Goal: Transaction & Acquisition: Purchase product/service

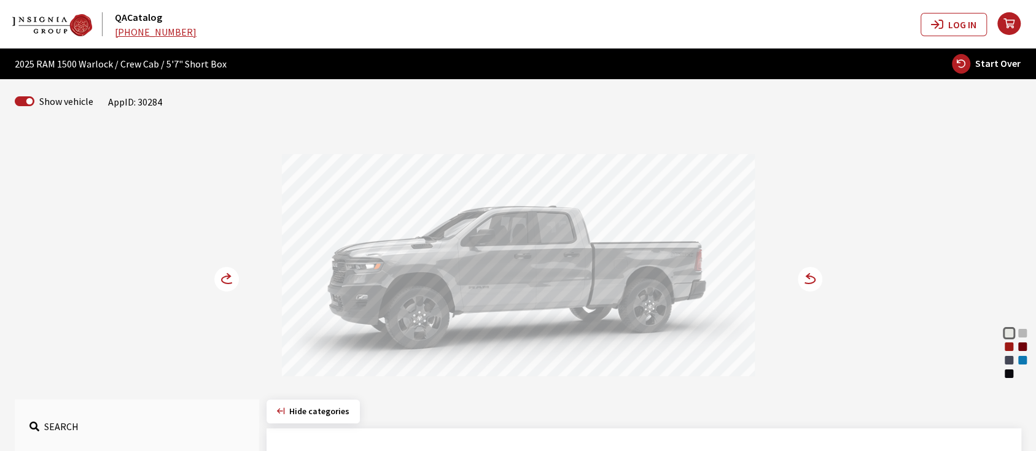
click at [1015, 361] on div "Forged Blue Metallic" at bounding box center [1009, 360] width 12 height 12
click at [1026, 360] on div "Hydro Blue Pearl Coat" at bounding box center [1023, 360] width 12 height 12
click at [810, 275] on circle at bounding box center [810, 279] width 25 height 25
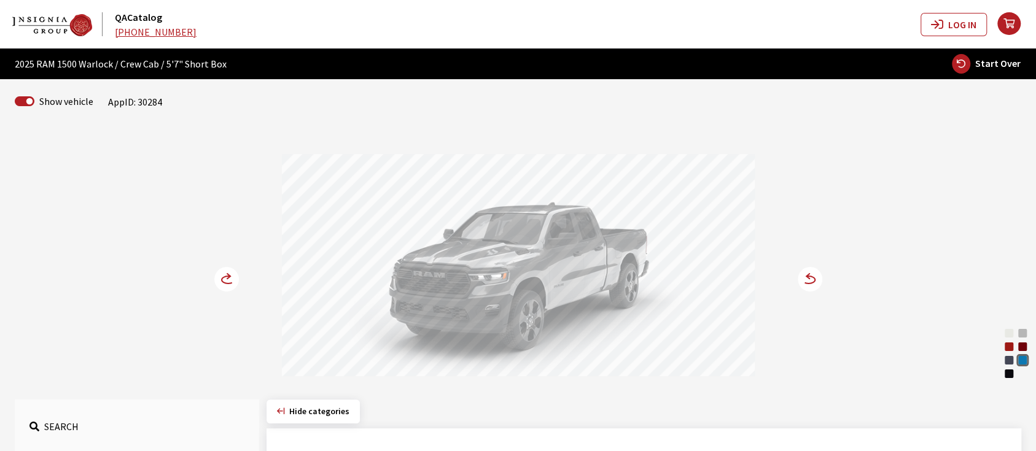
click at [225, 276] on icon at bounding box center [228, 279] width 13 height 7
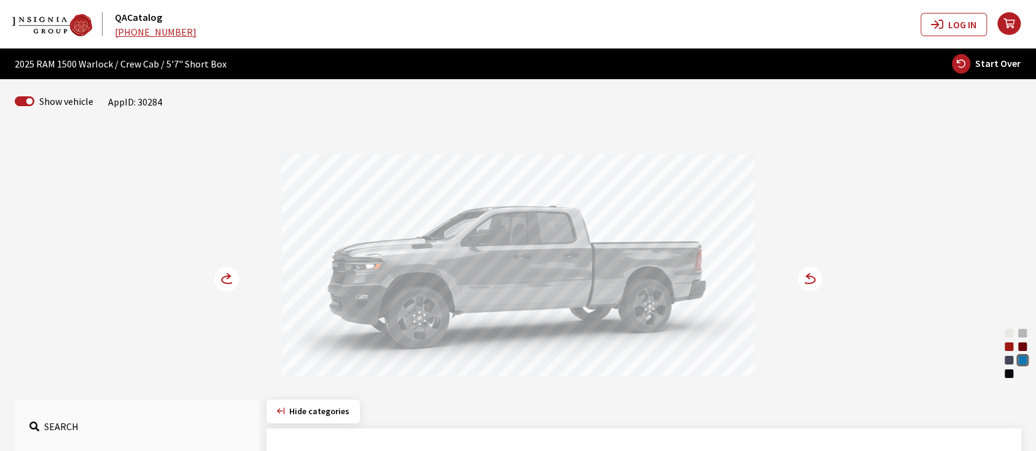
click at [225, 276] on icon at bounding box center [228, 279] width 13 height 7
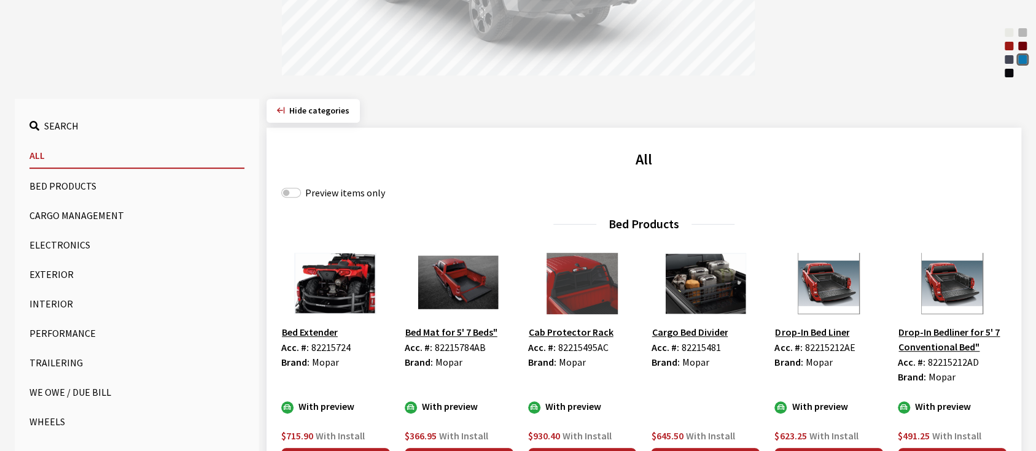
scroll to position [327, 0]
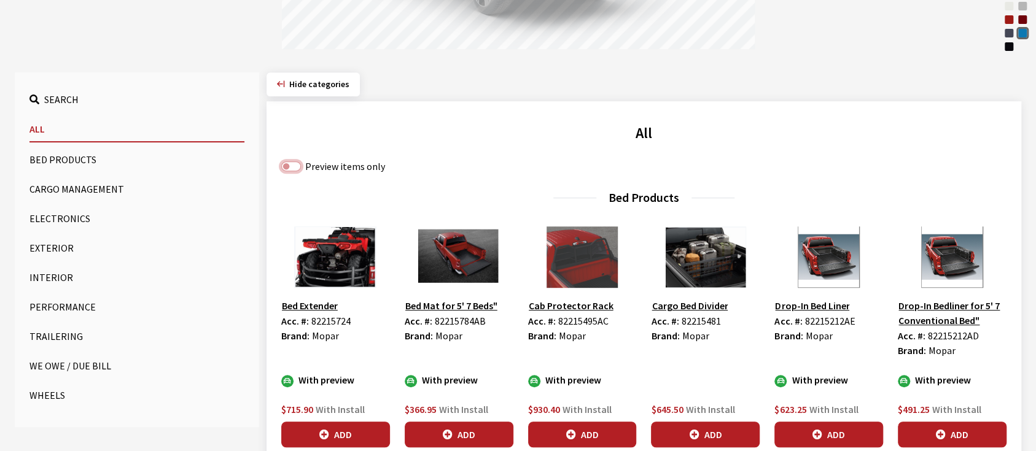
click at [292, 167] on input "Preview items only" at bounding box center [291, 167] width 20 height 10
checkbox input "true"
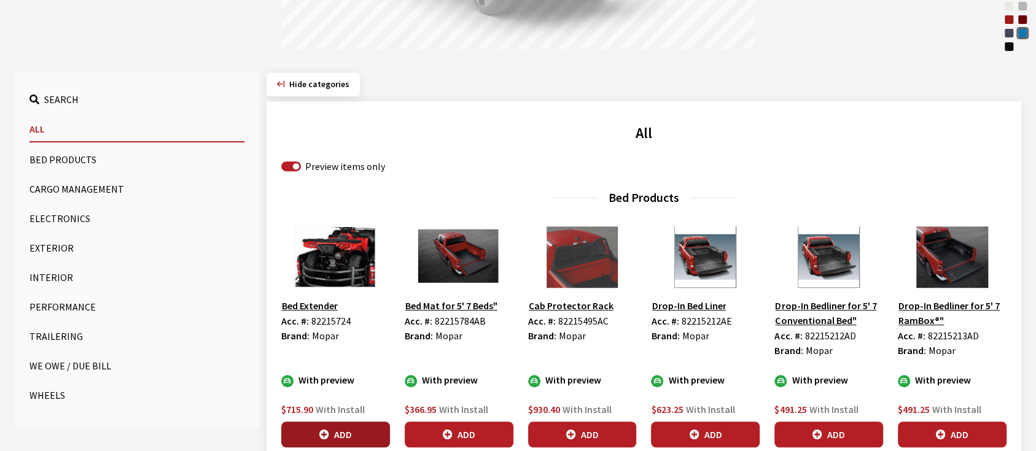
click at [343, 432] on button "Add" at bounding box center [335, 435] width 109 height 26
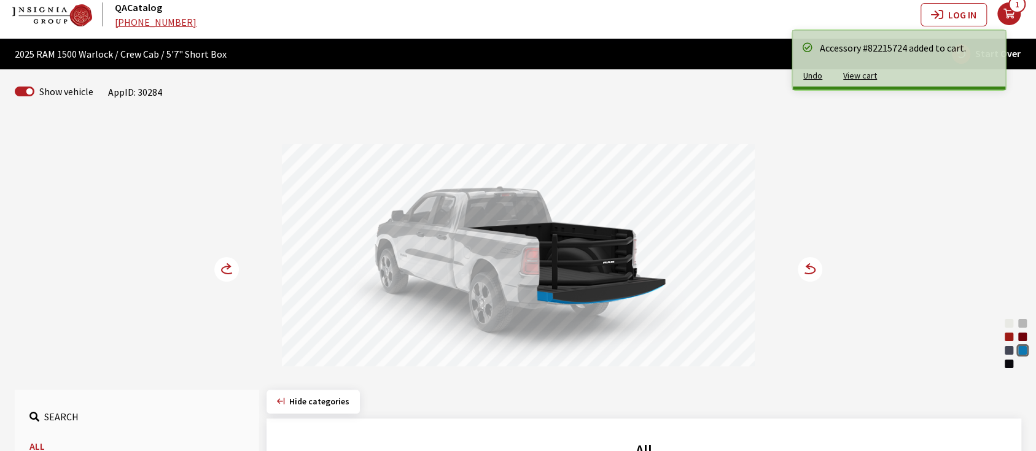
scroll to position [0, 0]
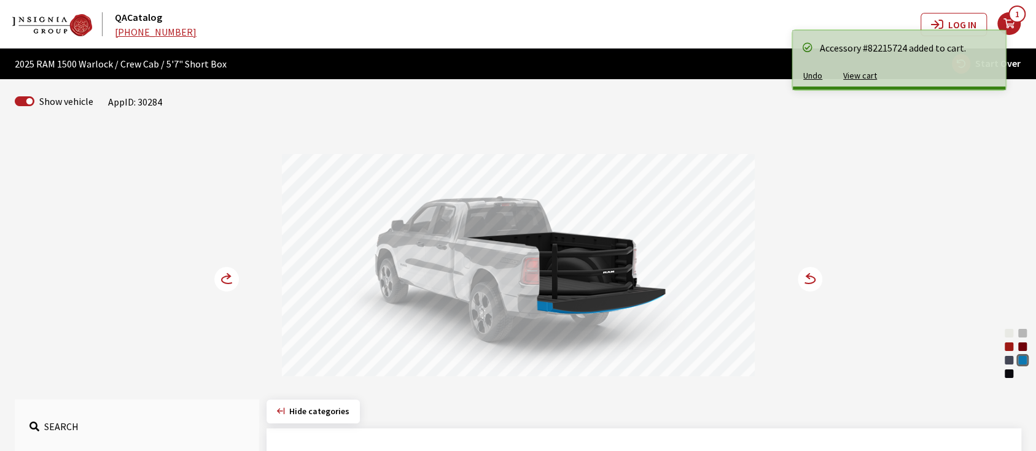
click at [221, 279] on circle at bounding box center [226, 279] width 25 height 25
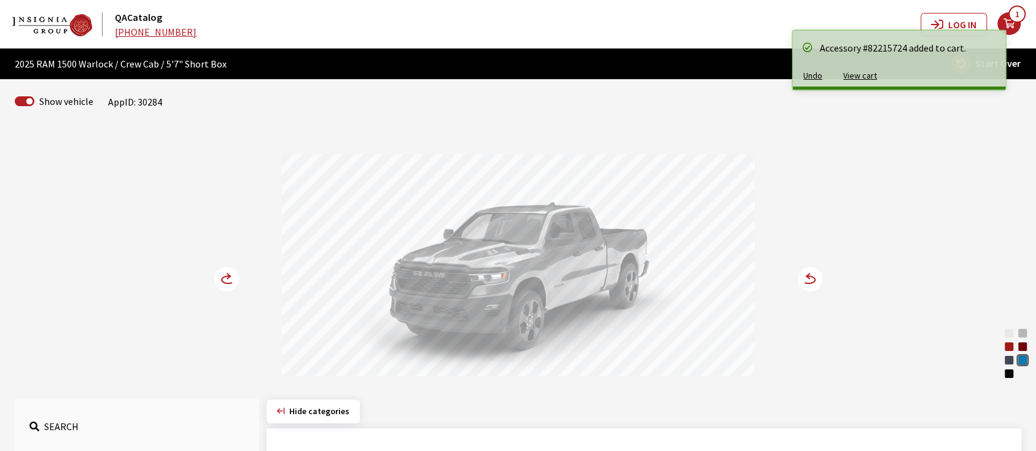
click at [221, 278] on circle at bounding box center [226, 279] width 25 height 25
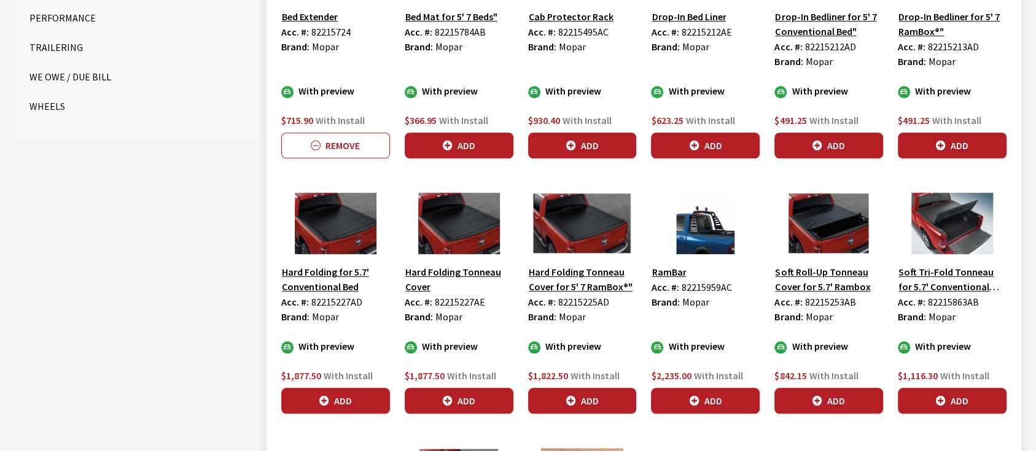
scroll to position [655, 0]
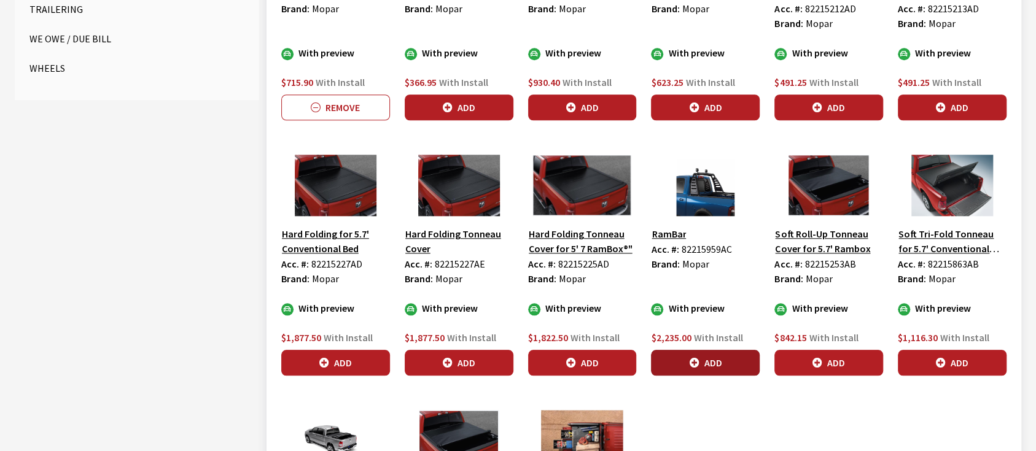
click at [712, 358] on button "Add" at bounding box center [705, 363] width 109 height 26
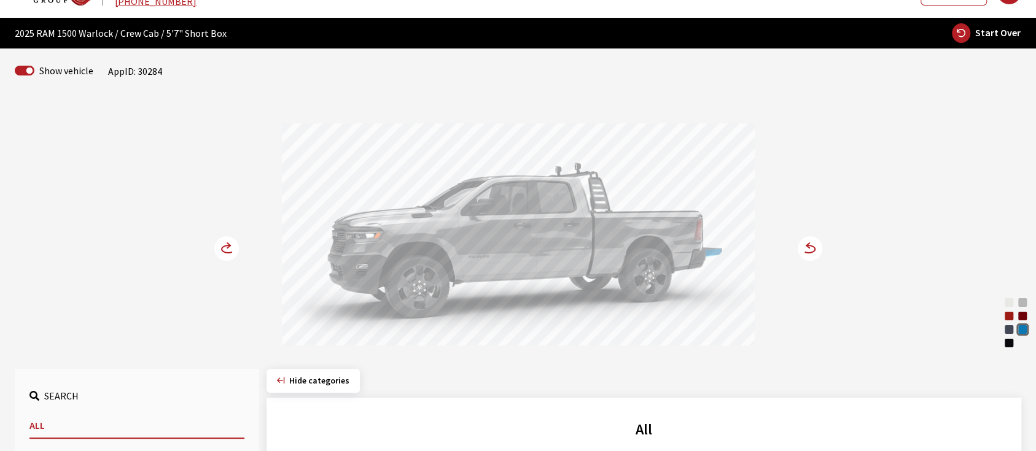
scroll to position [0, 0]
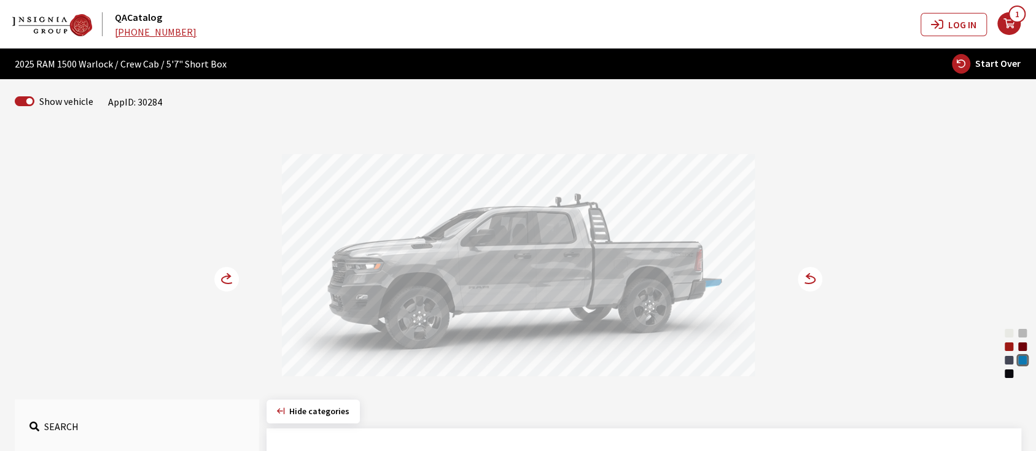
click at [228, 274] on icon at bounding box center [228, 276] width 3 height 5
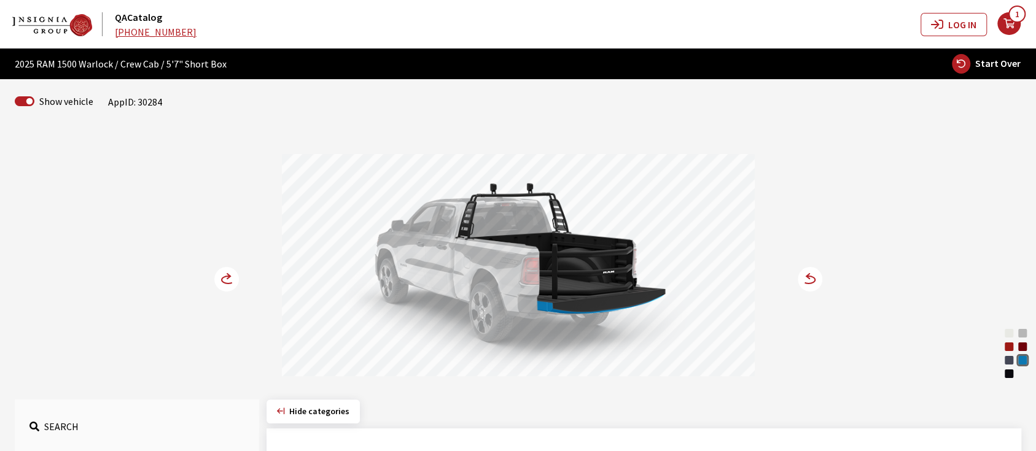
click at [228, 274] on icon at bounding box center [228, 276] width 3 height 5
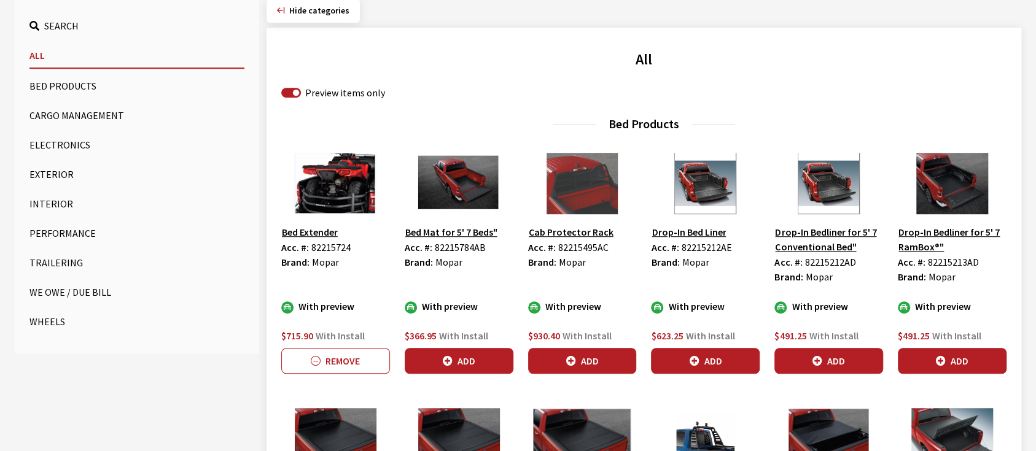
scroll to position [409, 0]
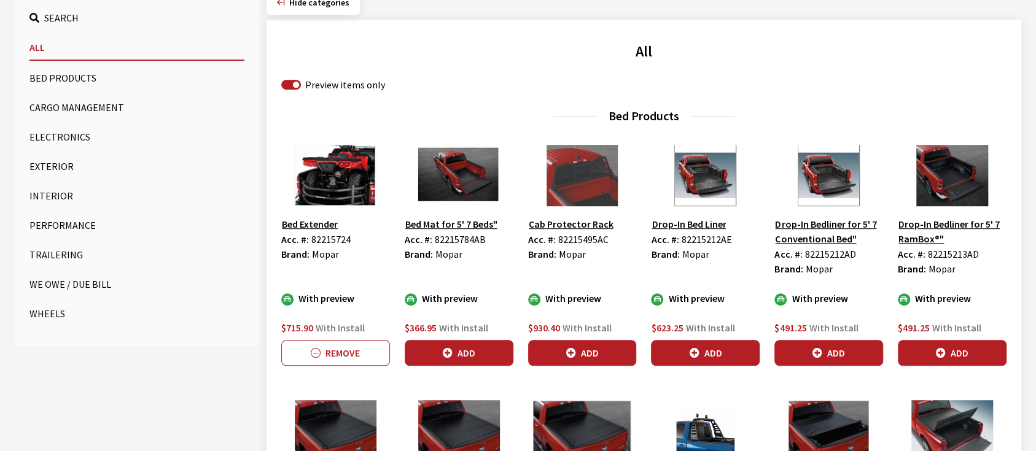
click at [39, 161] on button "Exterior" at bounding box center [136, 166] width 215 height 25
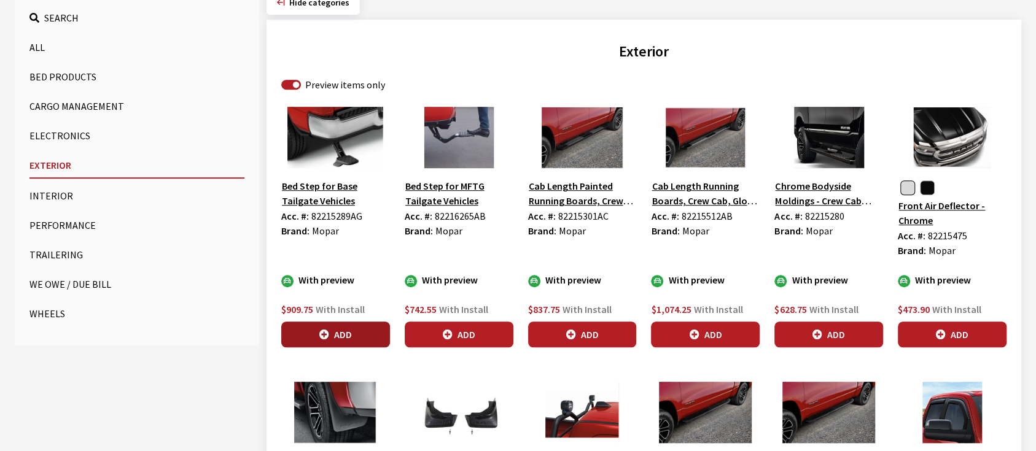
click at [333, 334] on button "Add" at bounding box center [335, 335] width 109 height 26
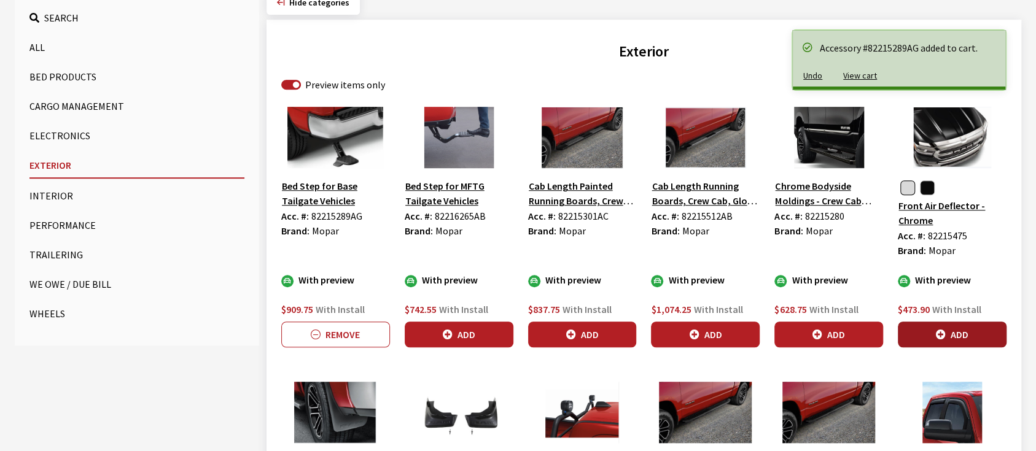
click at [936, 327] on button "Add" at bounding box center [952, 335] width 109 height 26
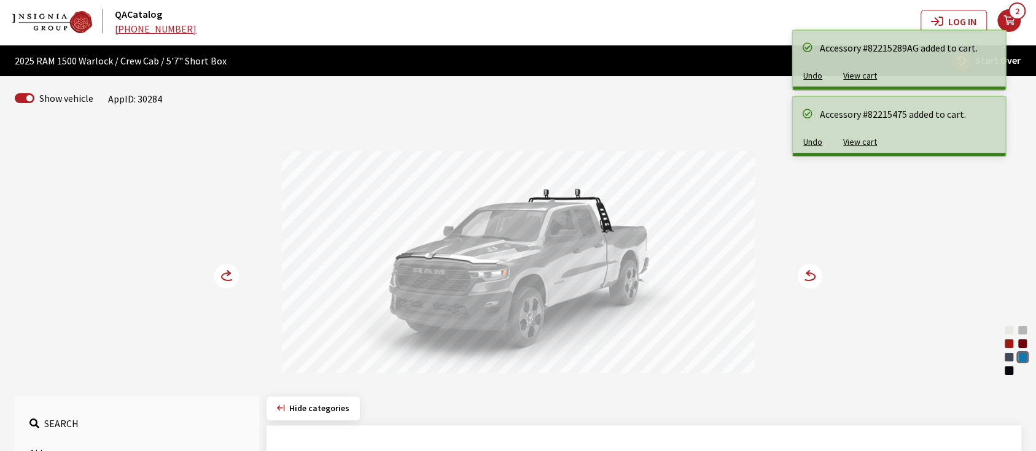
scroll to position [0, 0]
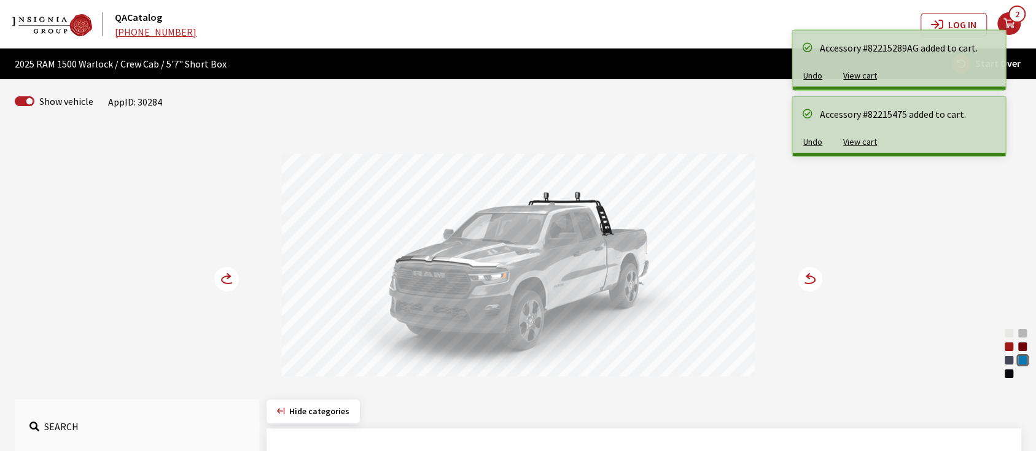
click at [222, 278] on circle at bounding box center [226, 279] width 25 height 25
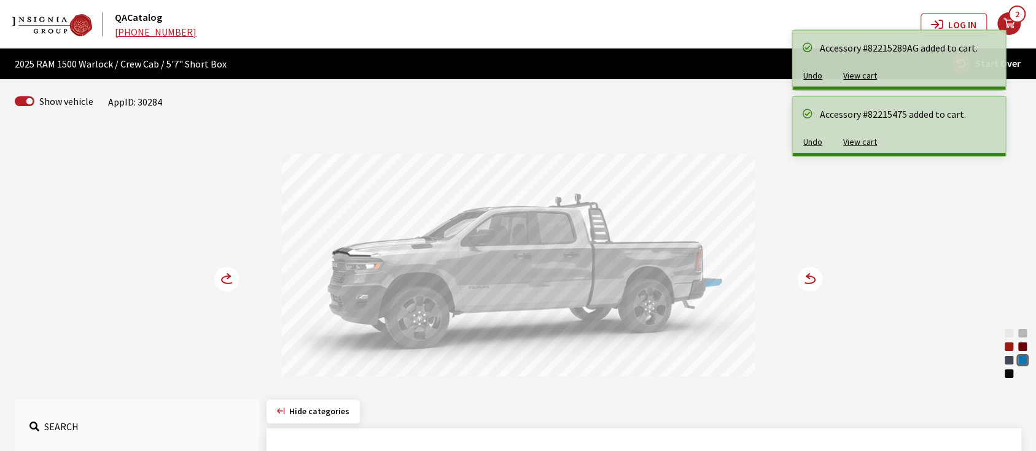
click at [222, 278] on circle at bounding box center [226, 279] width 25 height 25
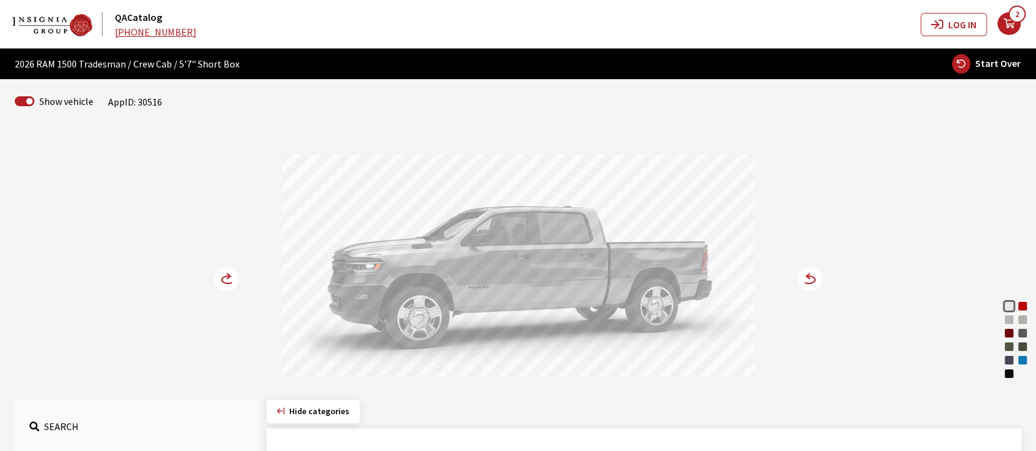
click at [1020, 303] on div "Molten Red Pearl" at bounding box center [1023, 306] width 12 height 12
click at [803, 274] on circle at bounding box center [810, 279] width 25 height 25
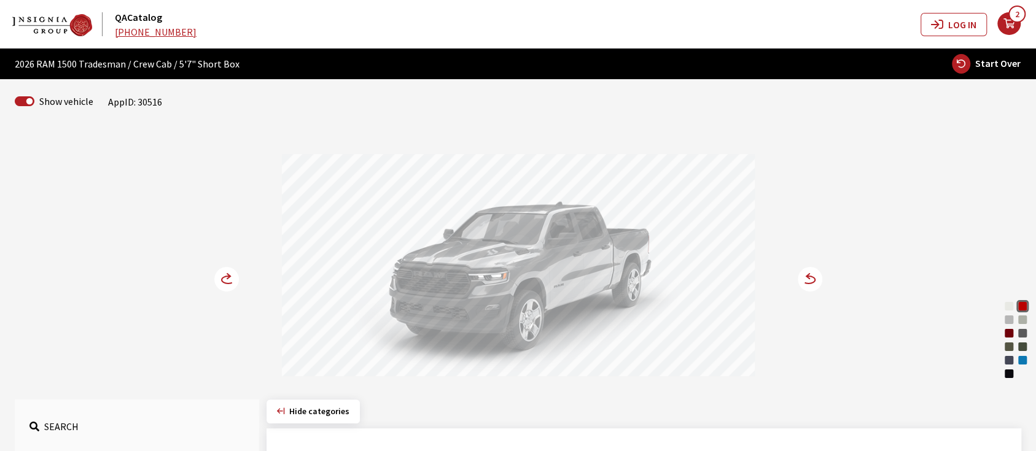
click at [806, 276] on icon at bounding box center [807, 276] width 3 height 5
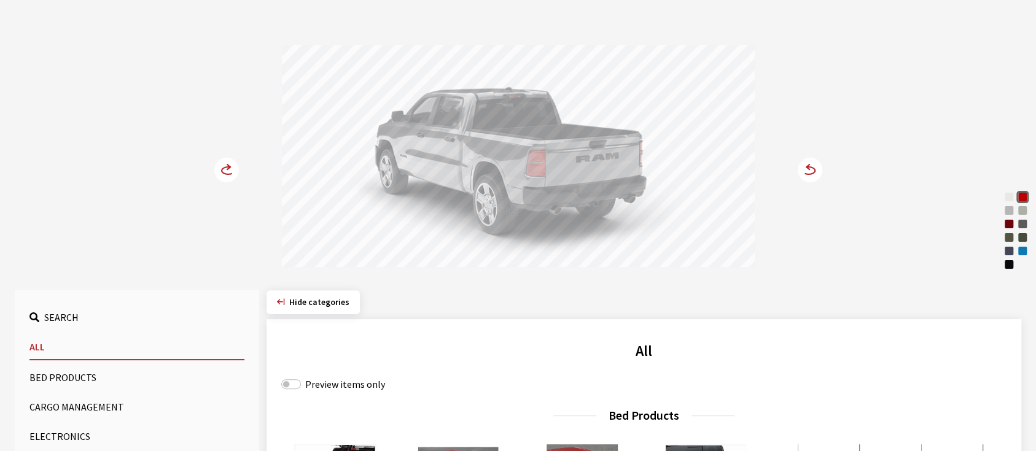
scroll to position [246, 0]
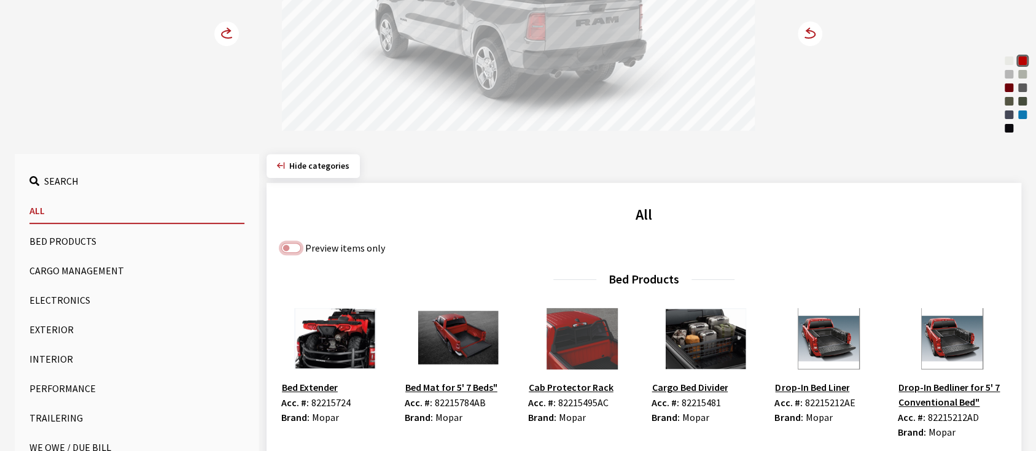
click at [292, 246] on input "Preview items only" at bounding box center [291, 248] width 20 height 10
checkbox input "true"
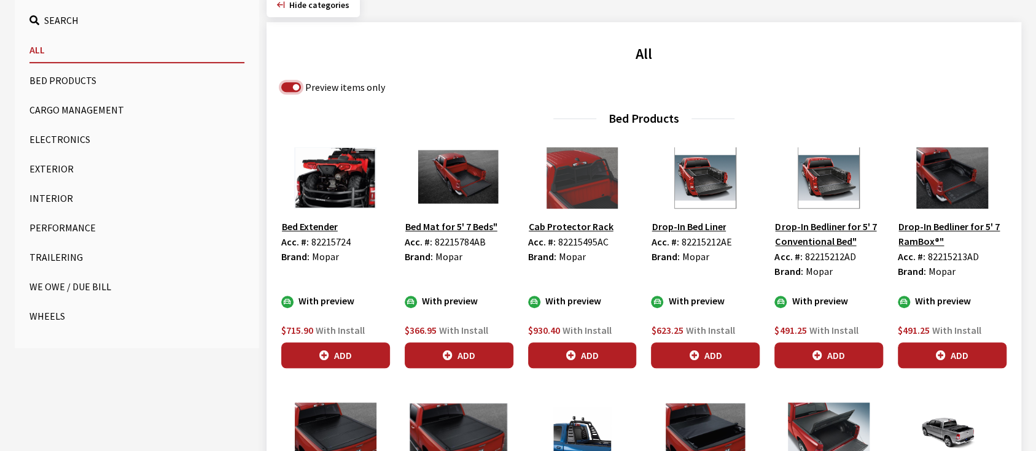
scroll to position [409, 0]
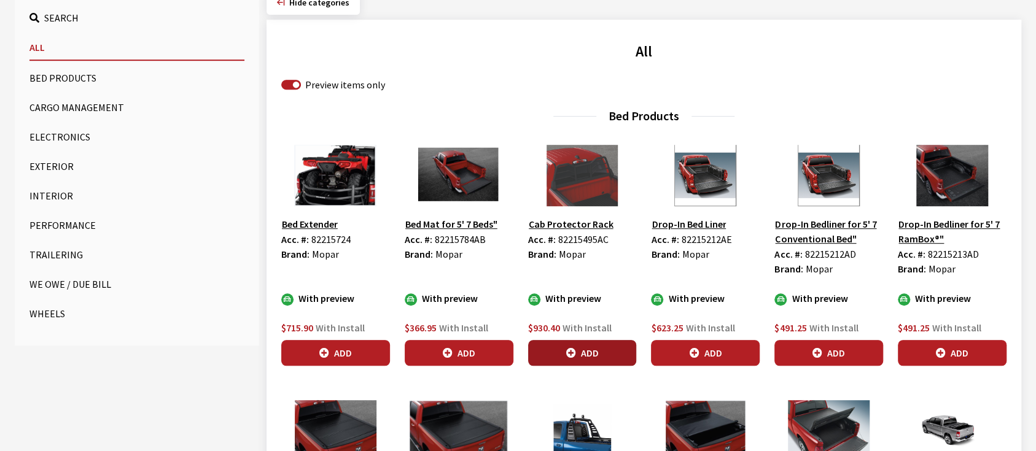
click at [559, 343] on button "Add" at bounding box center [582, 353] width 109 height 26
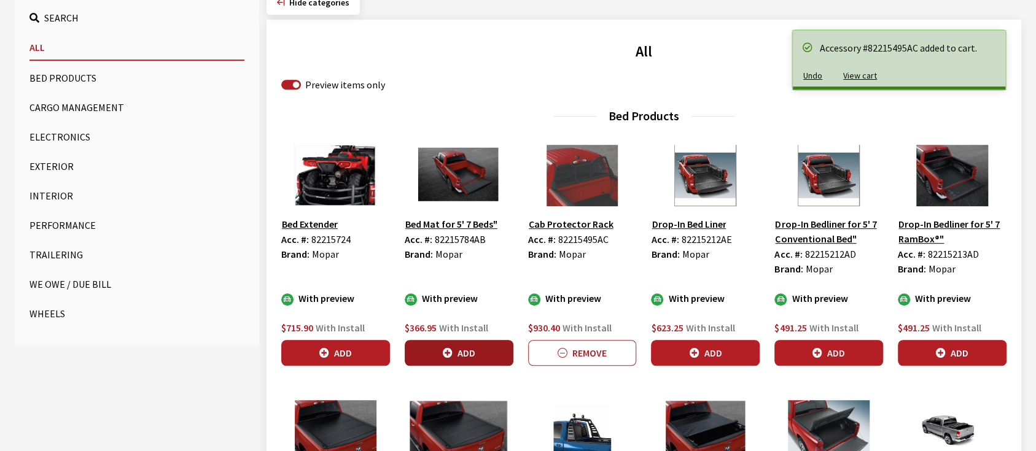
click at [471, 351] on button "Add" at bounding box center [459, 353] width 109 height 26
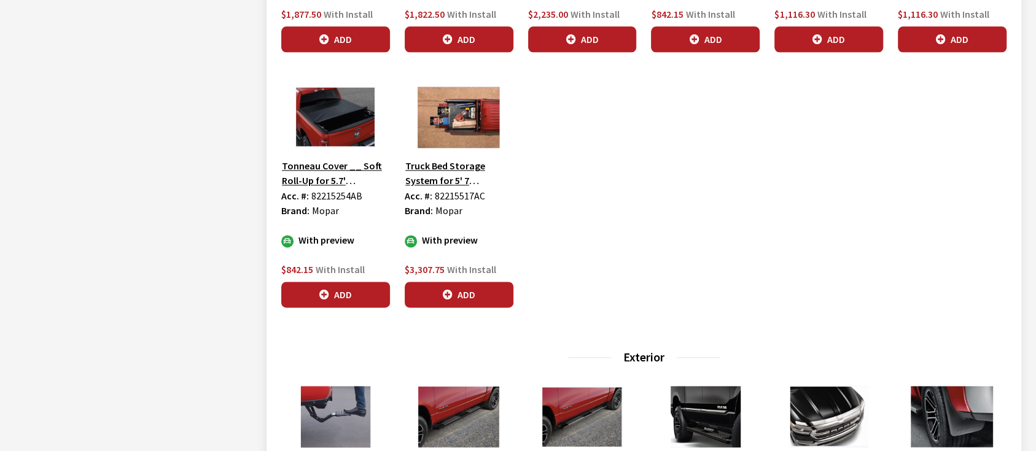
scroll to position [983, 0]
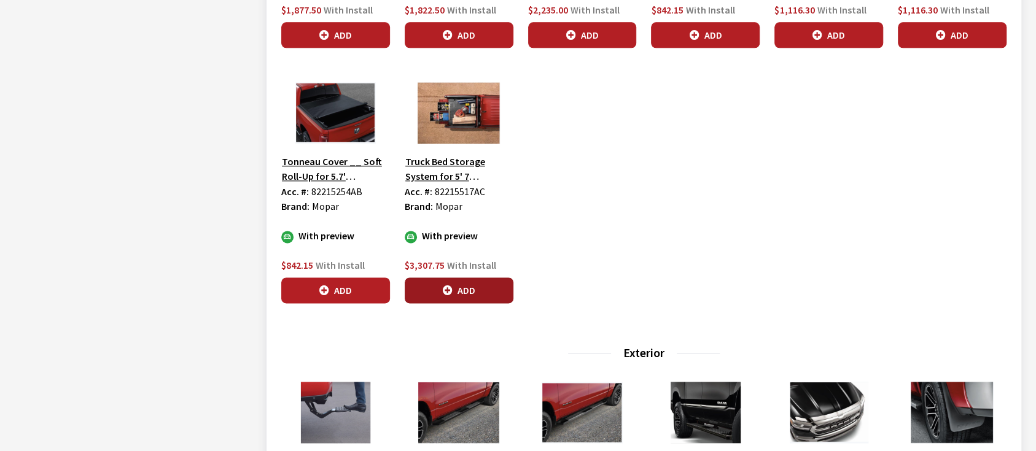
click at [472, 294] on button "Add" at bounding box center [459, 291] width 109 height 26
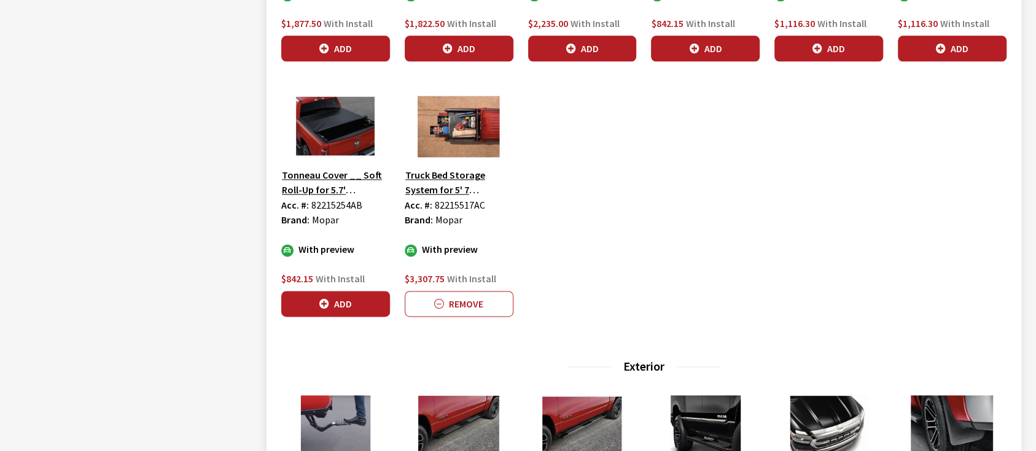
scroll to position [1228, 0]
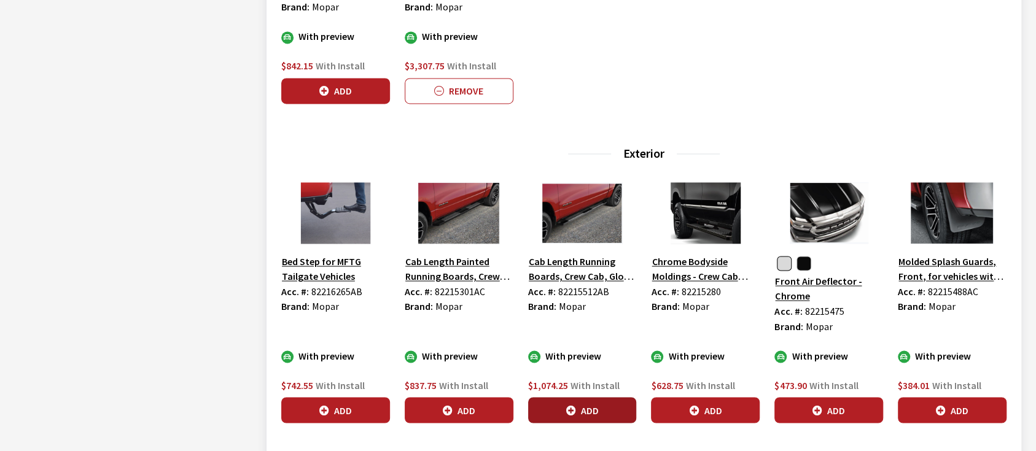
click at [584, 404] on button "Add" at bounding box center [582, 410] width 109 height 26
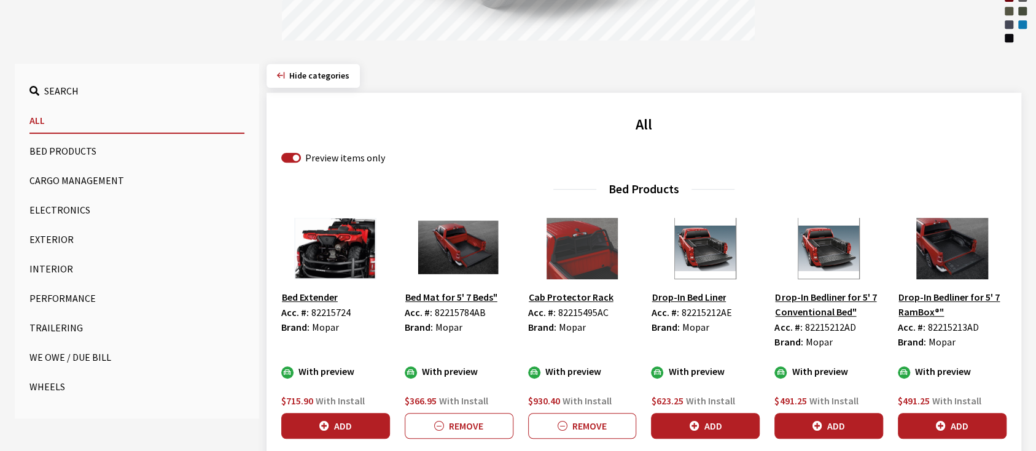
scroll to position [327, 0]
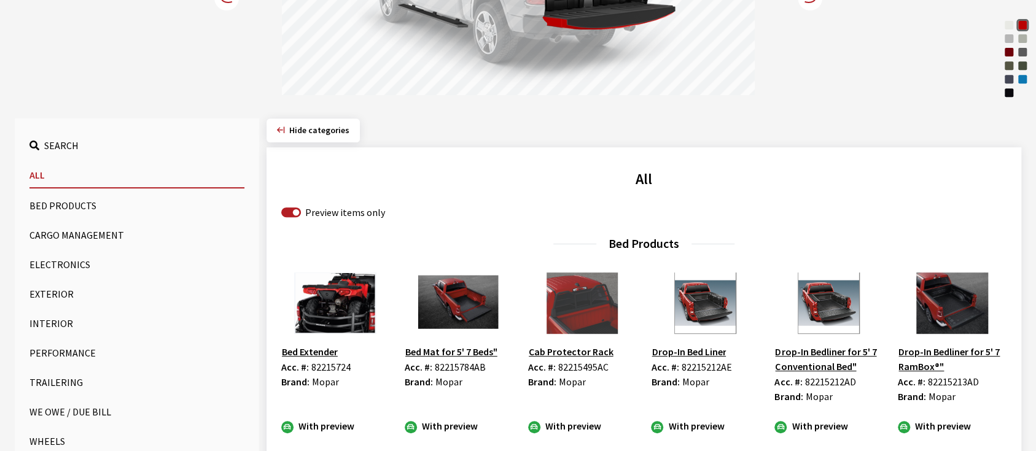
click at [42, 324] on button "Interior" at bounding box center [136, 323] width 215 height 25
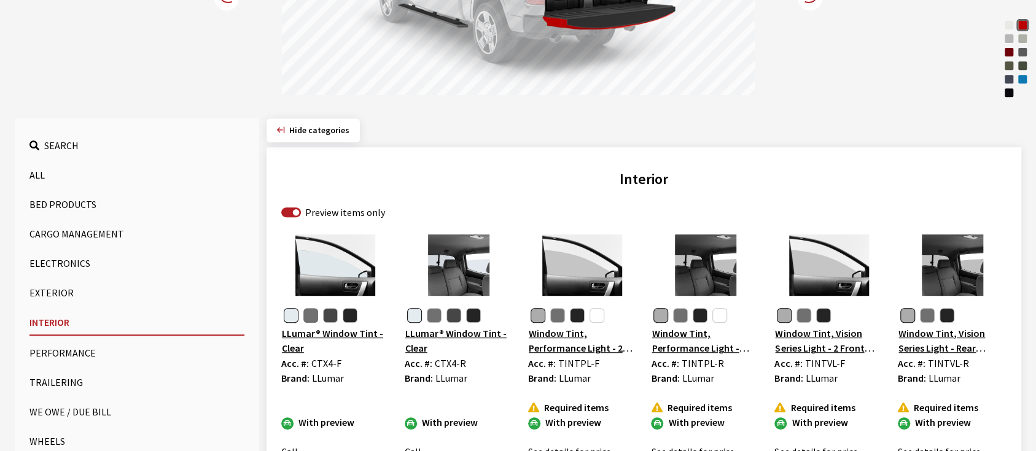
click at [313, 314] on button "button" at bounding box center [310, 315] width 15 height 15
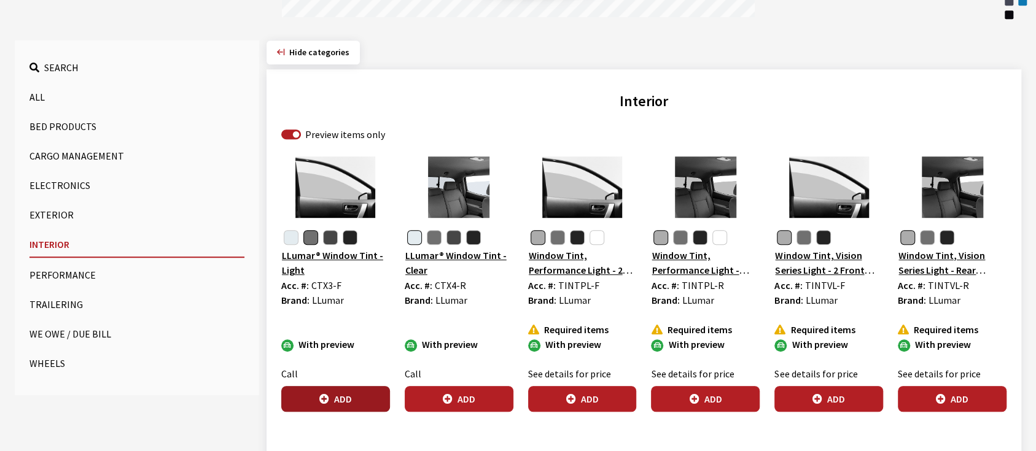
scroll to position [409, 0]
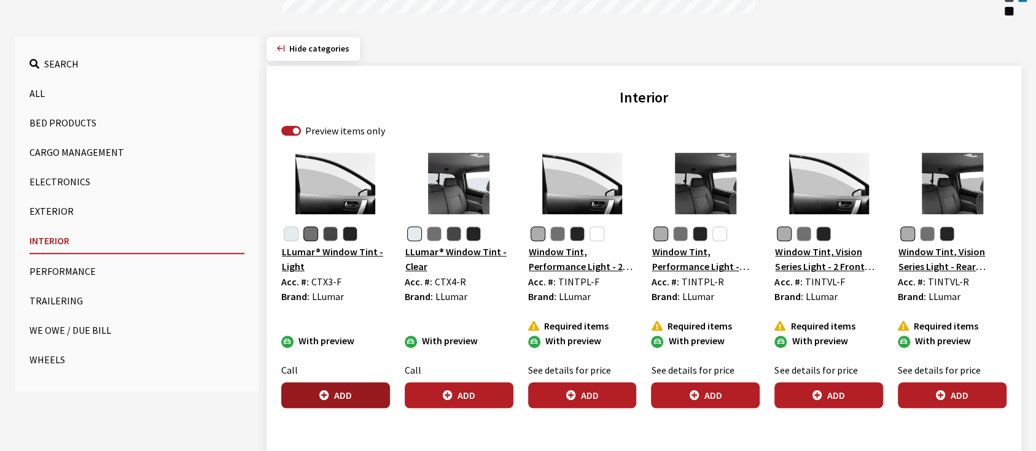
click at [340, 386] on button "Add" at bounding box center [335, 396] width 109 height 26
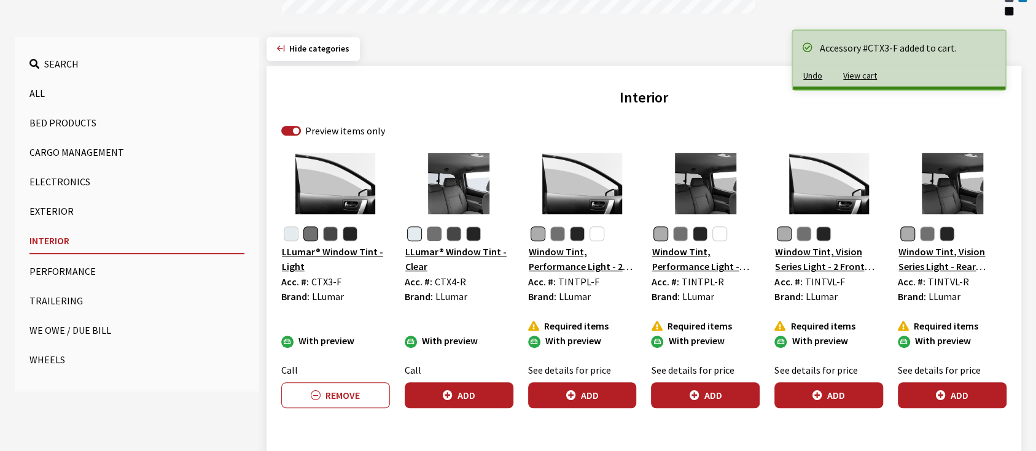
click at [434, 235] on button "button" at bounding box center [434, 234] width 15 height 15
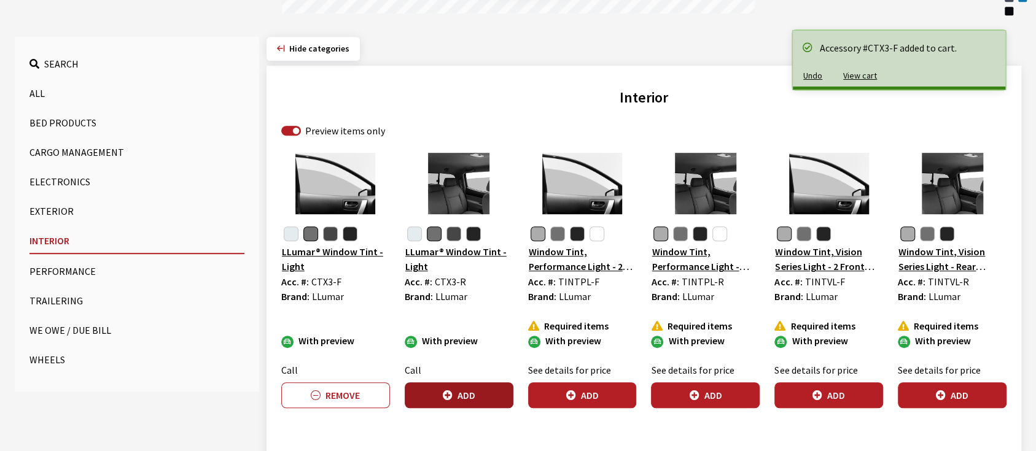
click at [468, 393] on button "Add" at bounding box center [459, 396] width 109 height 26
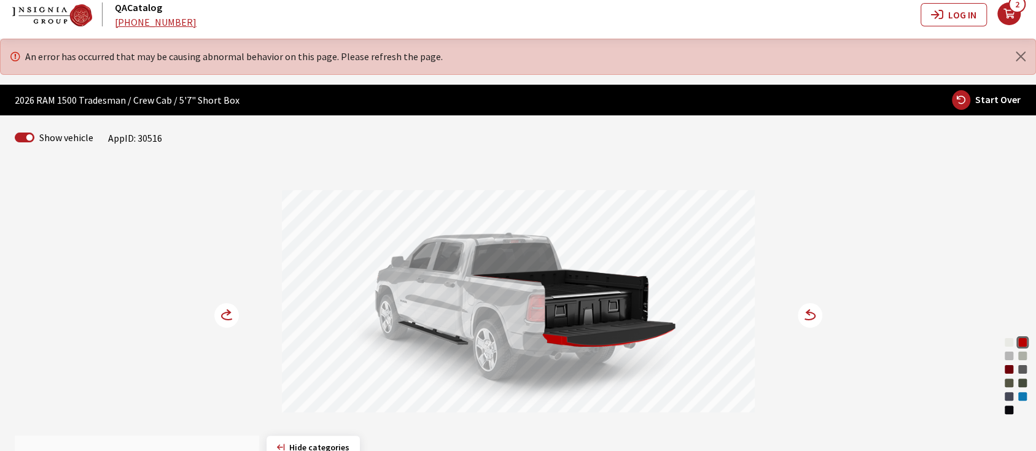
scroll to position [0, 0]
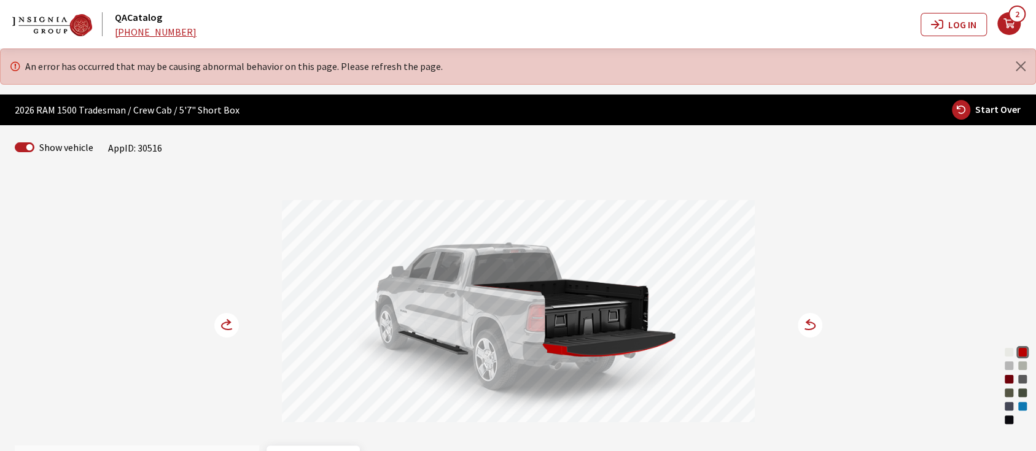
click at [222, 324] on icon at bounding box center [228, 325] width 13 height 7
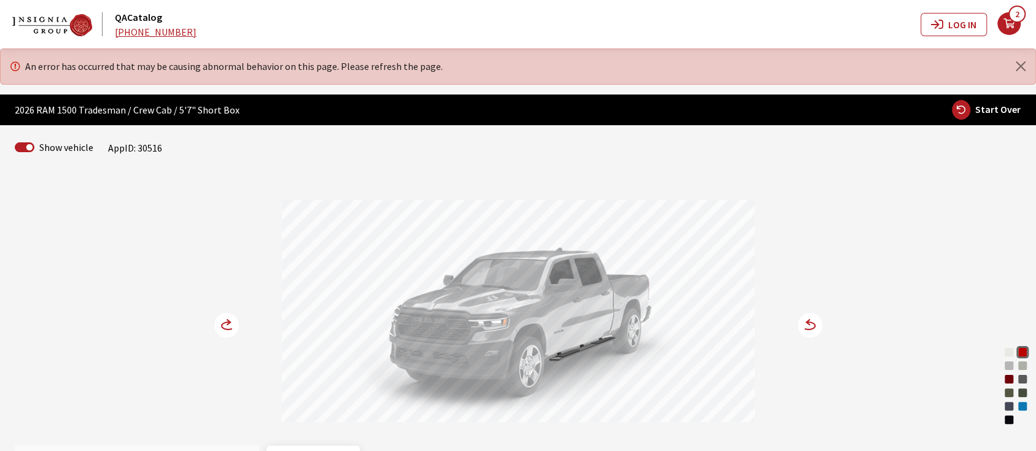
click at [222, 324] on icon at bounding box center [228, 325] width 13 height 7
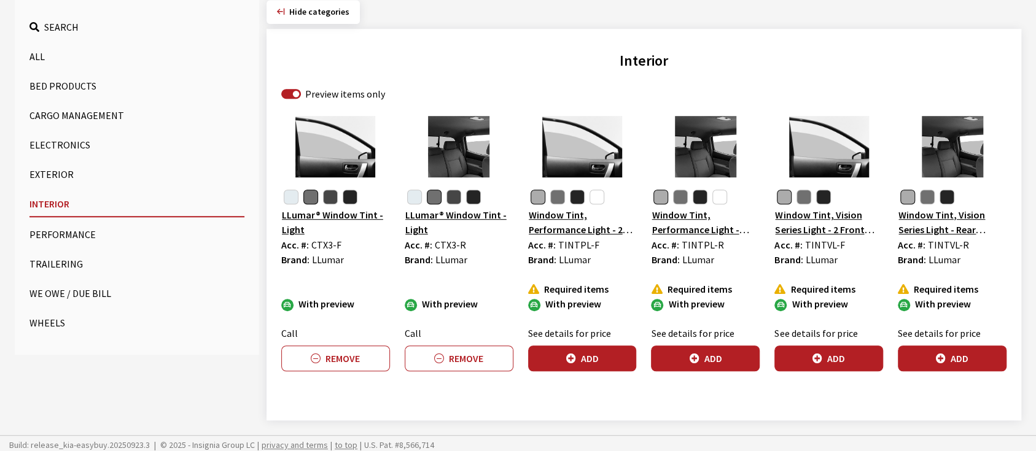
scroll to position [447, 0]
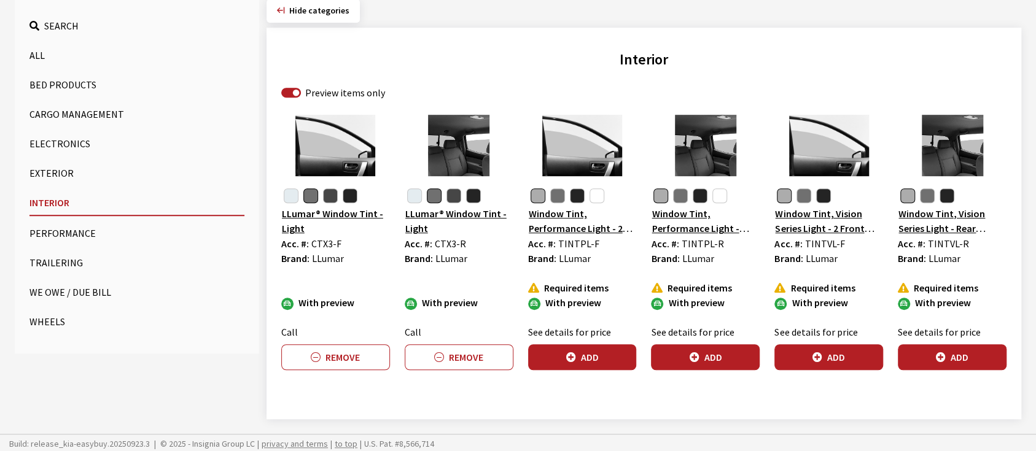
click at [52, 319] on button "Wheels" at bounding box center [136, 322] width 215 height 25
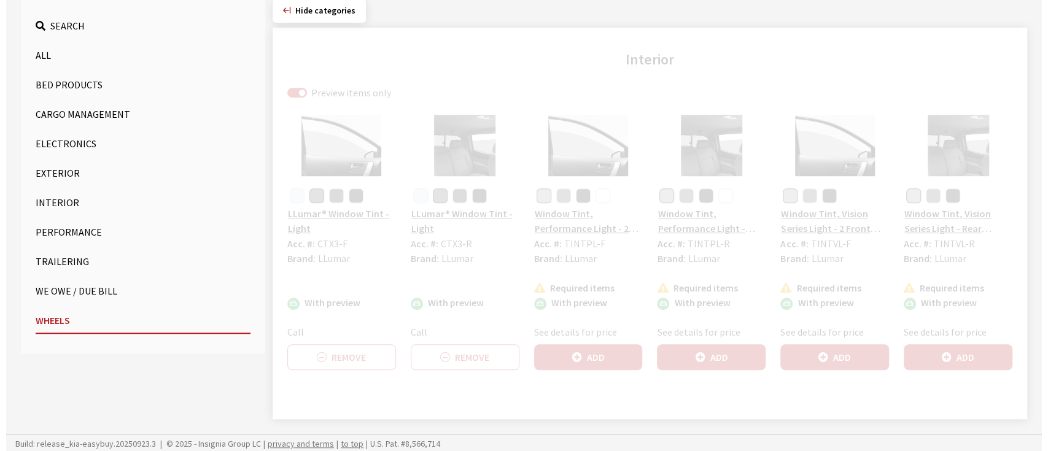
scroll to position [413, 0]
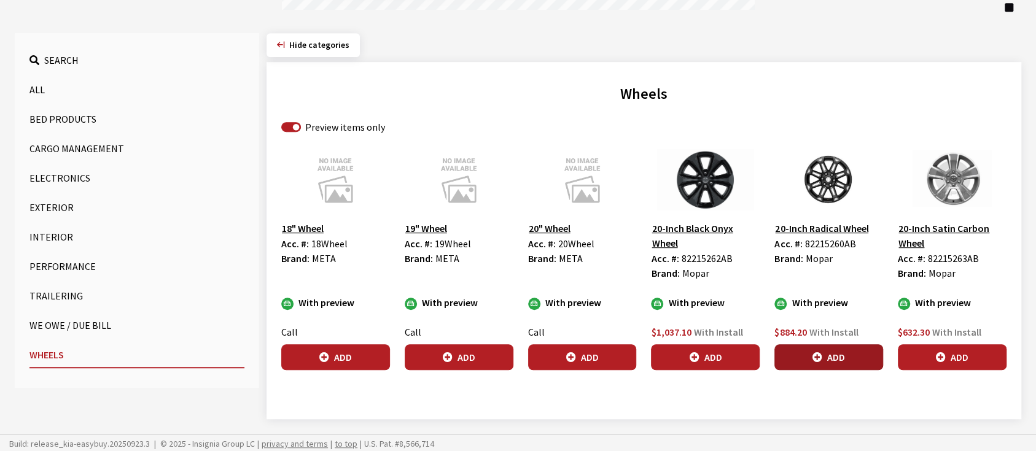
click at [822, 357] on icon "button" at bounding box center [818, 358] width 10 height 10
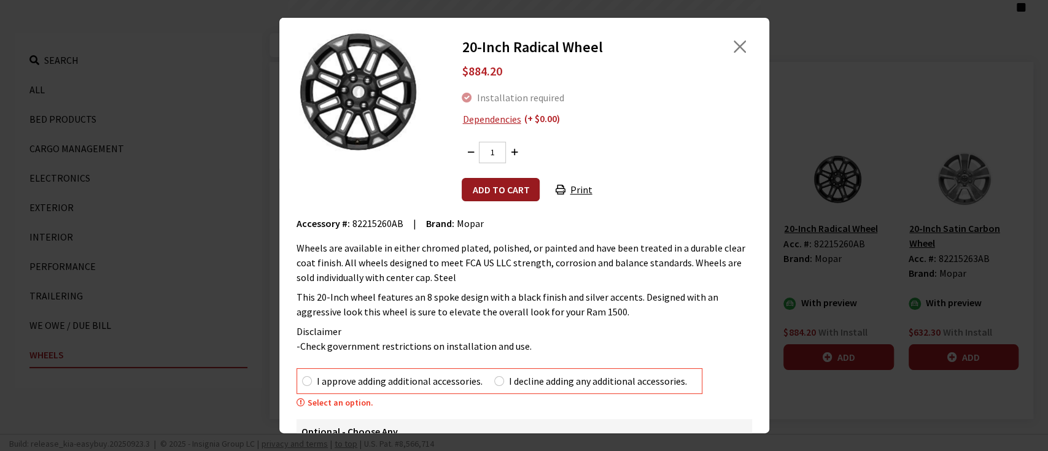
click at [503, 193] on button "Add to cart" at bounding box center [501, 189] width 78 height 23
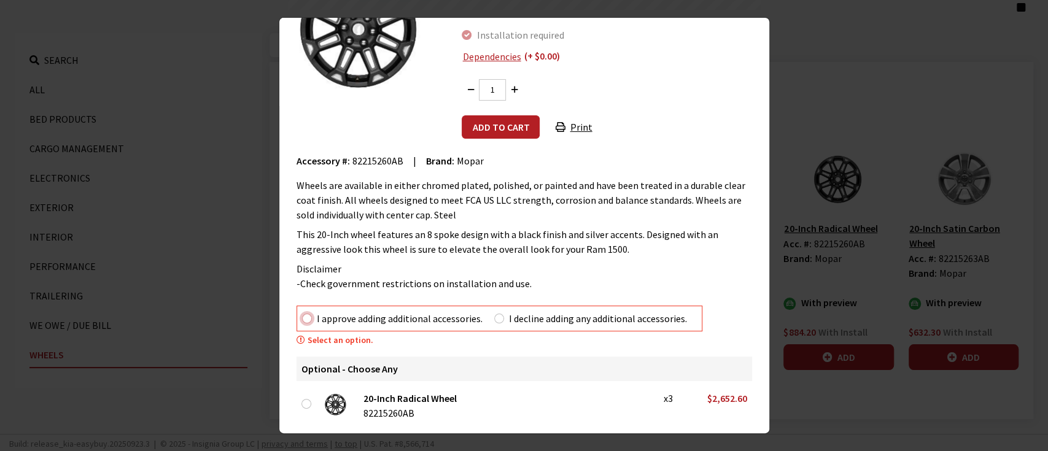
click at [307, 318] on input "I approve adding additional accessories." at bounding box center [307, 319] width 10 height 10
radio input "true"
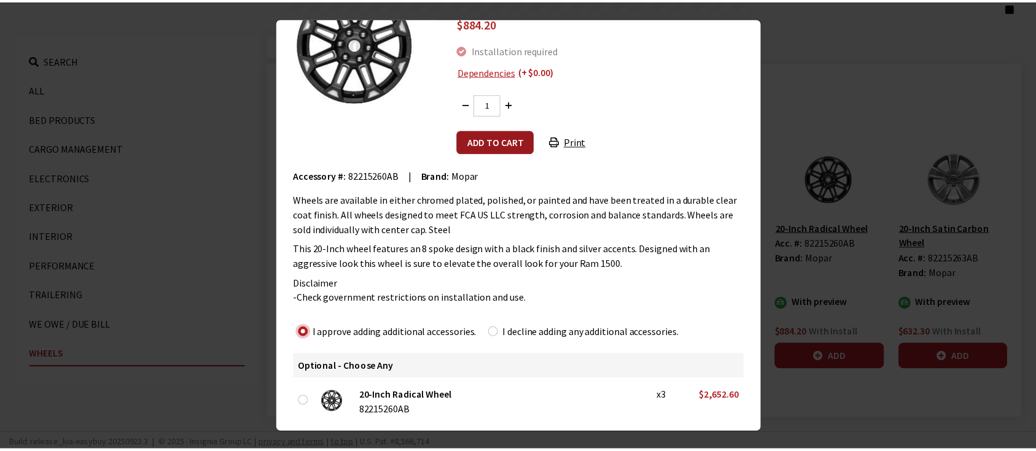
scroll to position [47, 0]
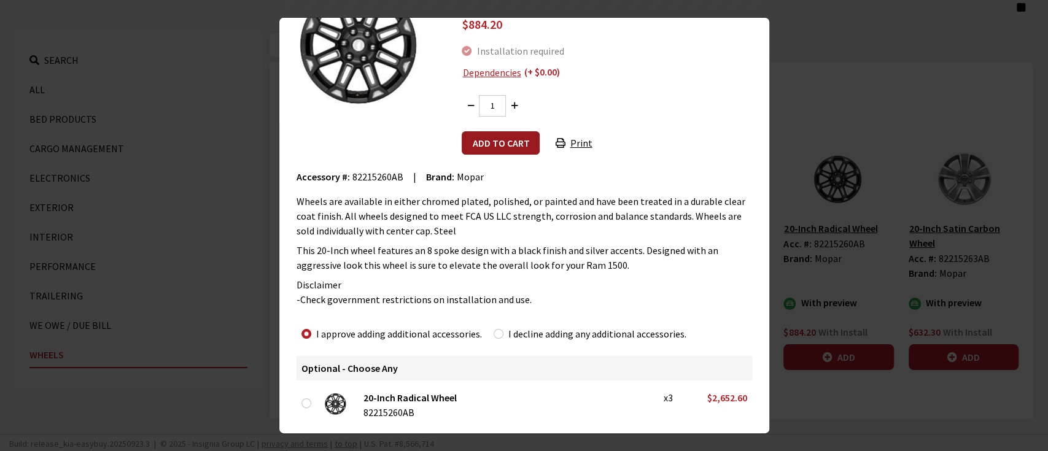
click at [486, 144] on button "Add to cart" at bounding box center [501, 142] width 78 height 23
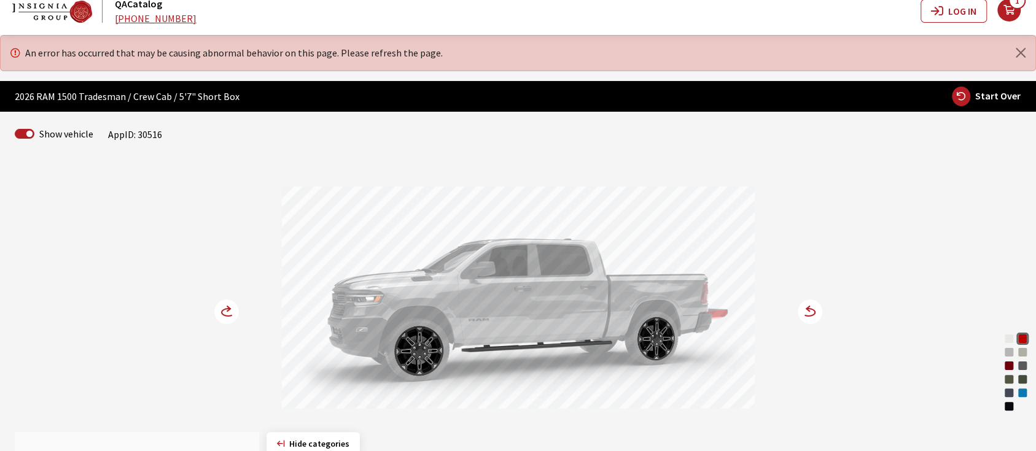
scroll to position [3, 0]
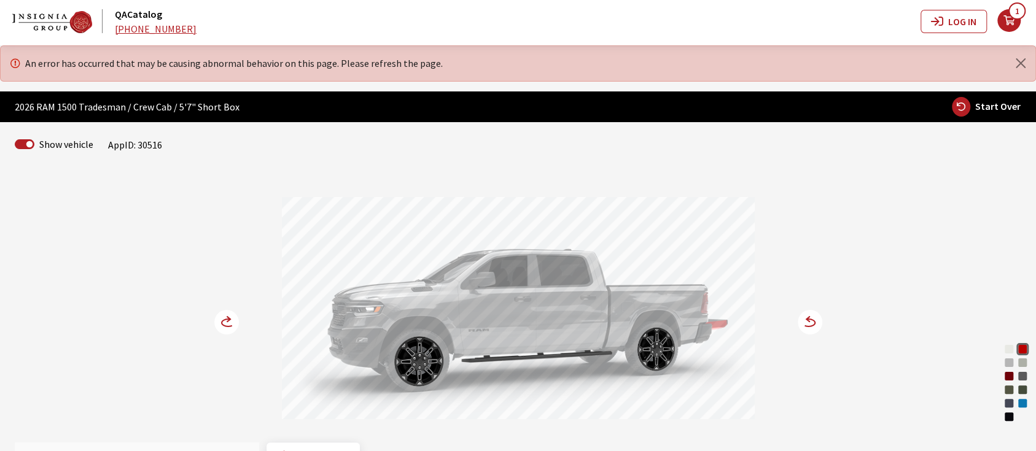
click at [222, 317] on circle at bounding box center [226, 322] width 25 height 25
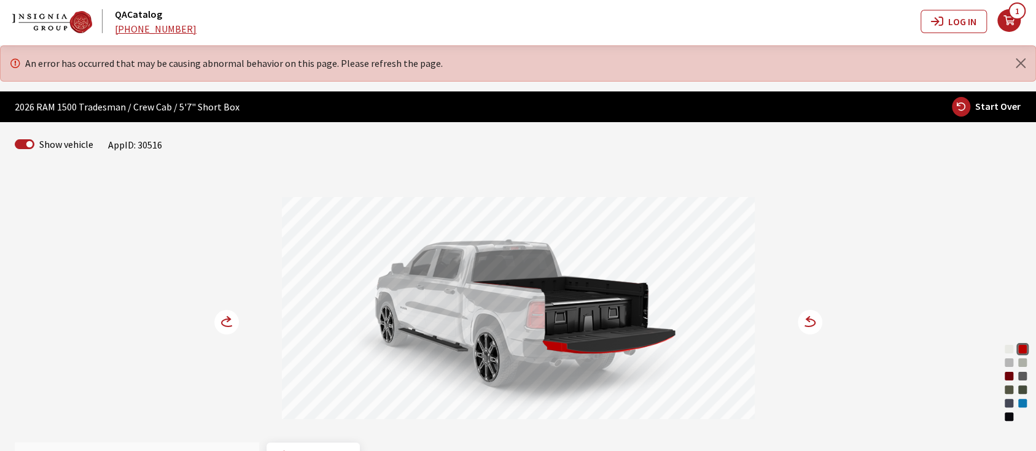
click at [222, 317] on circle at bounding box center [226, 322] width 25 height 25
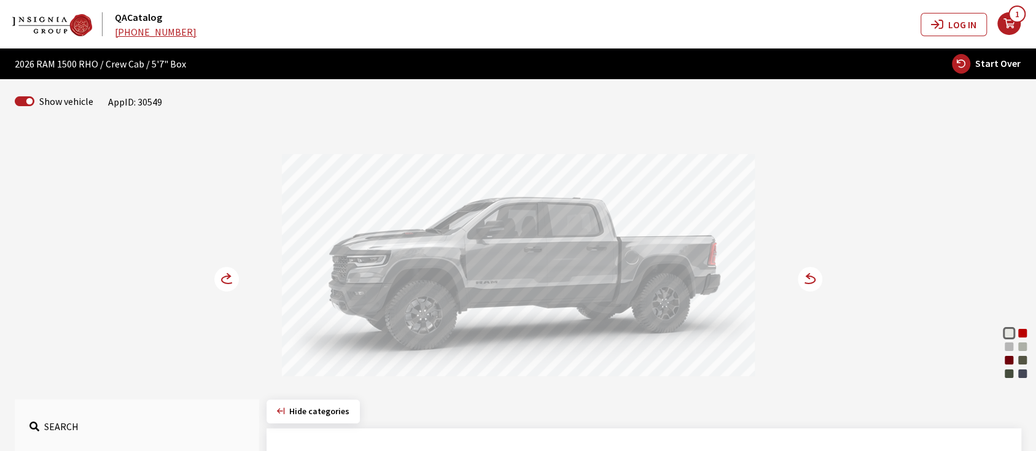
click at [1024, 332] on div "Molten Red Pearl" at bounding box center [1023, 333] width 12 height 12
click at [805, 273] on circle at bounding box center [810, 279] width 25 height 25
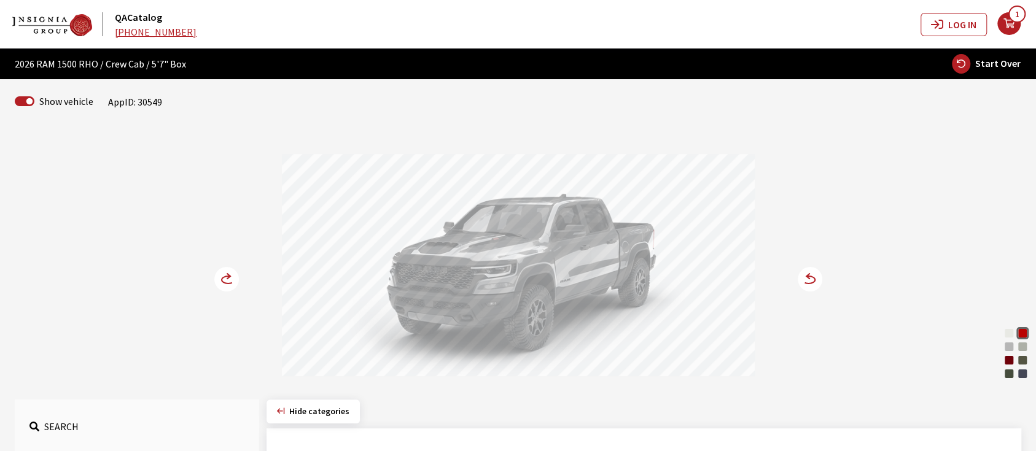
click at [806, 276] on icon at bounding box center [802, 280] width 9 height 10
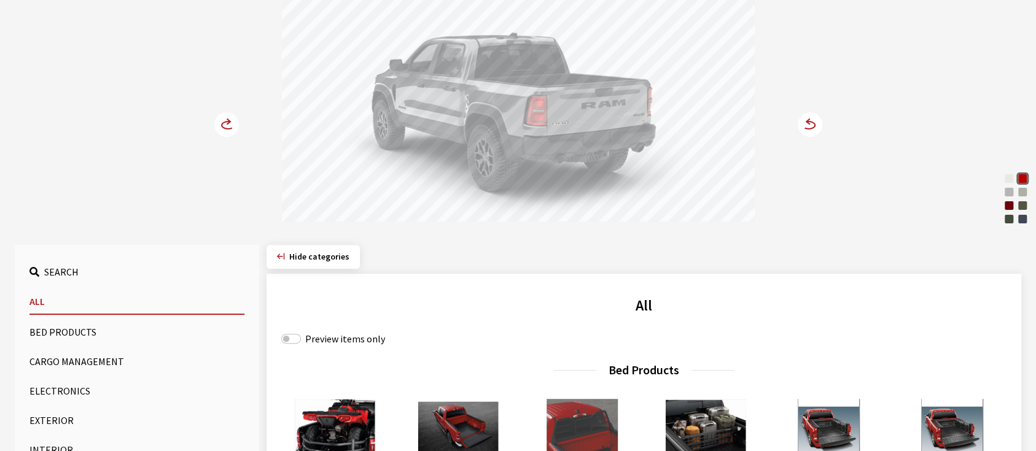
scroll to position [163, 0]
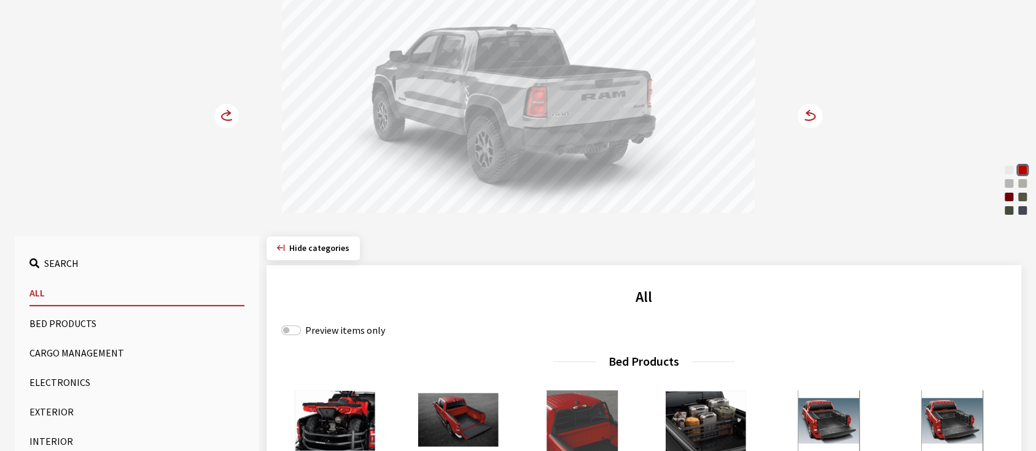
click at [324, 324] on label "Preview items only" at bounding box center [345, 330] width 80 height 15
click at [301, 326] on input "Preview items only" at bounding box center [291, 331] width 20 height 10
checkbox input "true"
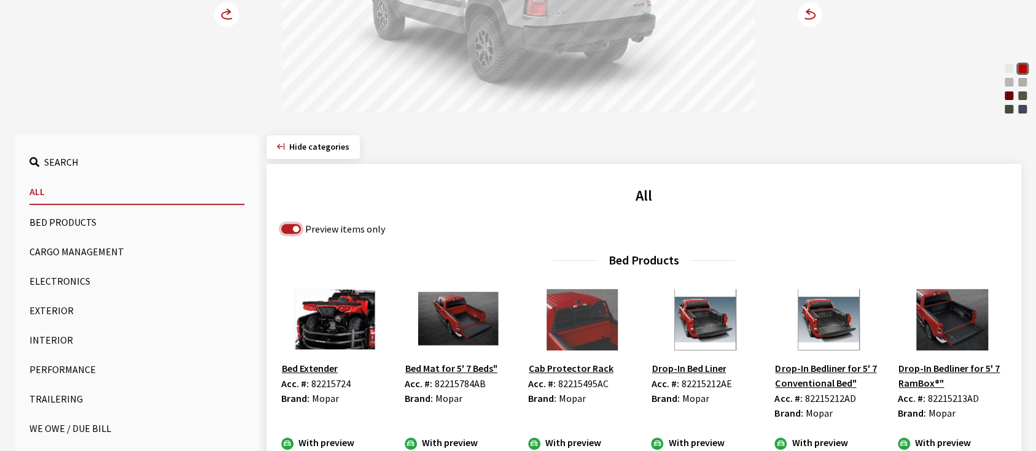
scroll to position [409, 0]
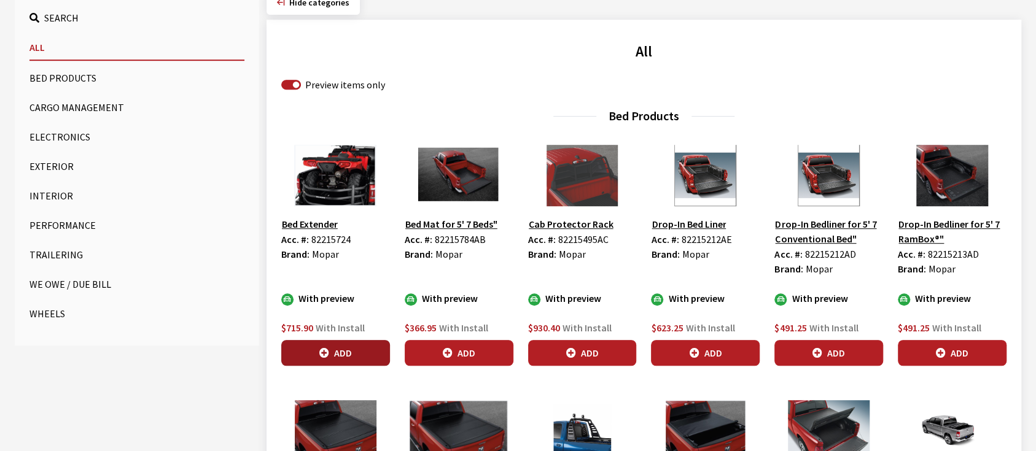
click at [343, 351] on button "Add" at bounding box center [335, 353] width 109 height 26
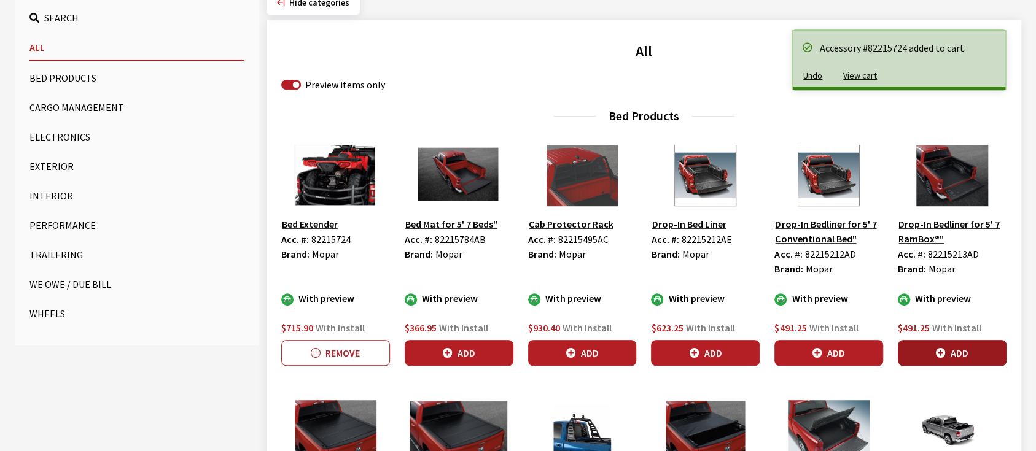
click at [943, 351] on icon "button" at bounding box center [941, 354] width 10 height 10
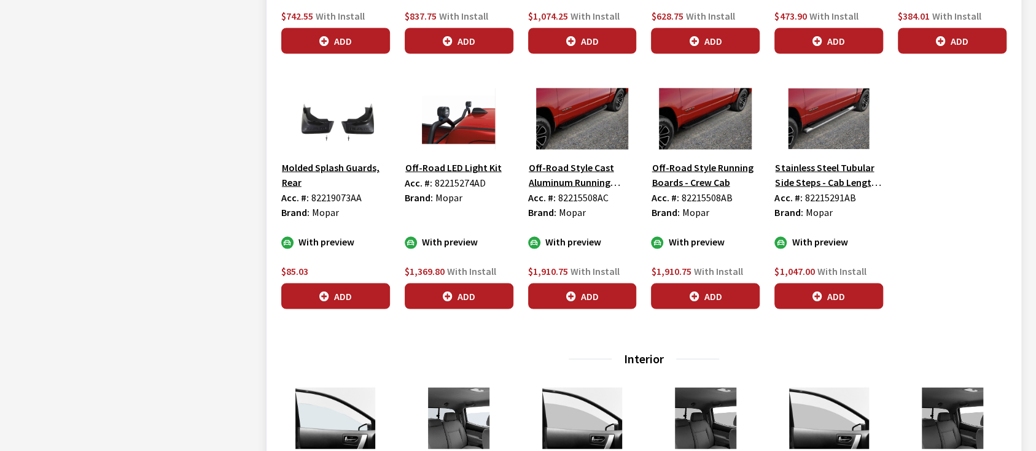
scroll to position [1556, 0]
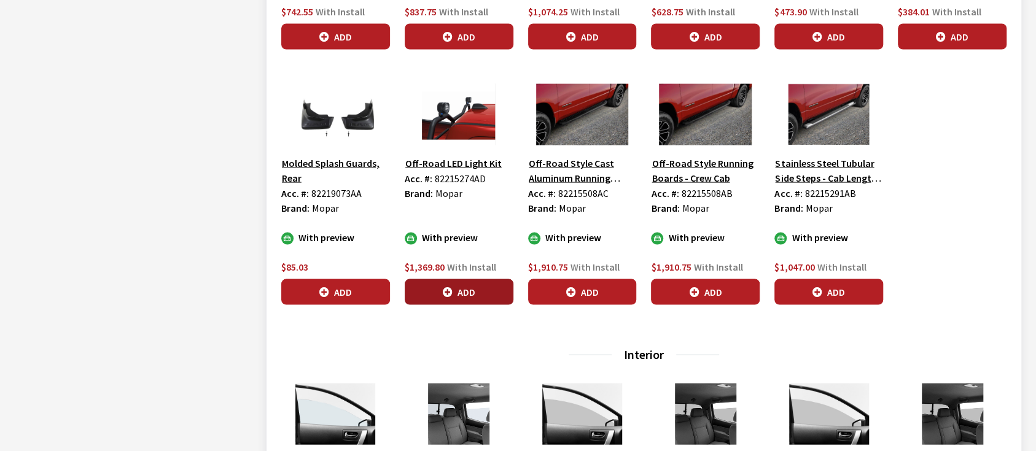
click at [466, 283] on button "Add" at bounding box center [459, 292] width 109 height 26
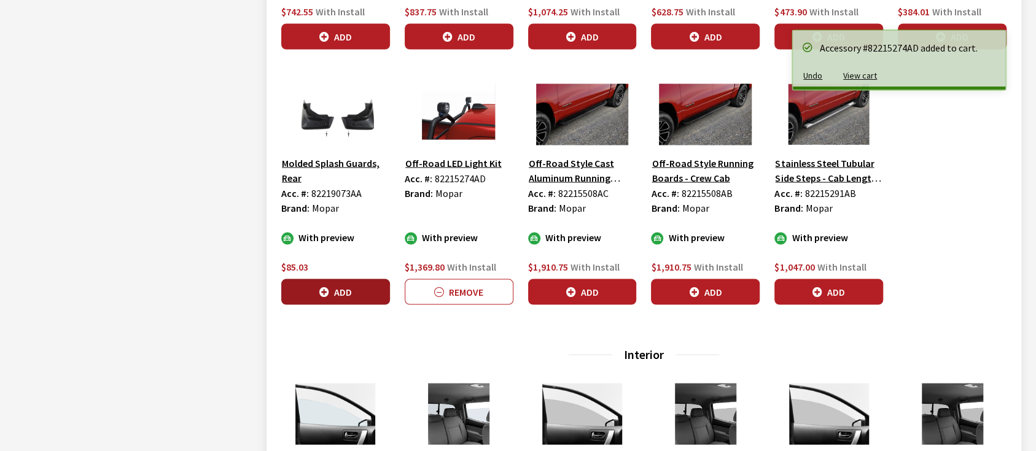
click at [356, 283] on button "Add" at bounding box center [335, 292] width 109 height 26
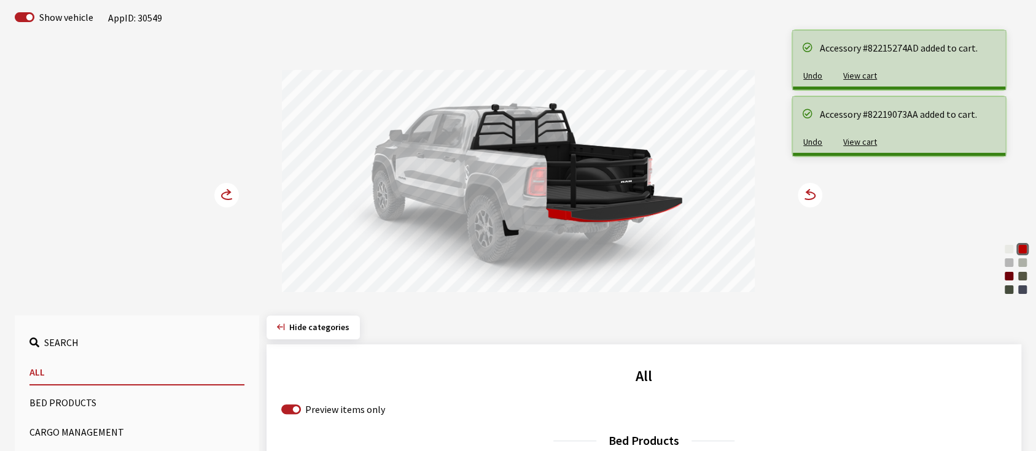
scroll to position [82, 0]
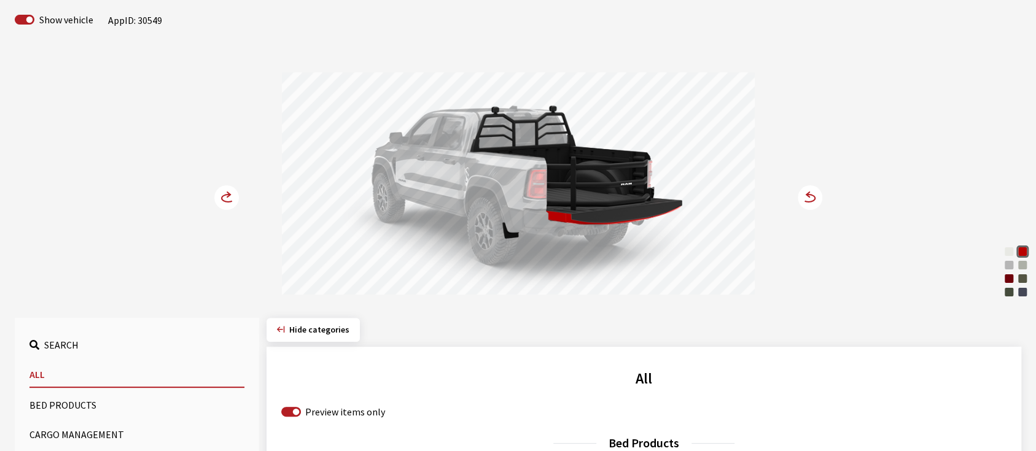
click at [218, 195] on circle at bounding box center [226, 197] width 25 height 25
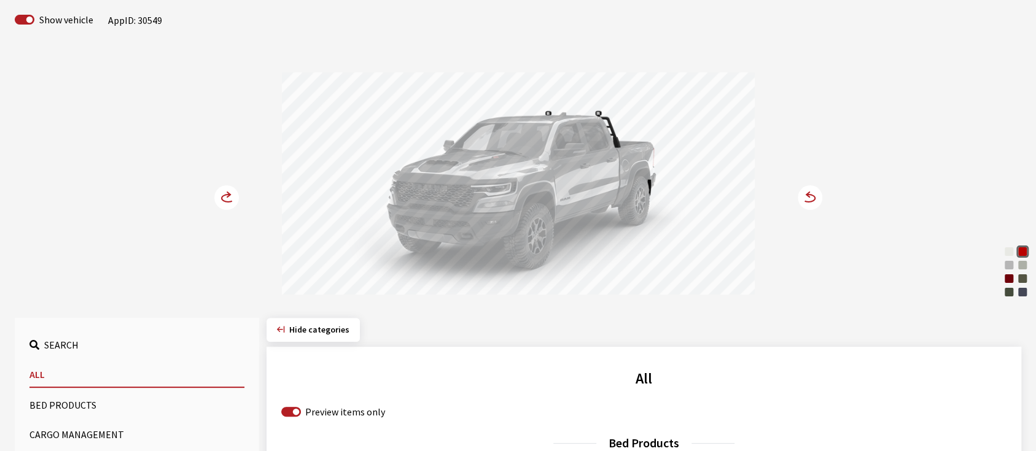
click at [218, 195] on circle at bounding box center [226, 197] width 25 height 25
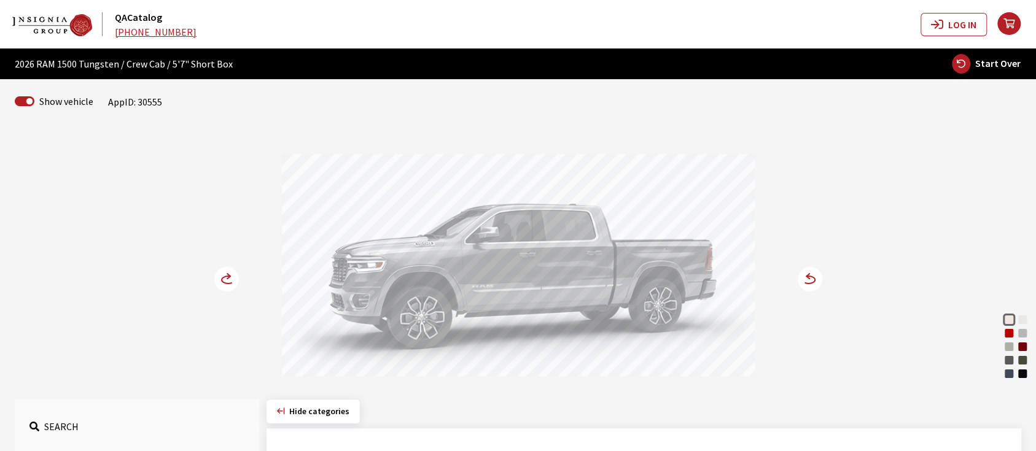
click at [1007, 332] on div "Molten Red Pearl" at bounding box center [1009, 333] width 12 height 12
click at [811, 278] on circle at bounding box center [810, 279] width 25 height 25
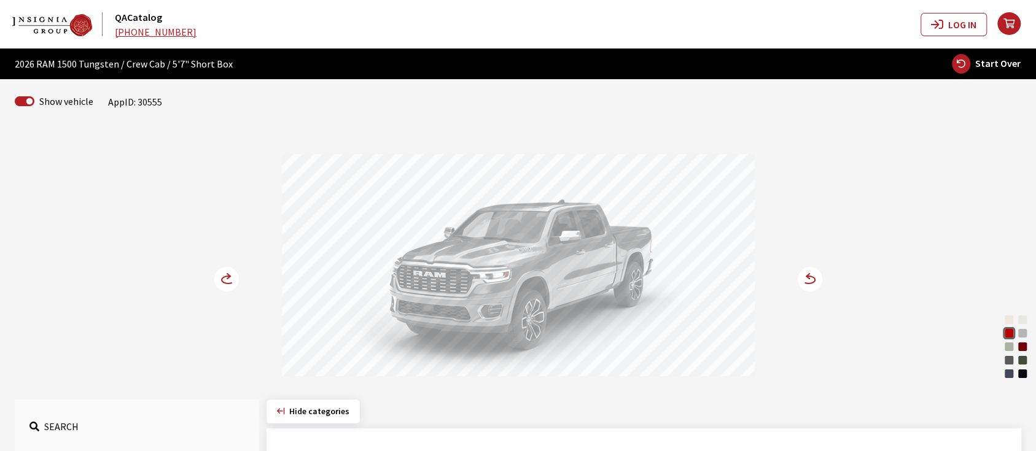
click at [811, 278] on circle at bounding box center [810, 279] width 25 height 25
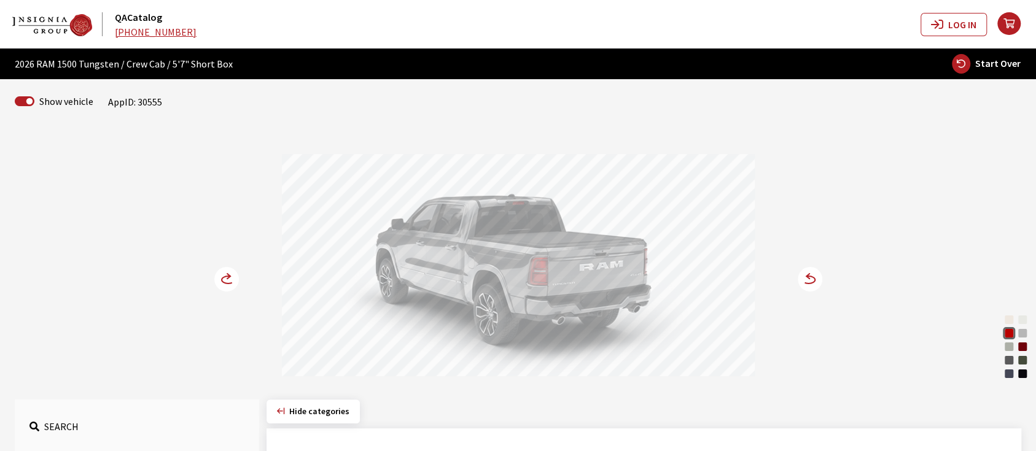
scroll to position [246, 0]
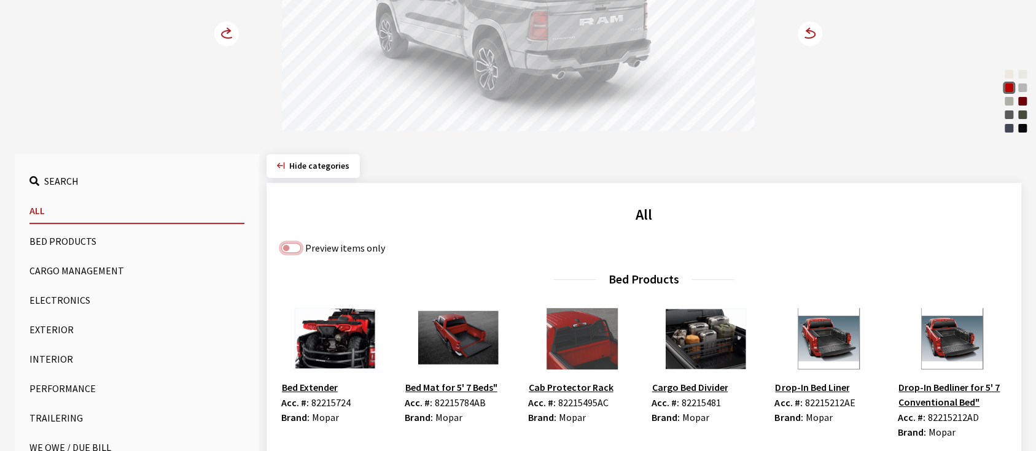
click at [294, 250] on input "Preview items only" at bounding box center [291, 248] width 20 height 10
checkbox input "true"
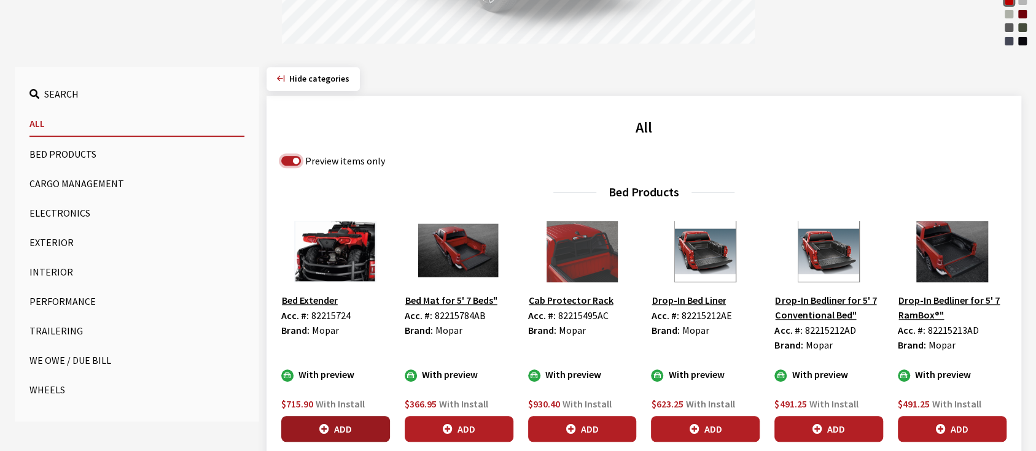
scroll to position [491, 0]
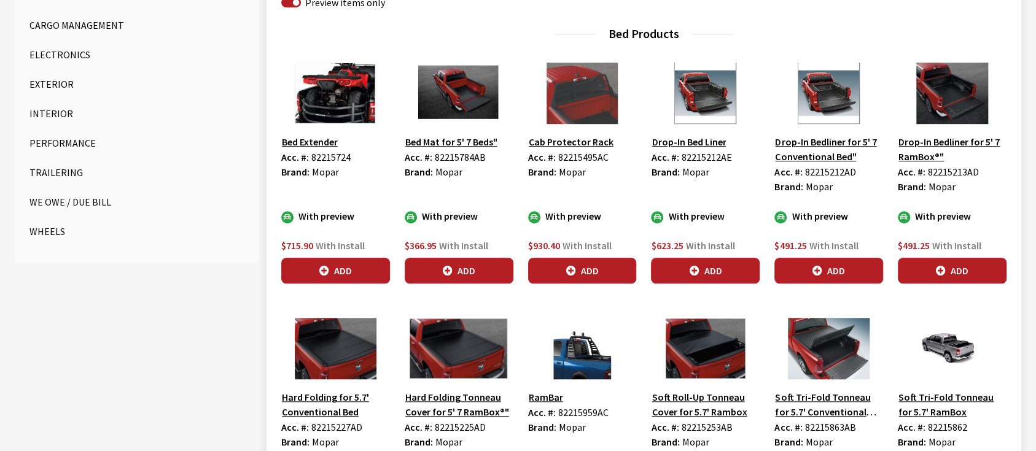
click at [338, 274] on button "Add" at bounding box center [335, 271] width 109 height 26
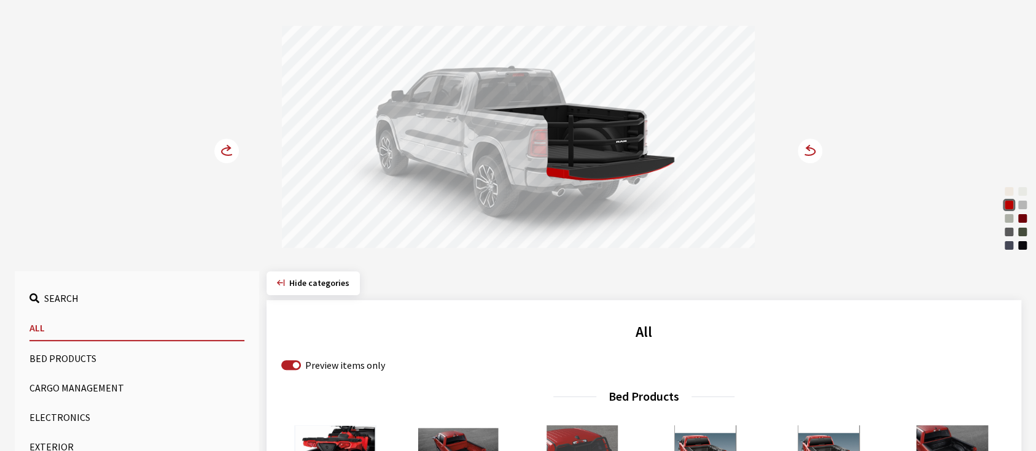
scroll to position [409, 0]
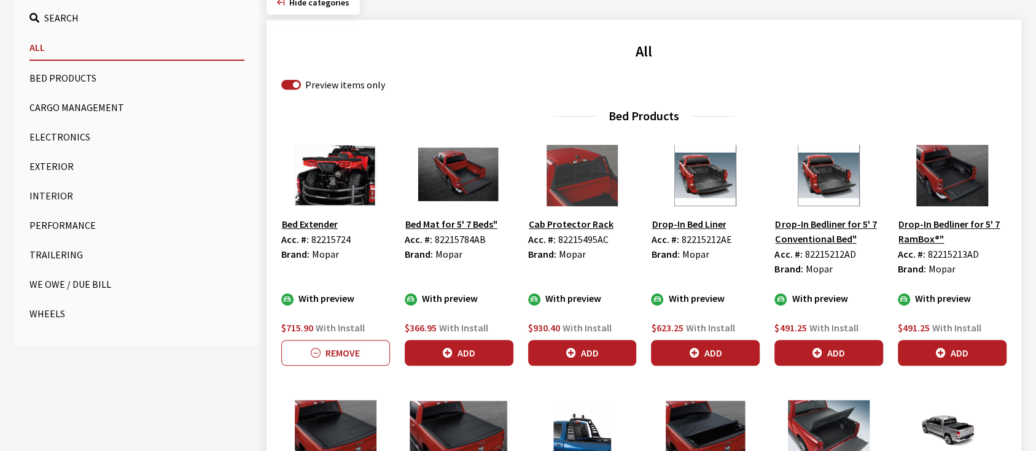
click at [53, 166] on button "Exterior" at bounding box center [136, 166] width 215 height 25
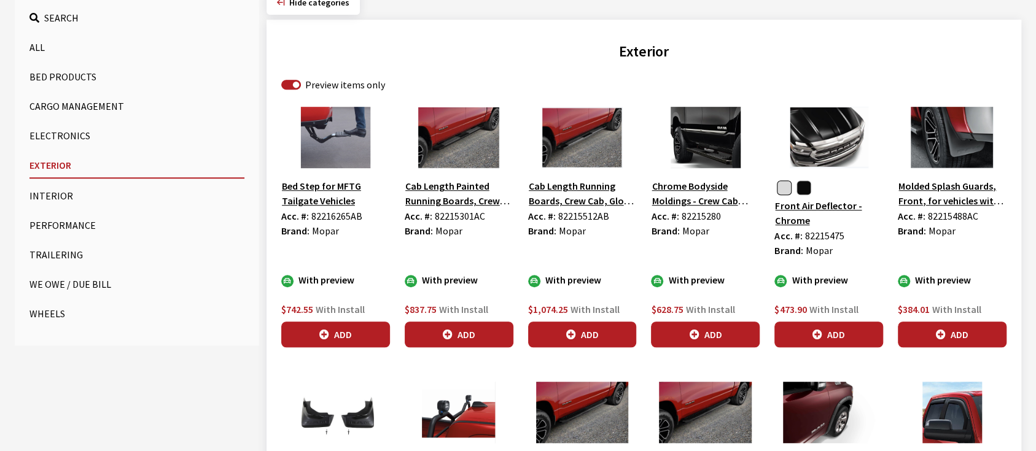
scroll to position [737, 0]
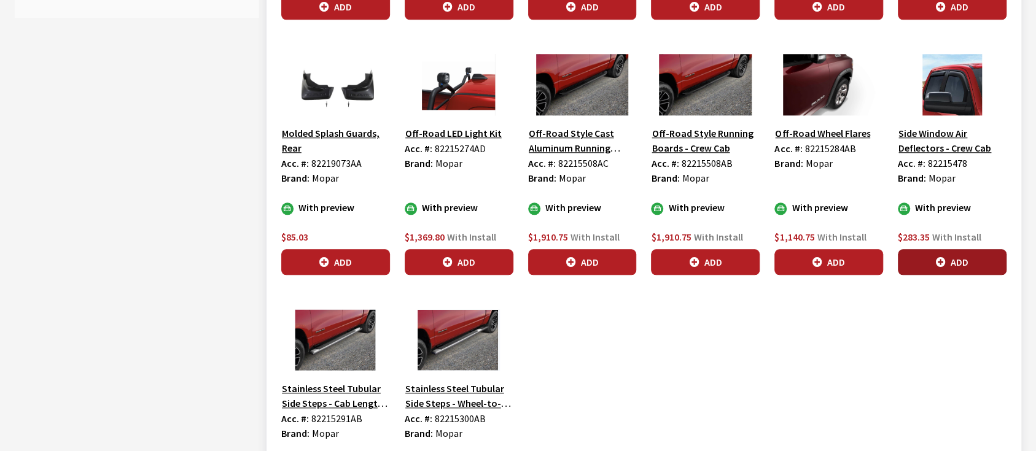
click at [953, 264] on button "Add" at bounding box center [952, 262] width 109 height 26
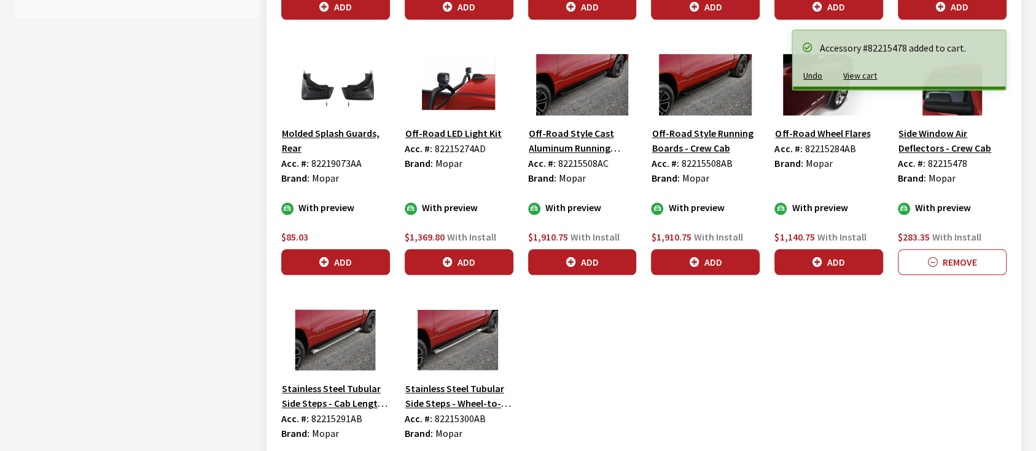
scroll to position [897, 0]
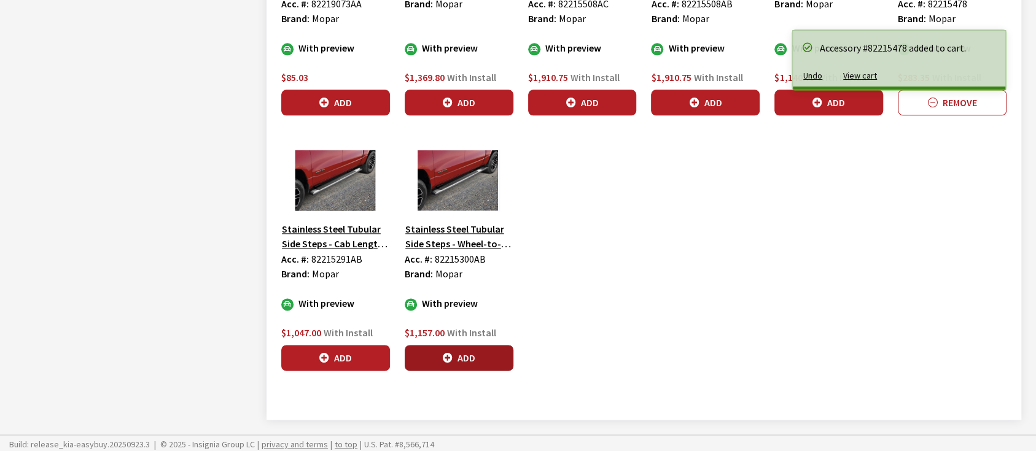
click at [464, 351] on button "Add" at bounding box center [459, 358] width 109 height 26
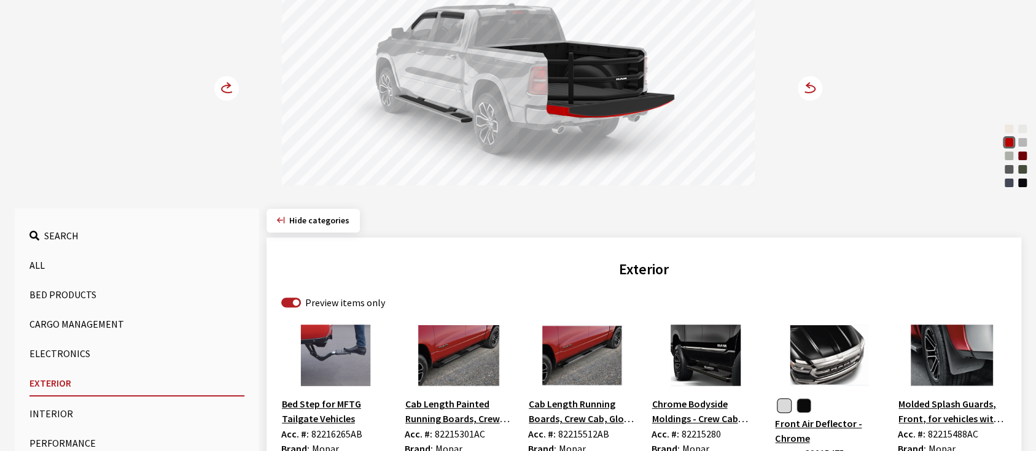
scroll to position [0, 0]
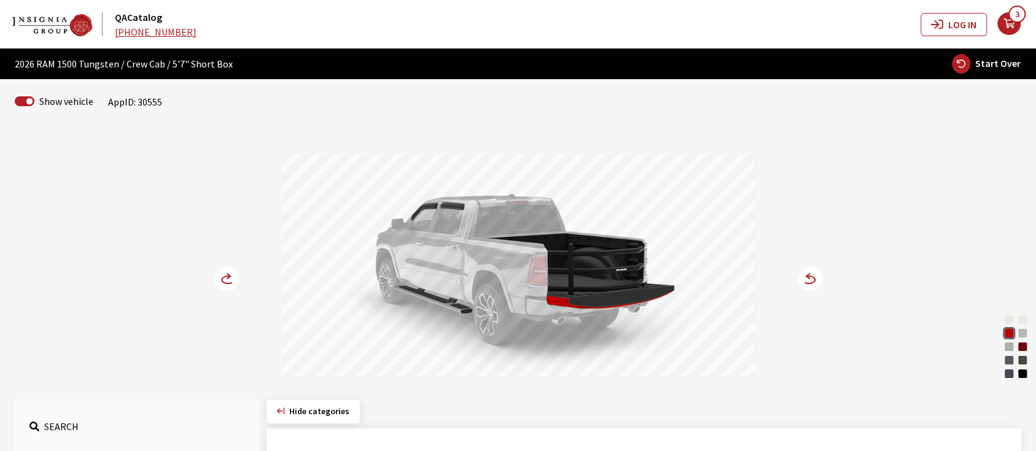
click at [225, 271] on circle at bounding box center [226, 279] width 25 height 25
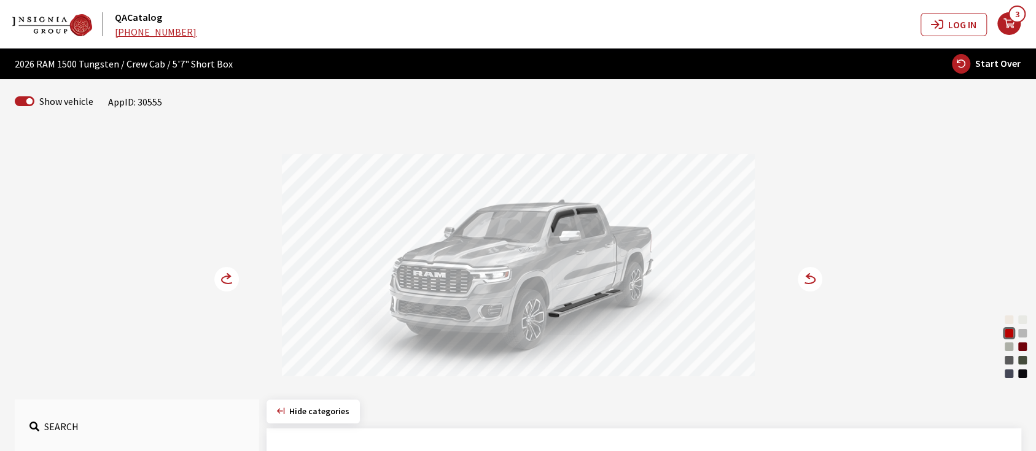
click at [225, 271] on circle at bounding box center [226, 279] width 25 height 25
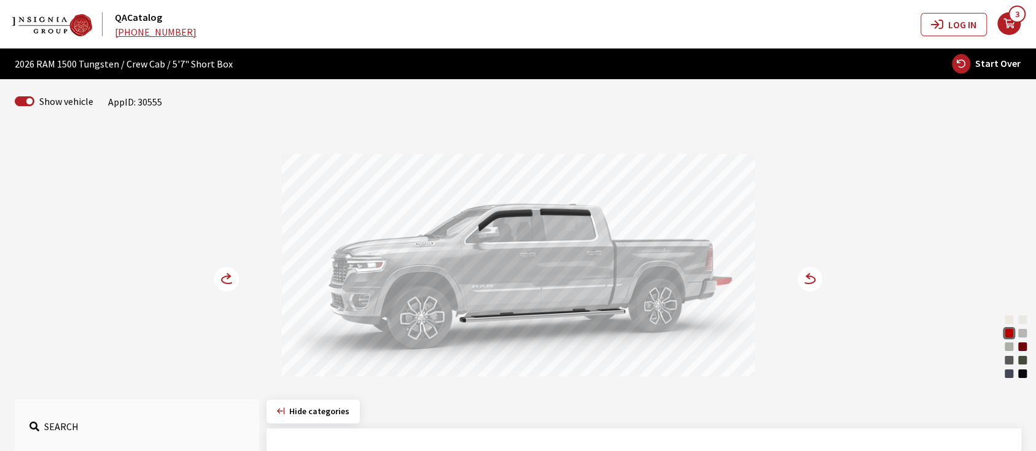
click at [225, 283] on icon at bounding box center [228, 279] width 13 height 7
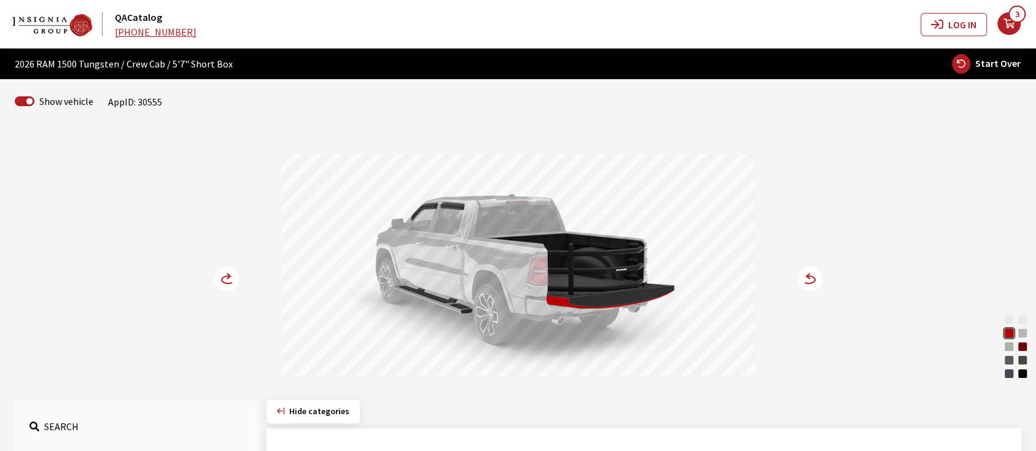
click at [225, 283] on icon at bounding box center [228, 279] width 13 height 7
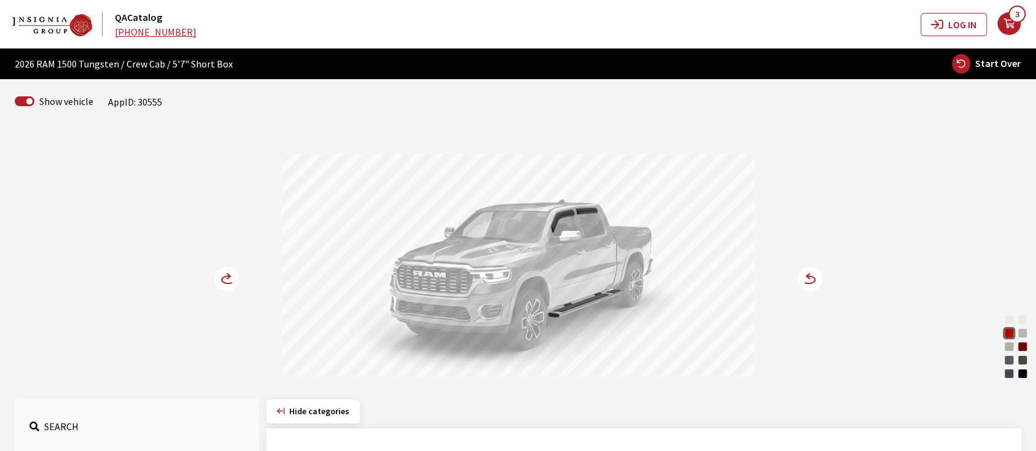
click at [225, 283] on icon at bounding box center [228, 279] width 13 height 7
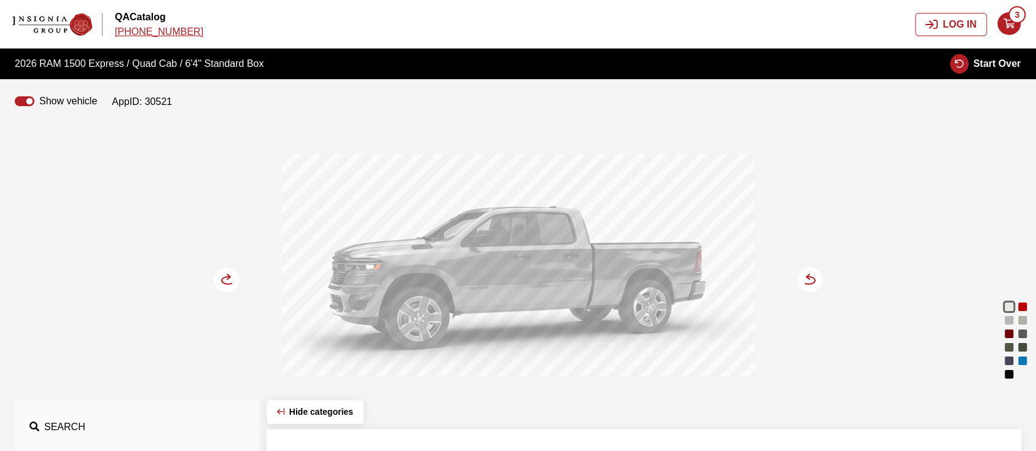
click at [1022, 304] on div "Molten Red Pearl" at bounding box center [1023, 307] width 12 height 12
click at [809, 278] on icon at bounding box center [807, 277] width 3 height 5
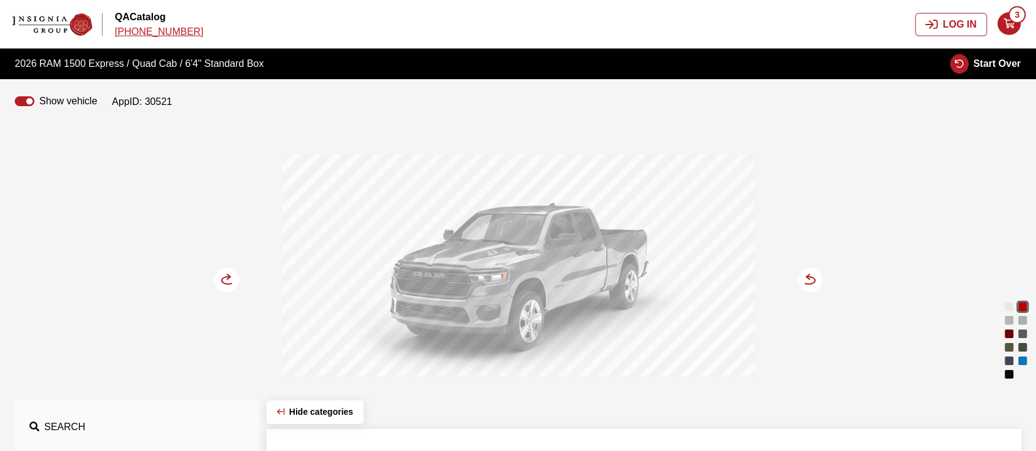
click at [809, 278] on icon at bounding box center [807, 277] width 3 height 5
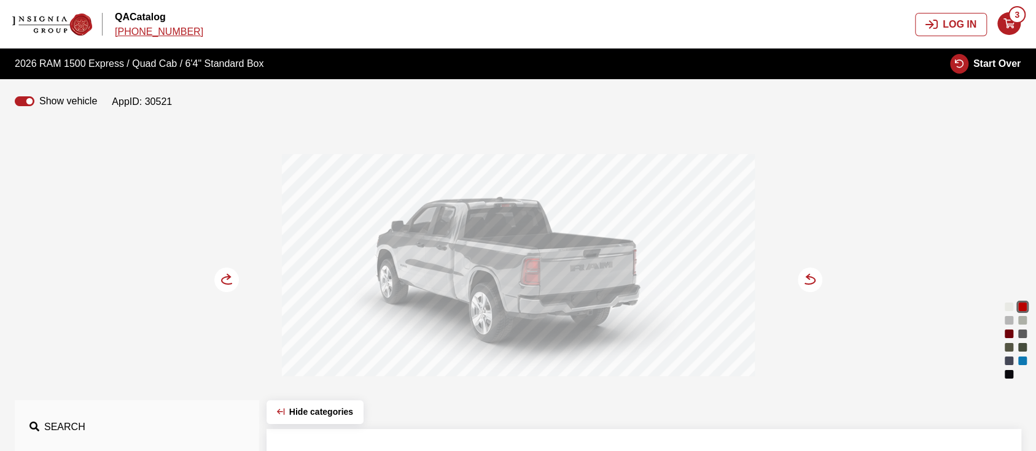
scroll to position [327, 0]
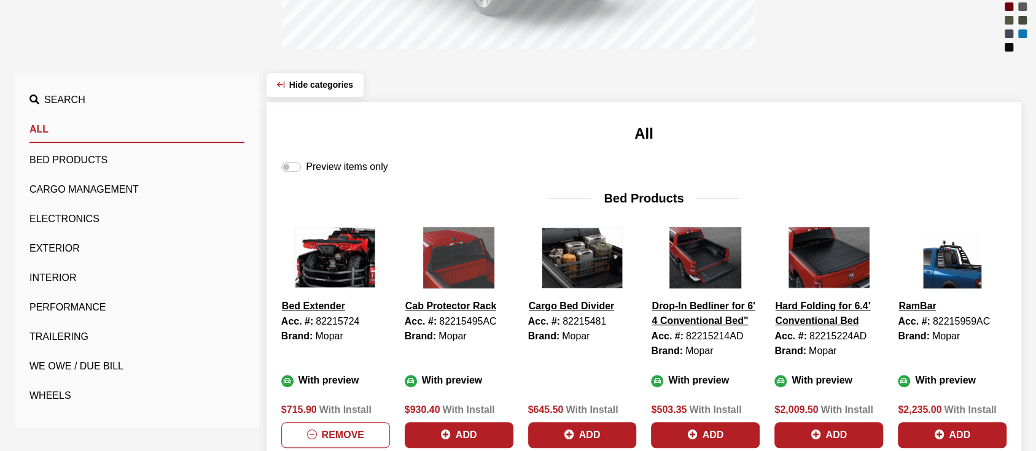
click at [79, 184] on button "Cargo Management" at bounding box center [136, 190] width 215 height 25
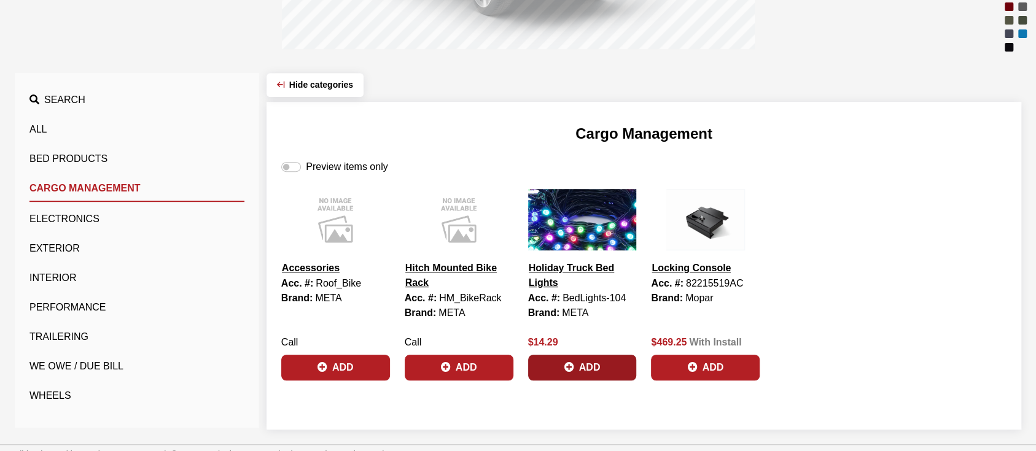
click at [580, 355] on button "Add" at bounding box center [582, 368] width 109 height 26
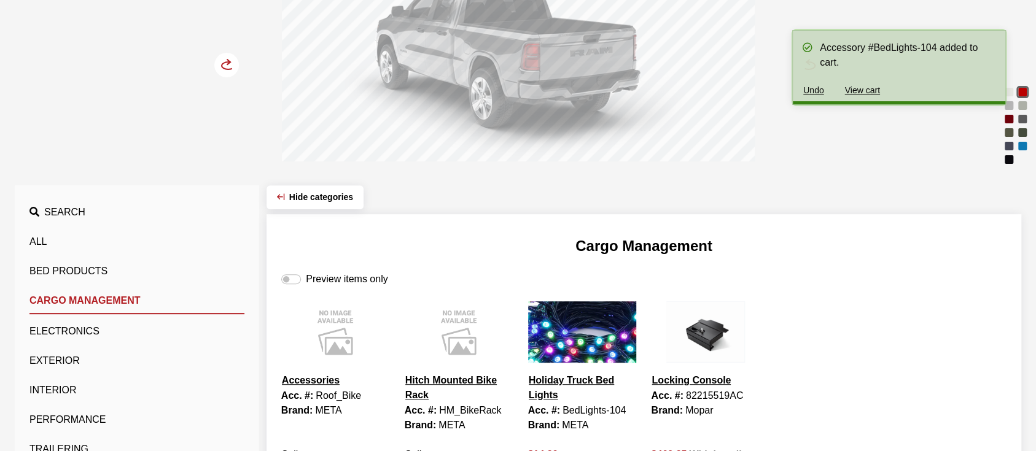
scroll to position [338, 0]
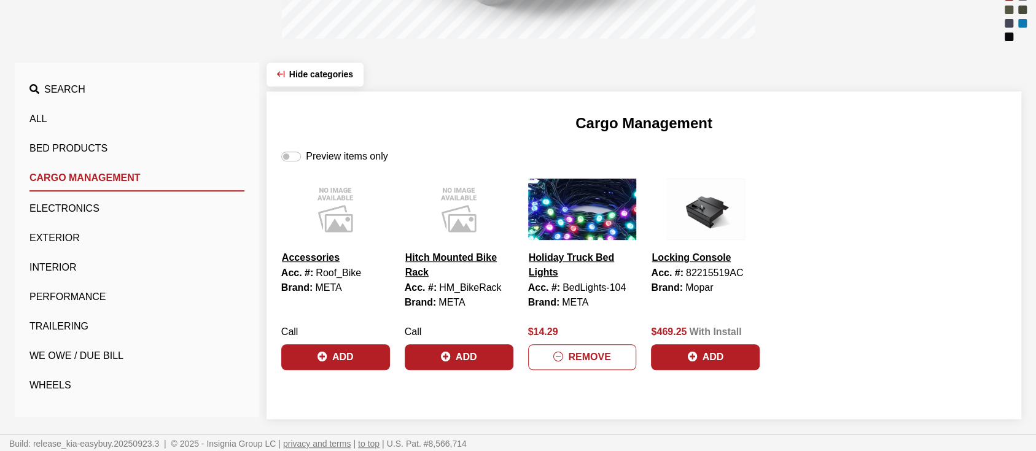
click at [55, 379] on button "Wheels" at bounding box center [136, 385] width 215 height 25
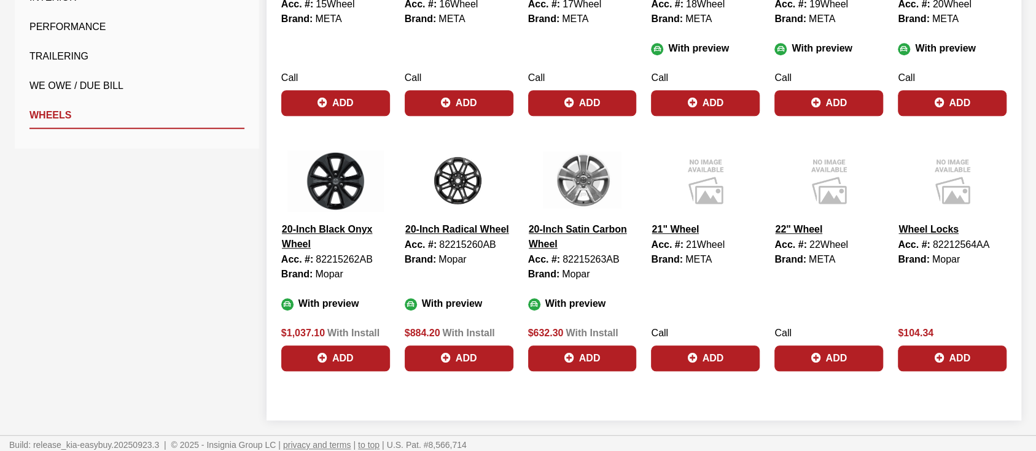
scroll to position [607, 0]
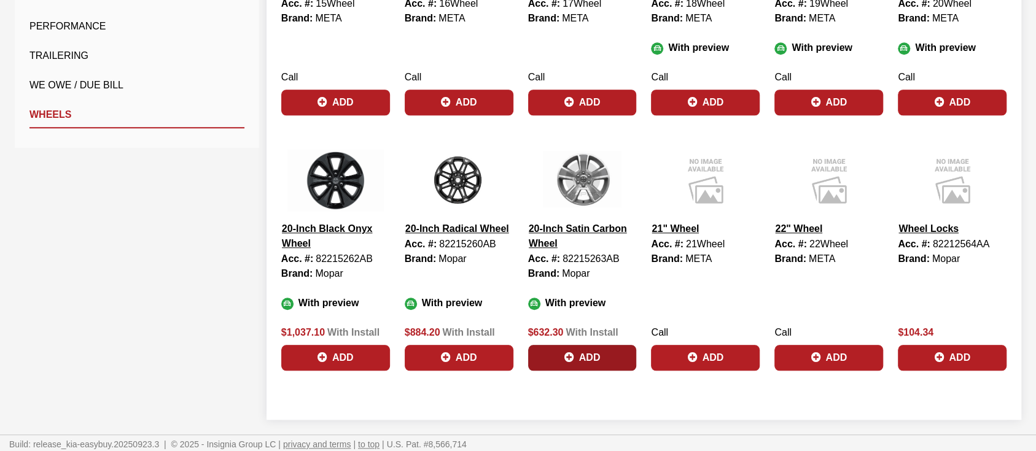
click at [588, 354] on button "Add" at bounding box center [582, 358] width 109 height 26
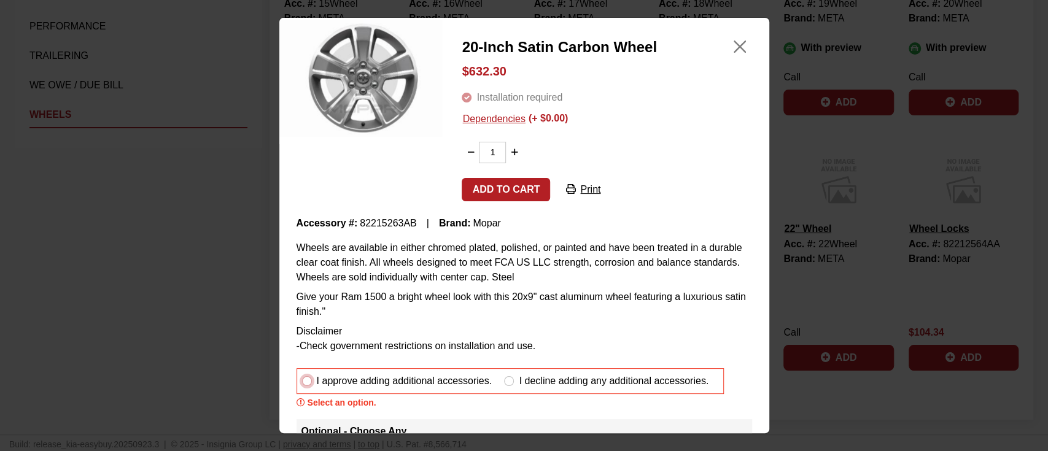
click at [310, 379] on input "I approve adding additional accessories." at bounding box center [307, 382] width 10 height 10
radio input "true"
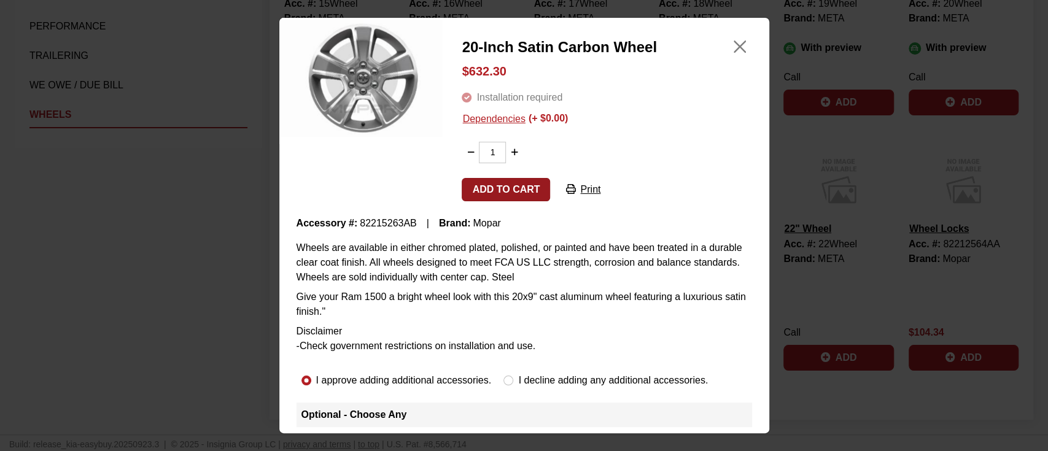
click at [500, 192] on button "Add to cart" at bounding box center [506, 189] width 88 height 23
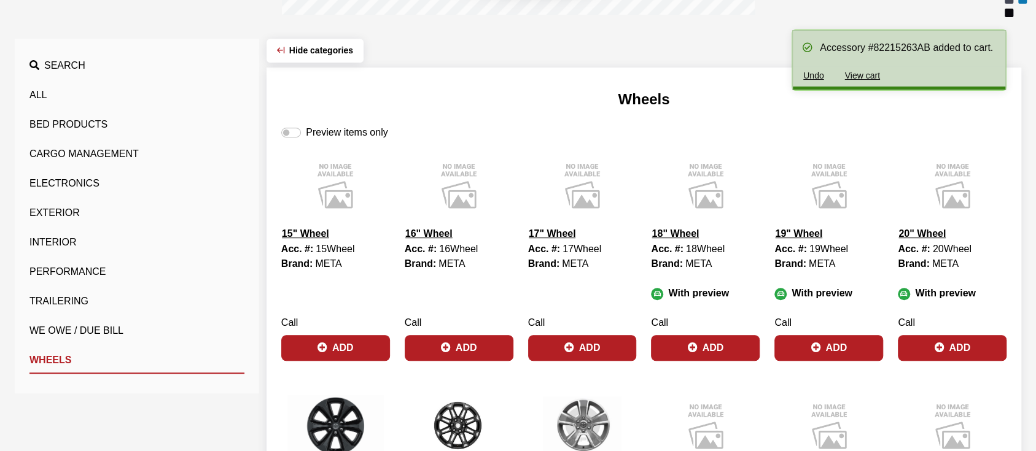
scroll to position [0, 0]
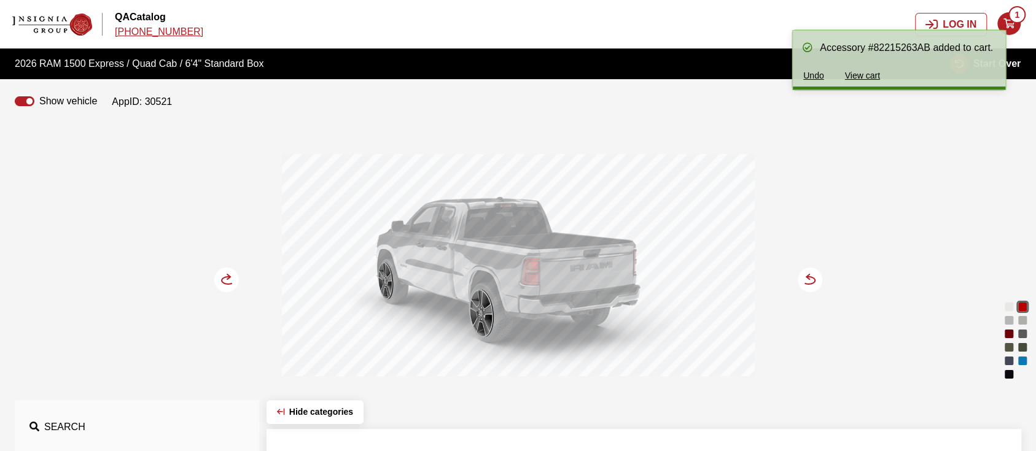
click at [223, 272] on circle at bounding box center [226, 280] width 25 height 25
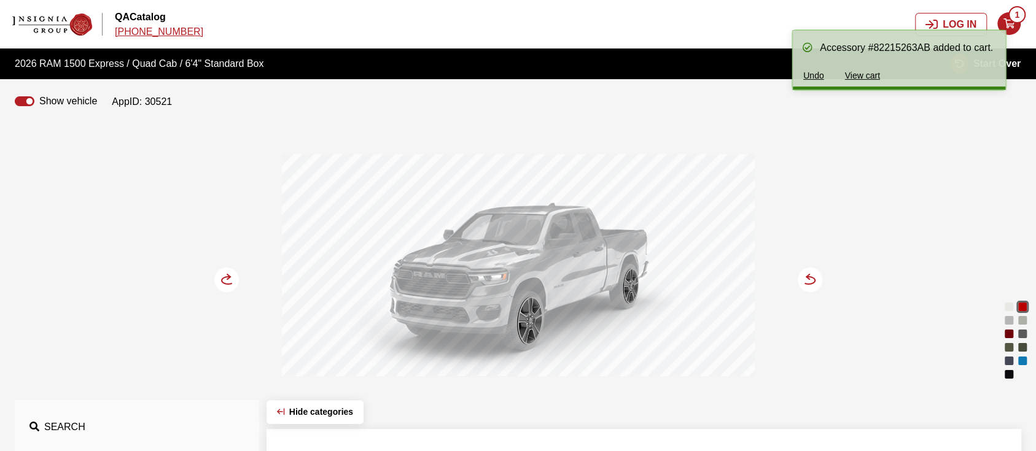
click at [223, 272] on circle at bounding box center [226, 280] width 25 height 25
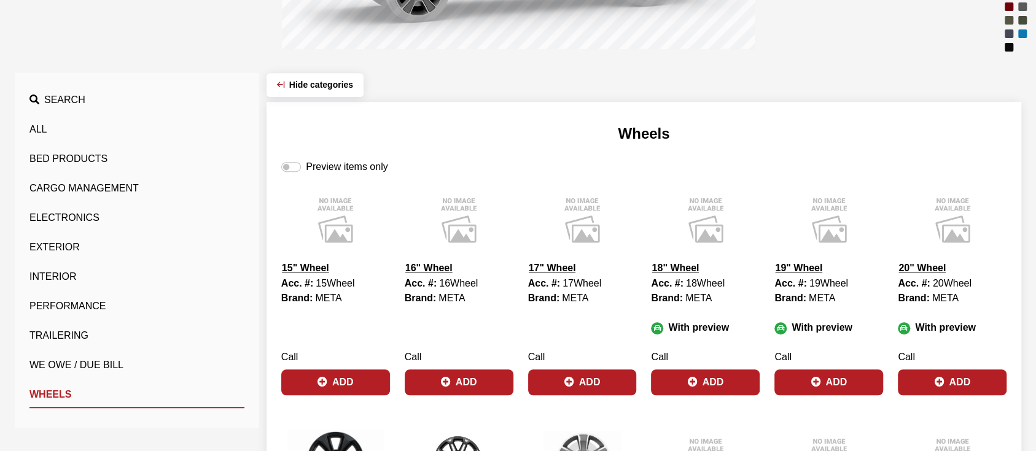
scroll to position [163, 0]
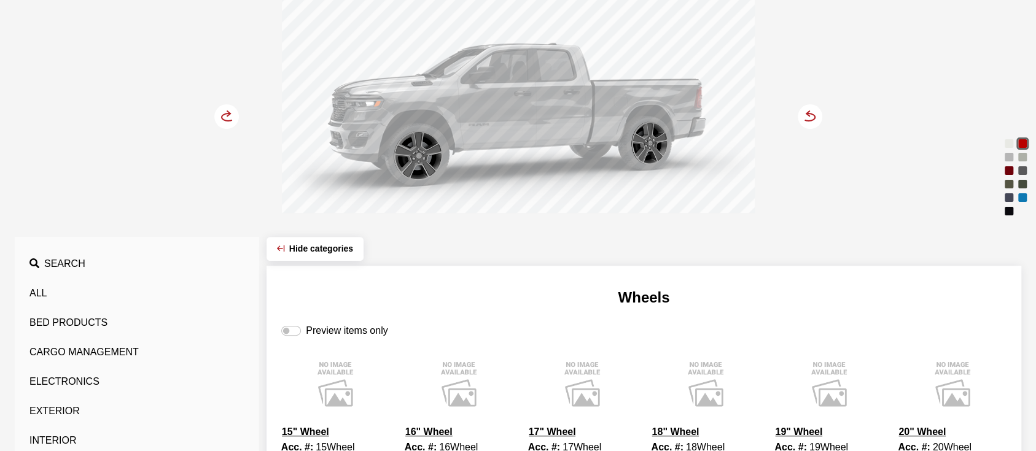
click at [79, 318] on button "Bed Products" at bounding box center [136, 323] width 215 height 25
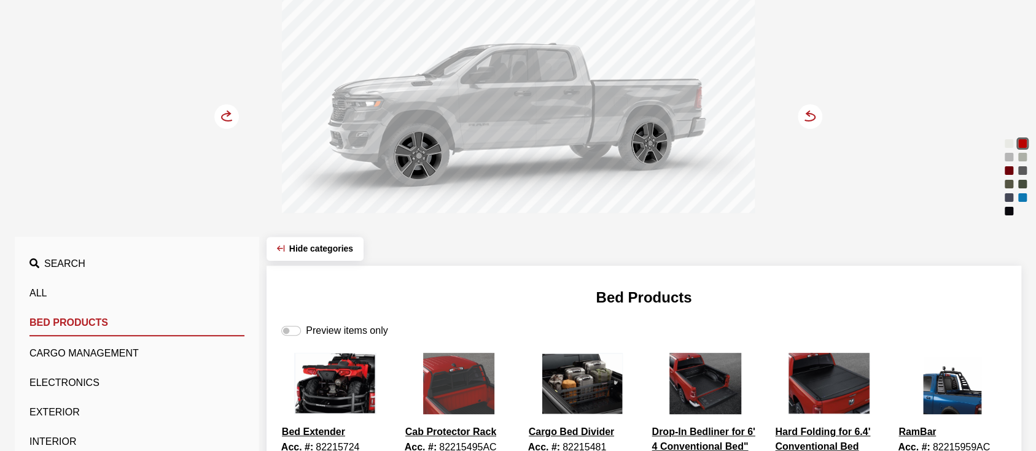
click at [232, 112] on icon at bounding box center [234, 117] width 9 height 10
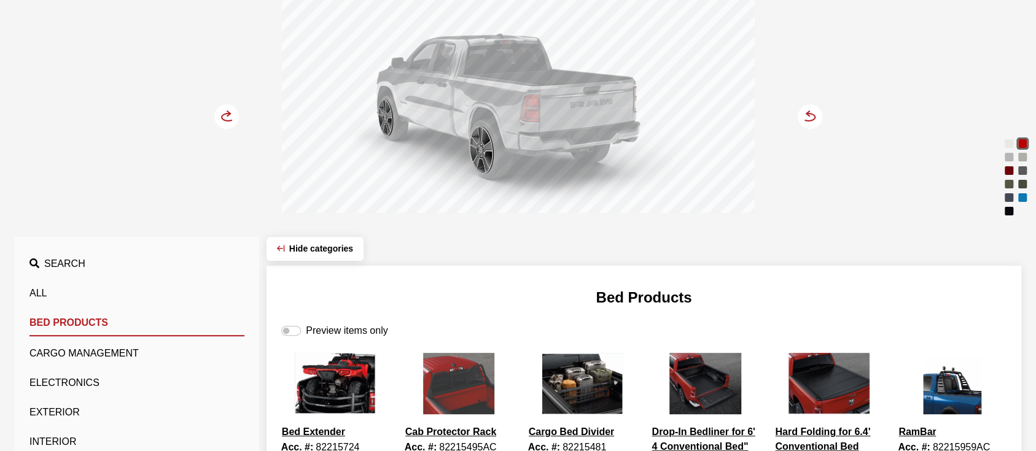
click at [316, 324] on label "Preview items only" at bounding box center [347, 331] width 82 height 15
click at [301, 326] on input "Preview items only" at bounding box center [291, 331] width 20 height 10
checkbox input "true"
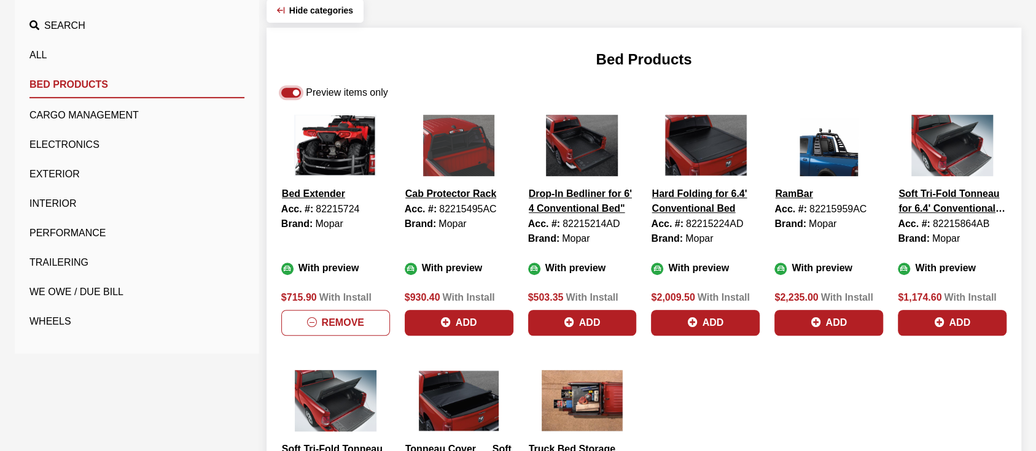
scroll to position [409, 0]
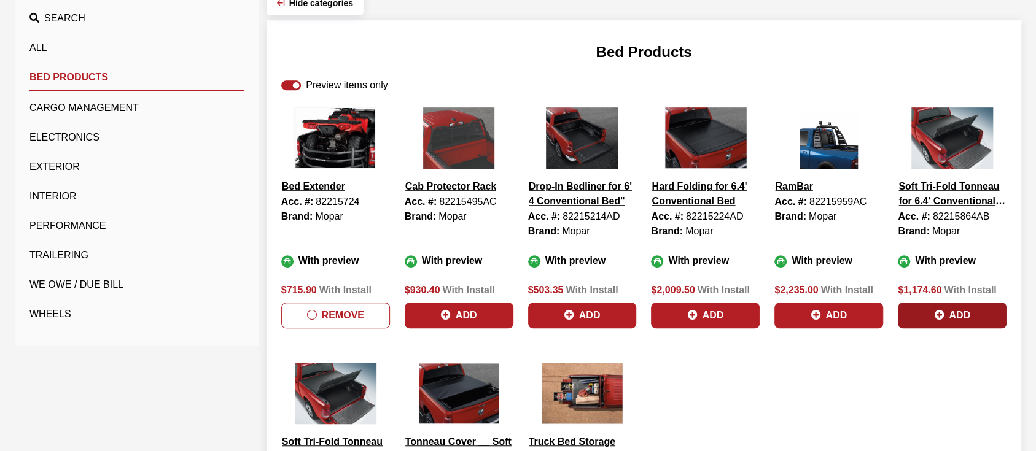
click at [956, 316] on button "Add" at bounding box center [952, 316] width 109 height 26
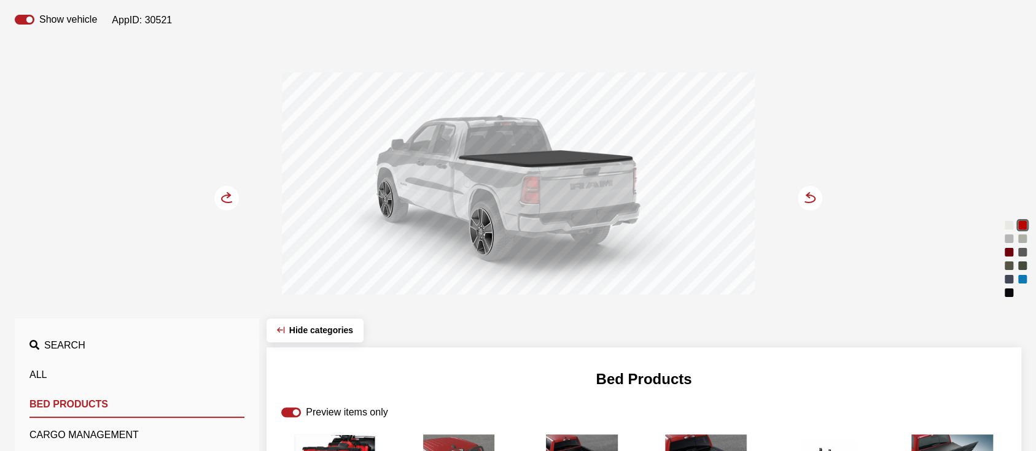
click at [219, 191] on circle at bounding box center [226, 198] width 25 height 25
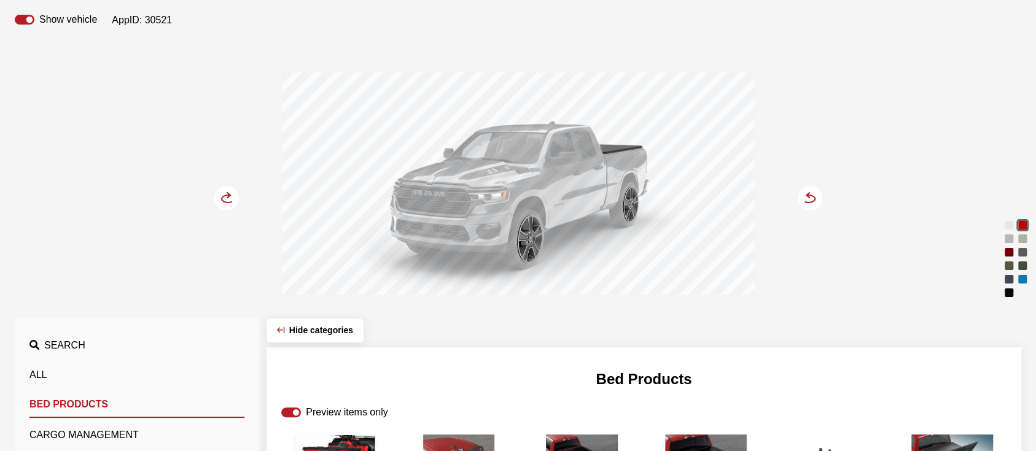
click at [219, 191] on circle at bounding box center [226, 198] width 25 height 25
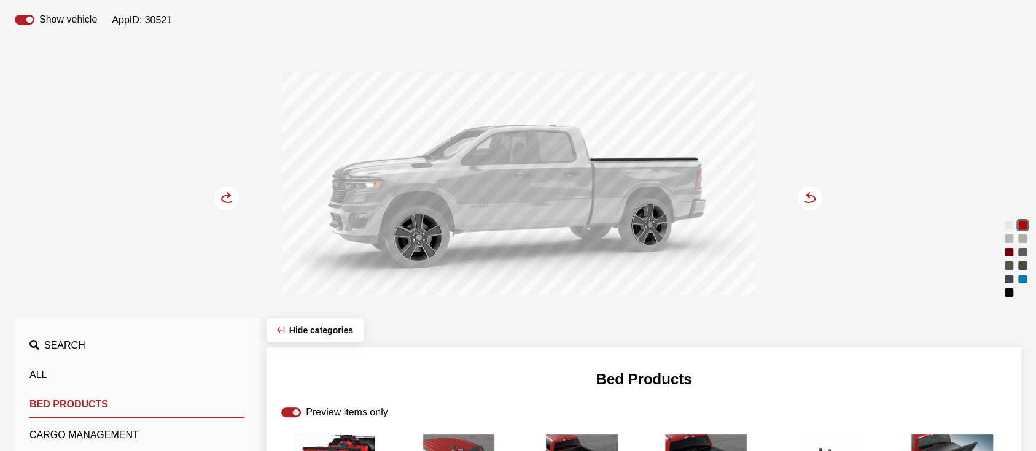
scroll to position [327, 0]
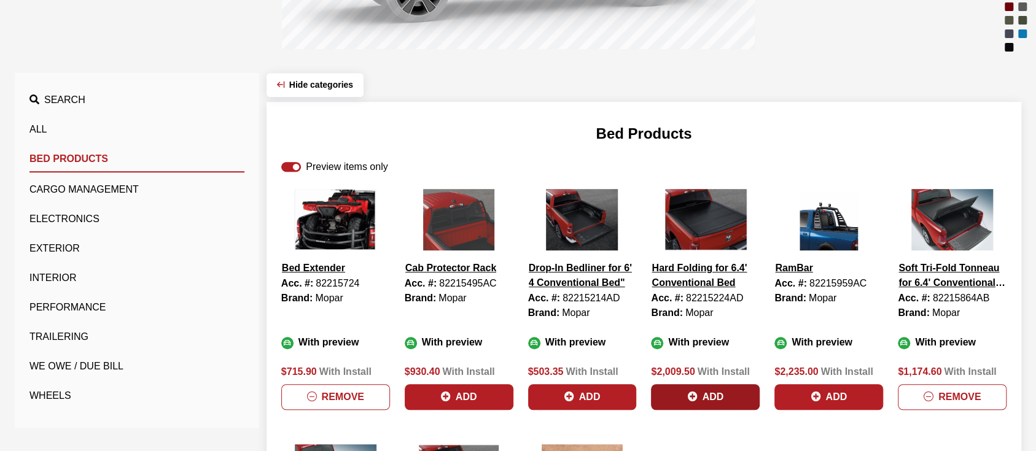
click at [708, 395] on button "Add" at bounding box center [705, 397] width 109 height 26
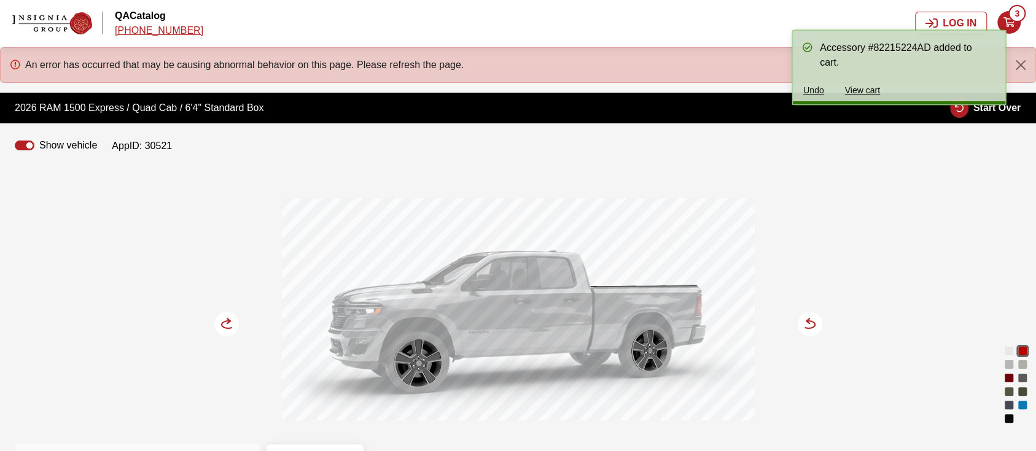
scroll to position [0, 0]
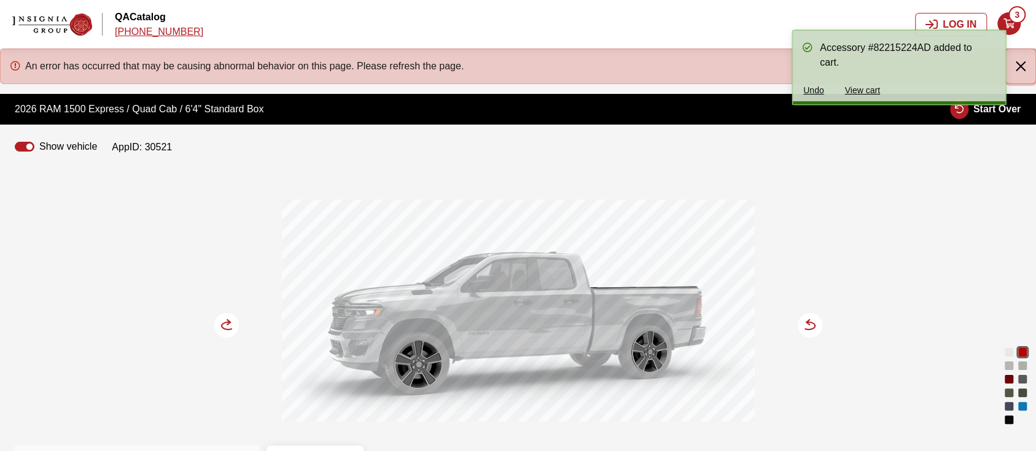
click at [1022, 65] on button "Close" at bounding box center [1020, 66] width 29 height 34
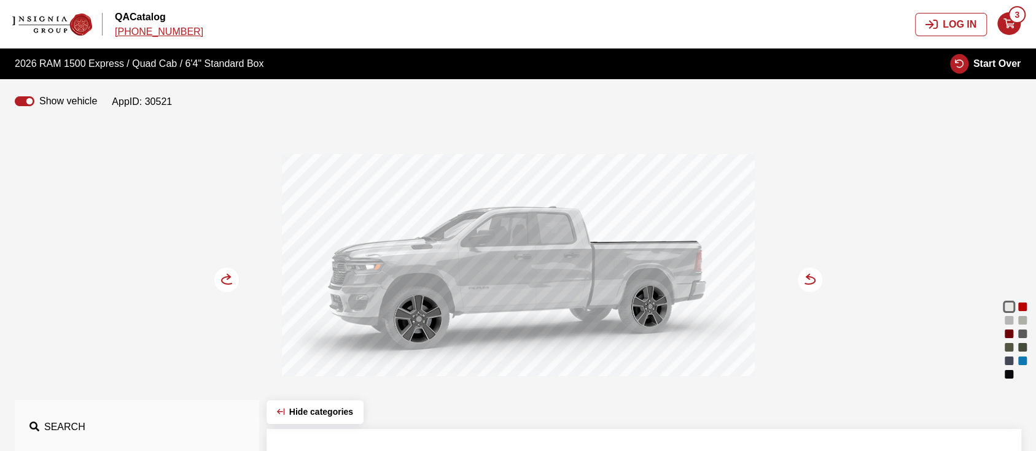
click at [1022, 302] on div "Molten Red Pearl" at bounding box center [1023, 307] width 12 height 12
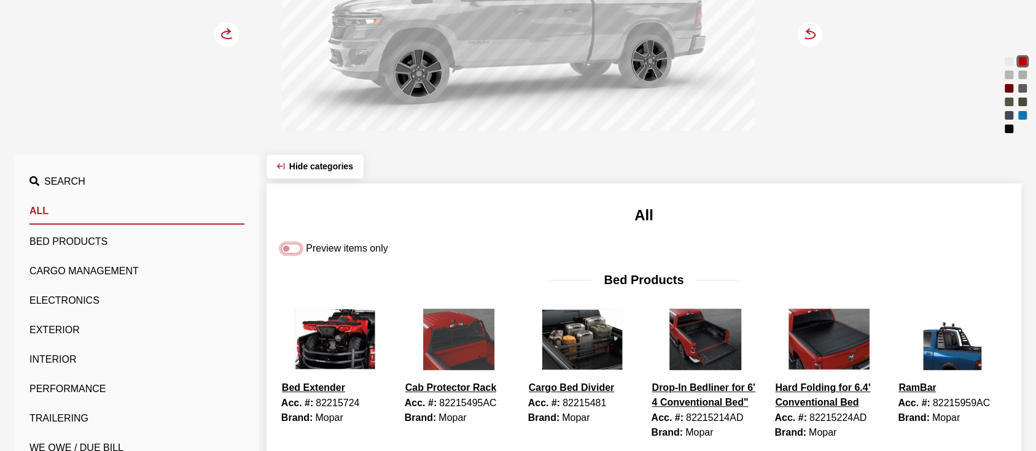
click at [286, 244] on input "Preview items only" at bounding box center [291, 249] width 20 height 10
checkbox input "true"
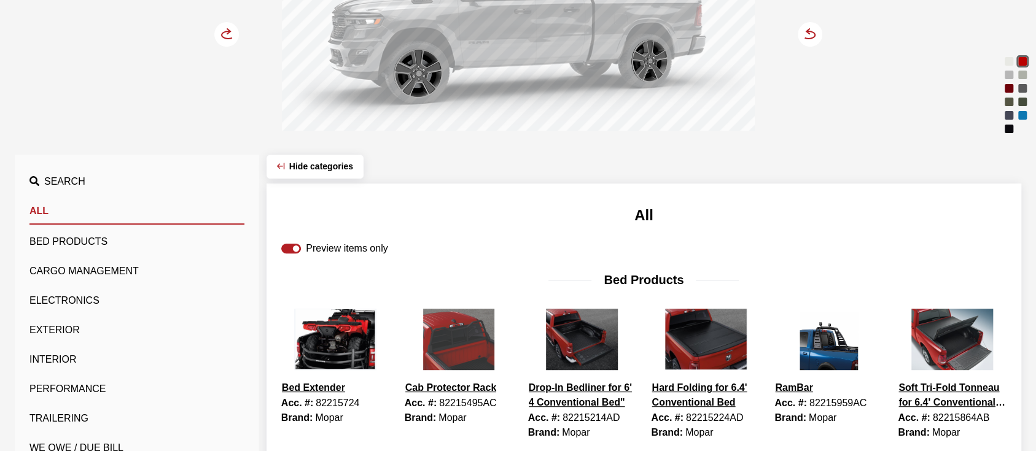
click at [77, 235] on button "Bed Products" at bounding box center [136, 242] width 215 height 25
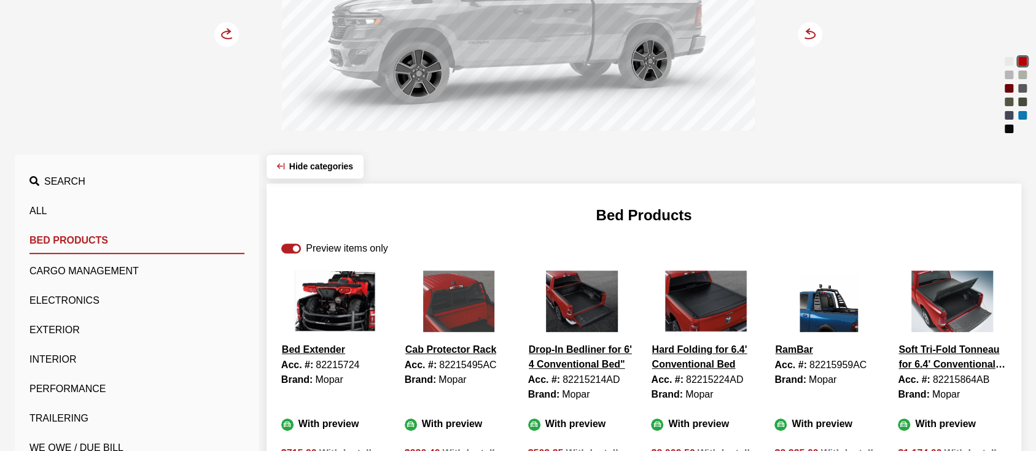
click at [221, 29] on circle at bounding box center [226, 34] width 25 height 25
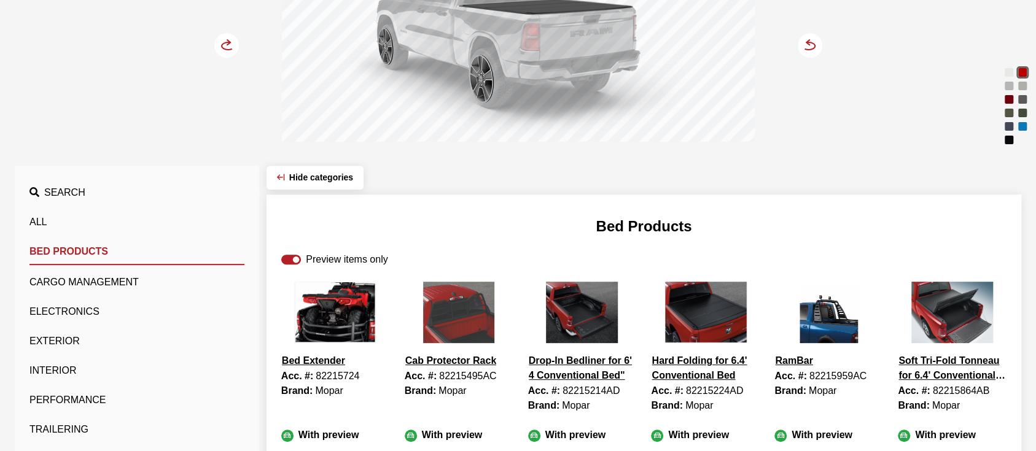
scroll to position [0, 0]
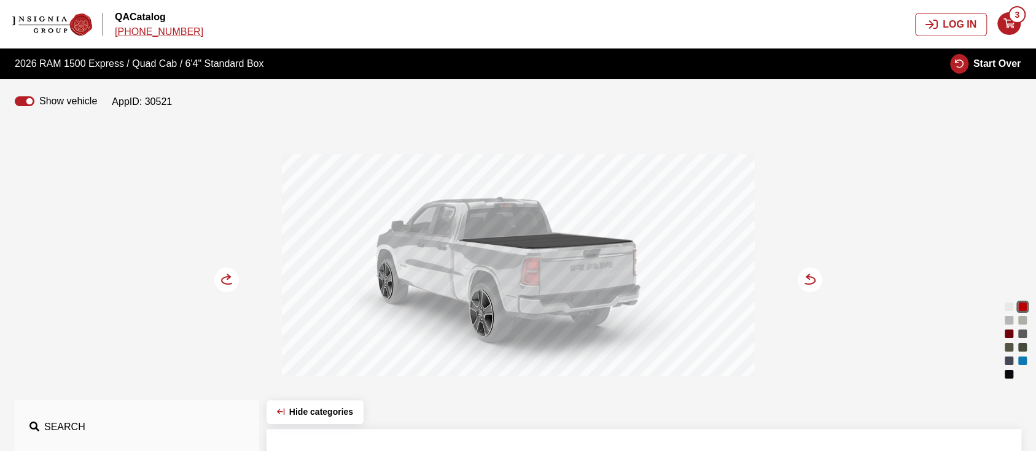
click at [1015, 25] on icon "your cart" at bounding box center [1008, 24] width 23 height 10
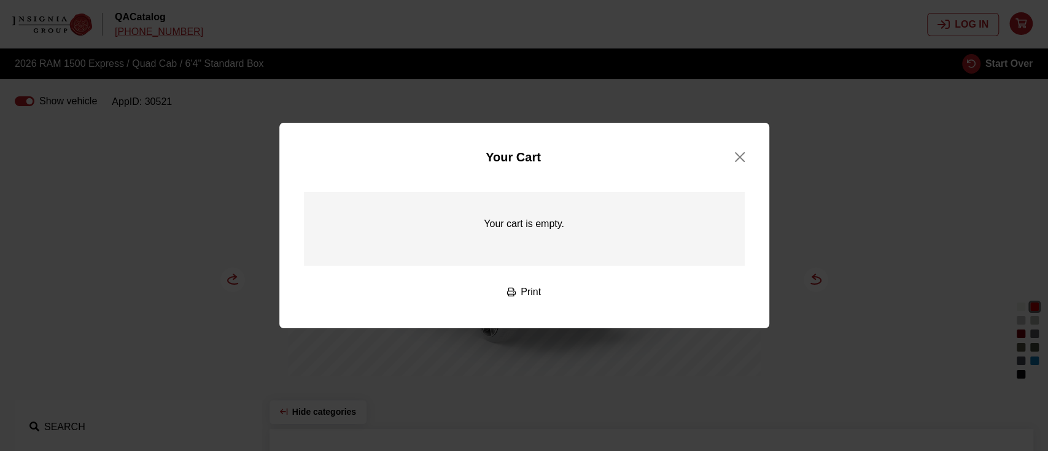
click at [432, 22] on div "Your Cart Order #11875116 Your cart is empty. Print Thank you for shopping with…" at bounding box center [524, 225] width 1048 height 451
click at [735, 152] on button "Close" at bounding box center [740, 157] width 34 height 20
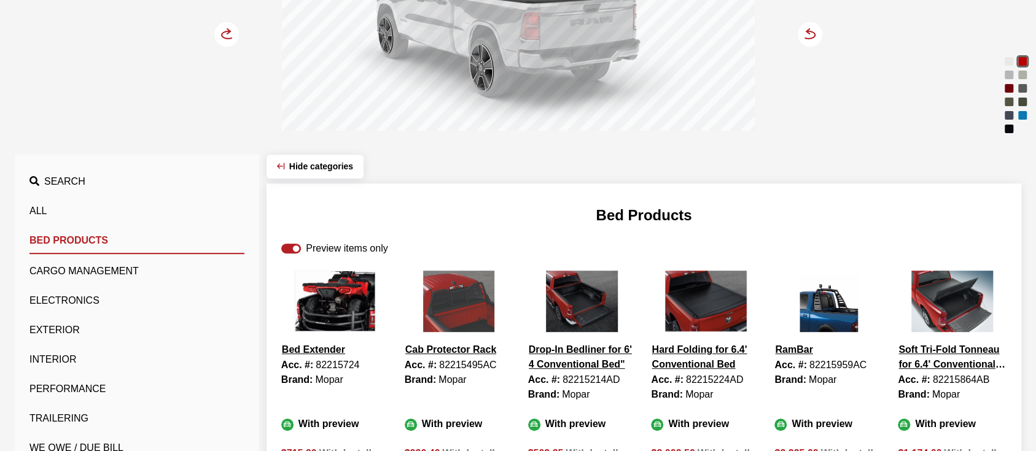
scroll to position [327, 0]
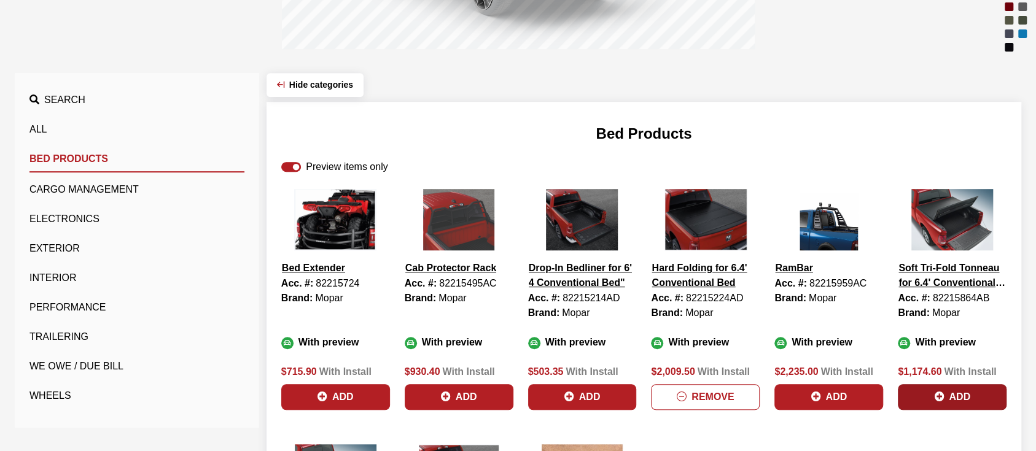
click at [951, 396] on button "Add" at bounding box center [952, 397] width 109 height 26
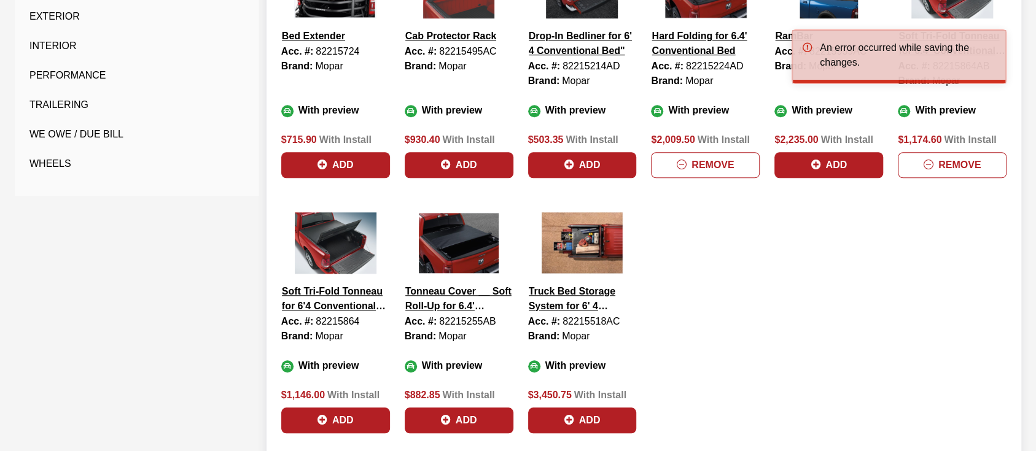
scroll to position [622, 0]
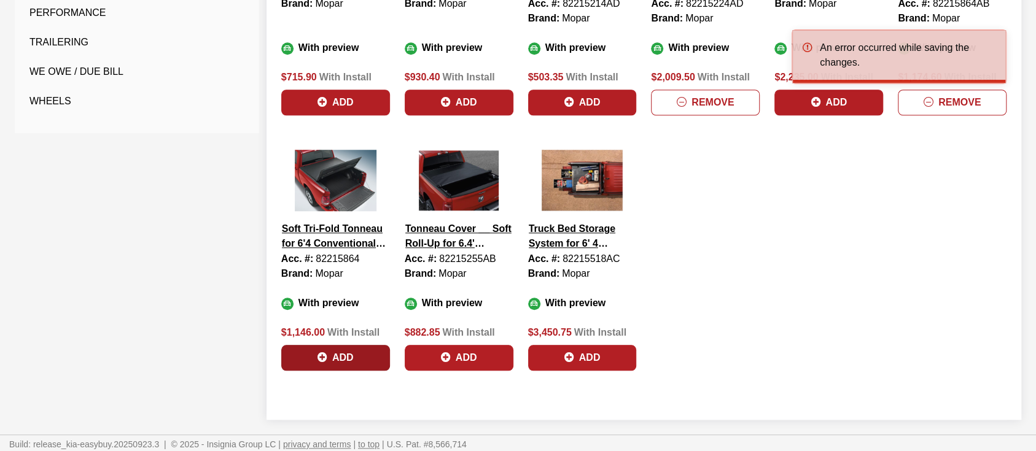
click at [352, 353] on button "Add" at bounding box center [335, 358] width 109 height 26
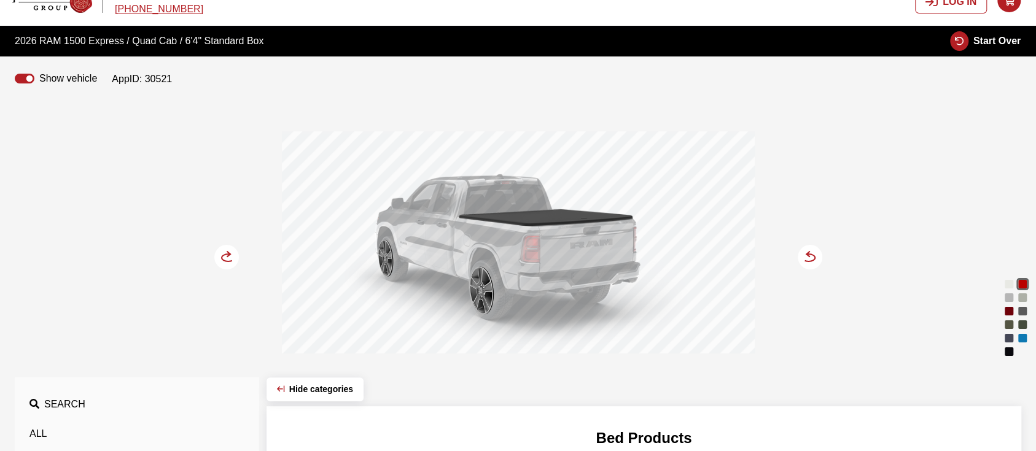
scroll to position [0, 0]
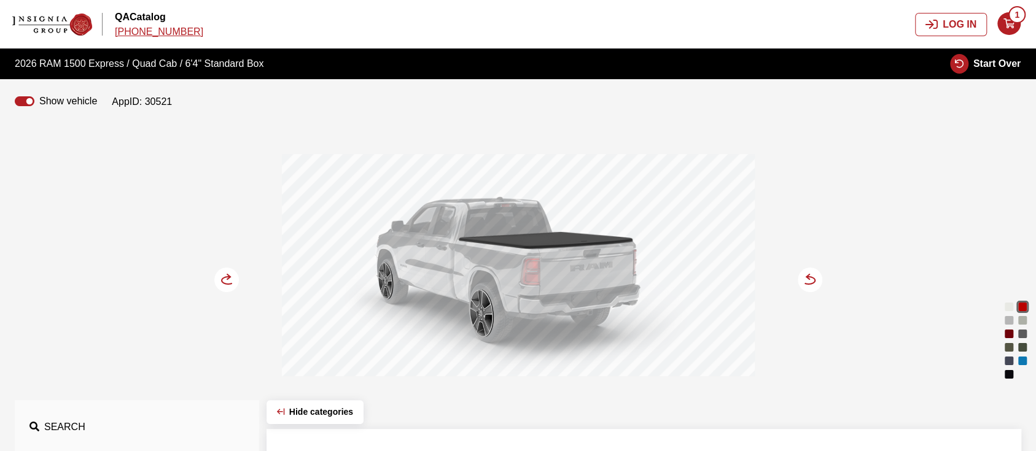
click at [989, 65] on span "Start Over" at bounding box center [997, 63] width 47 height 10
select select
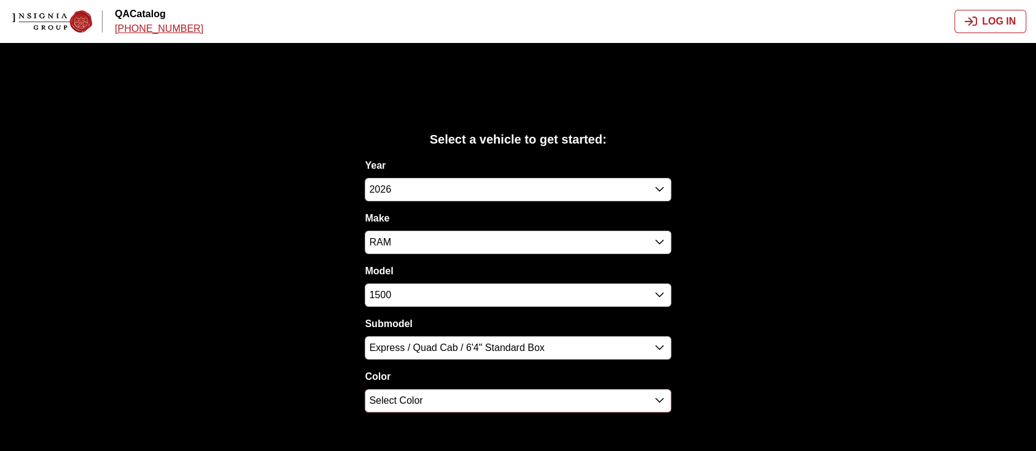
click at [538, 408] on span "Select Color" at bounding box center [517, 401] width 305 height 22
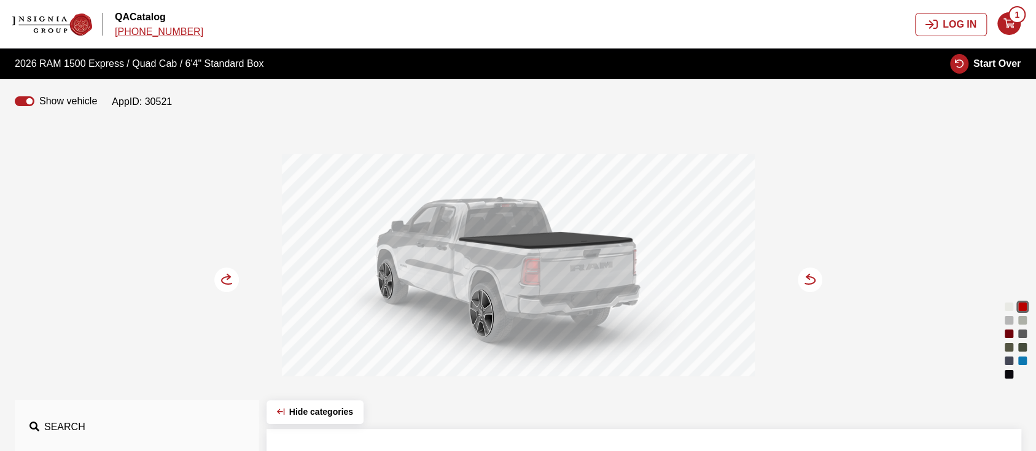
click at [1011, 14] on span "1" at bounding box center [1017, 14] width 17 height 17
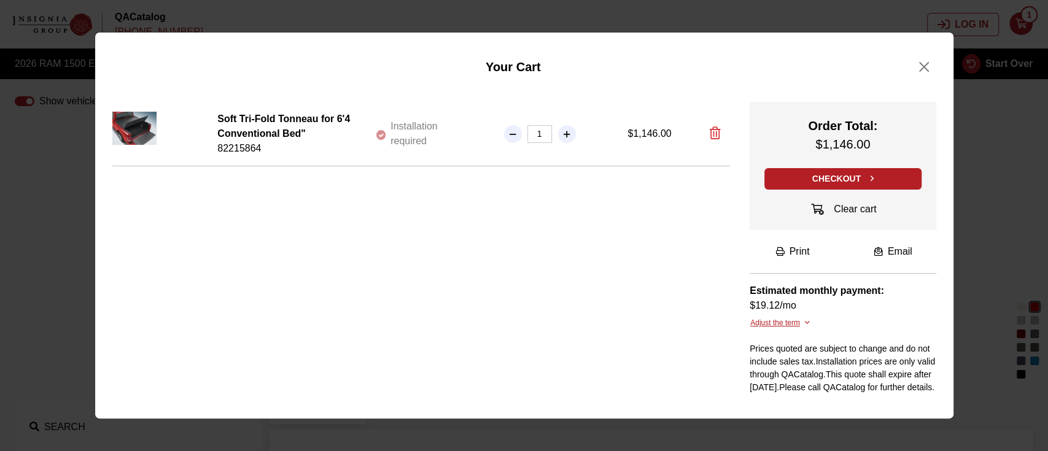
click at [712, 127] on icon "button" at bounding box center [715, 133] width 11 height 12
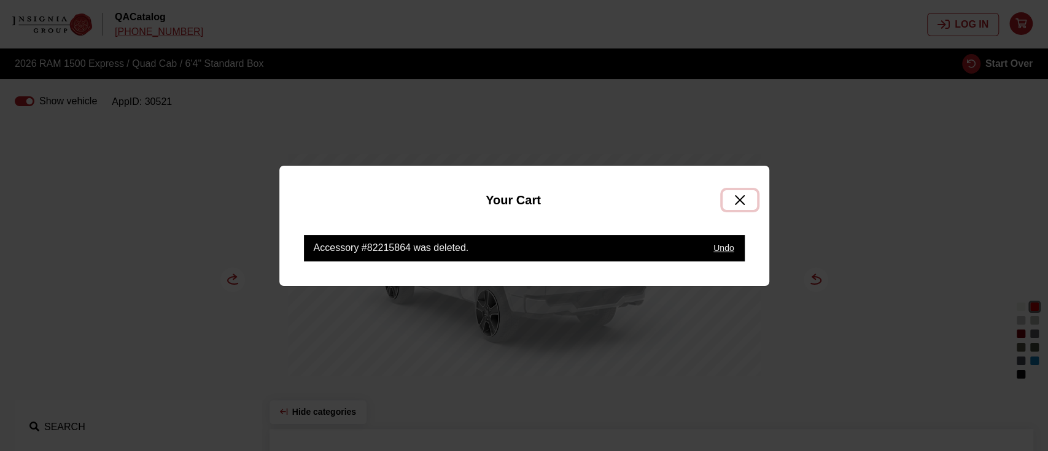
click at [741, 196] on button "Close" at bounding box center [740, 200] width 34 height 20
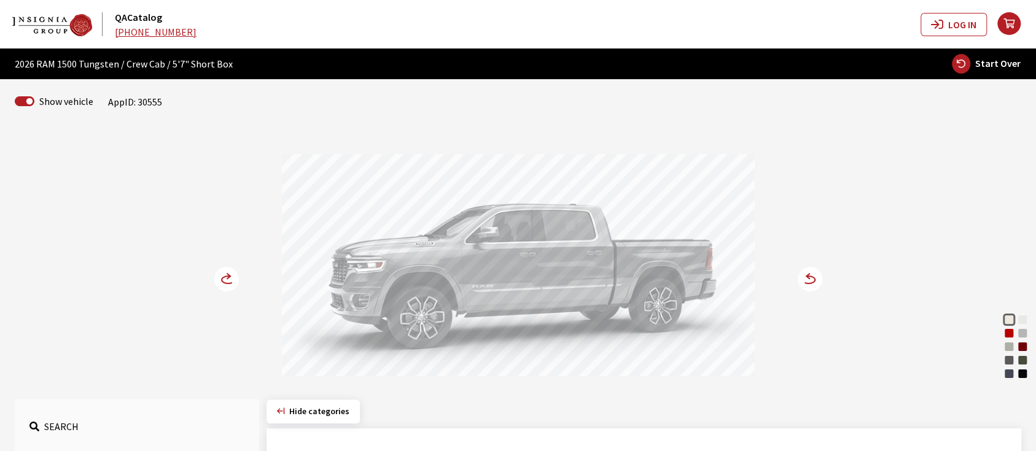
click at [232, 278] on icon at bounding box center [234, 280] width 9 height 10
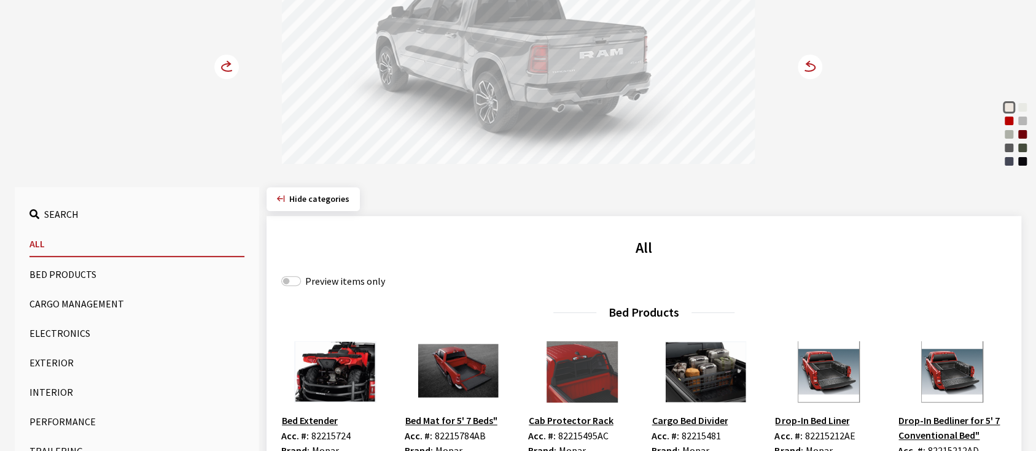
scroll to position [246, 0]
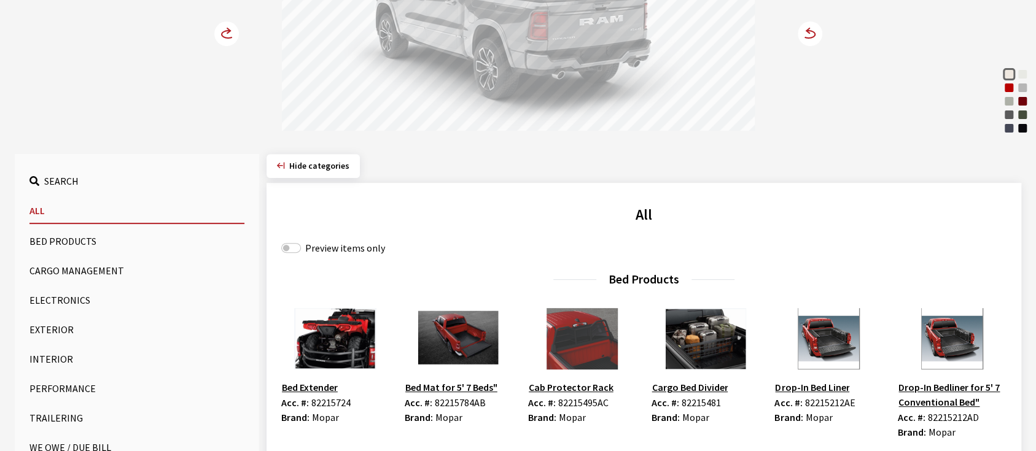
click at [51, 243] on button "Bed Products" at bounding box center [136, 241] width 215 height 25
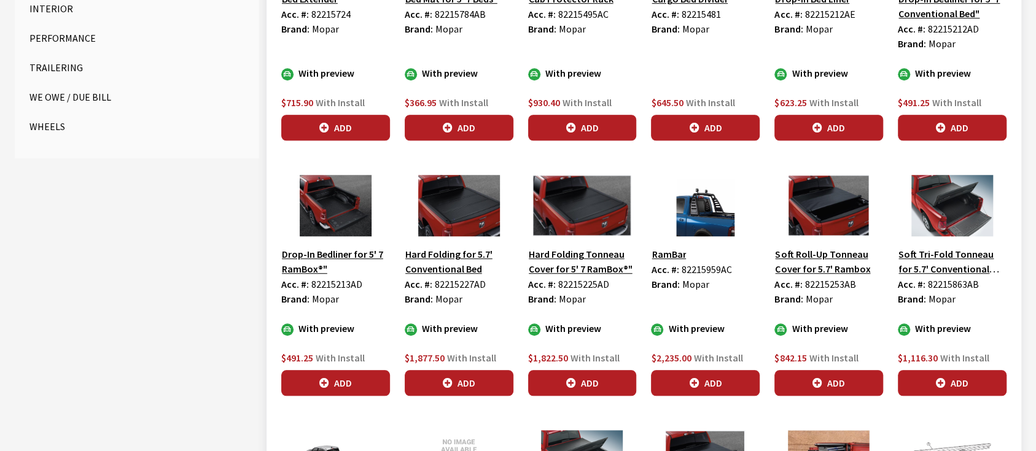
scroll to position [655, 0]
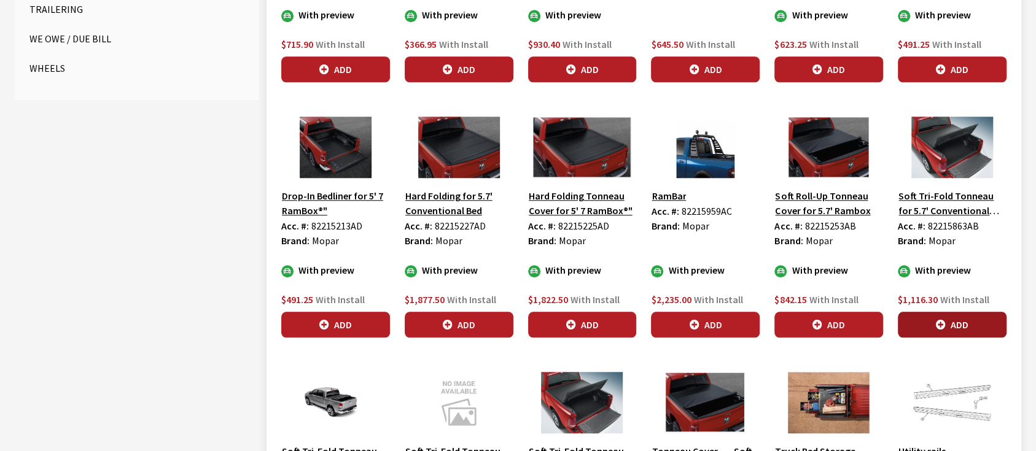
click at [946, 315] on button "Add" at bounding box center [952, 325] width 109 height 26
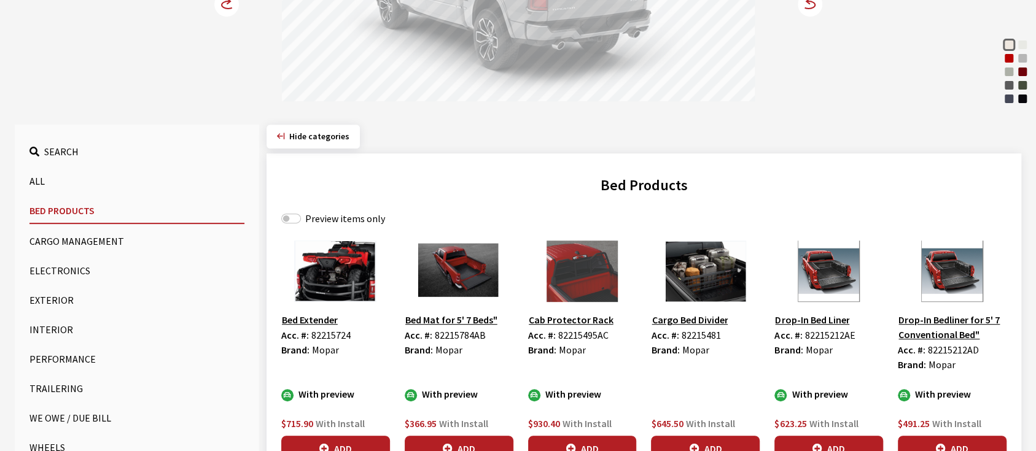
scroll to position [82, 0]
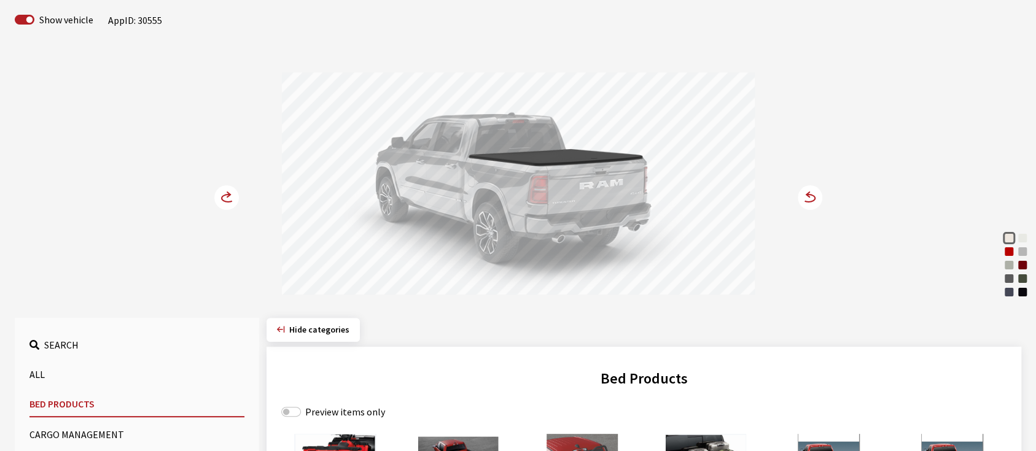
click at [228, 195] on icon at bounding box center [228, 194] width 3 height 5
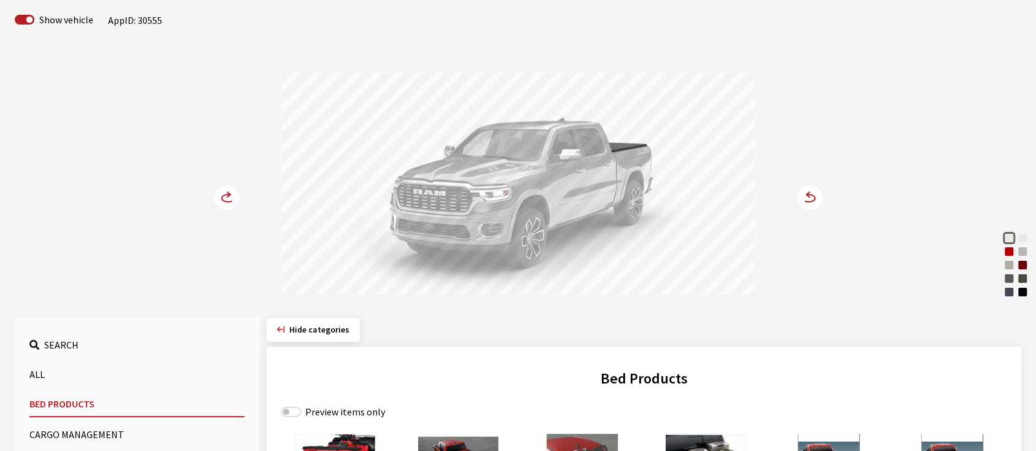
click at [228, 195] on icon at bounding box center [228, 194] width 3 height 5
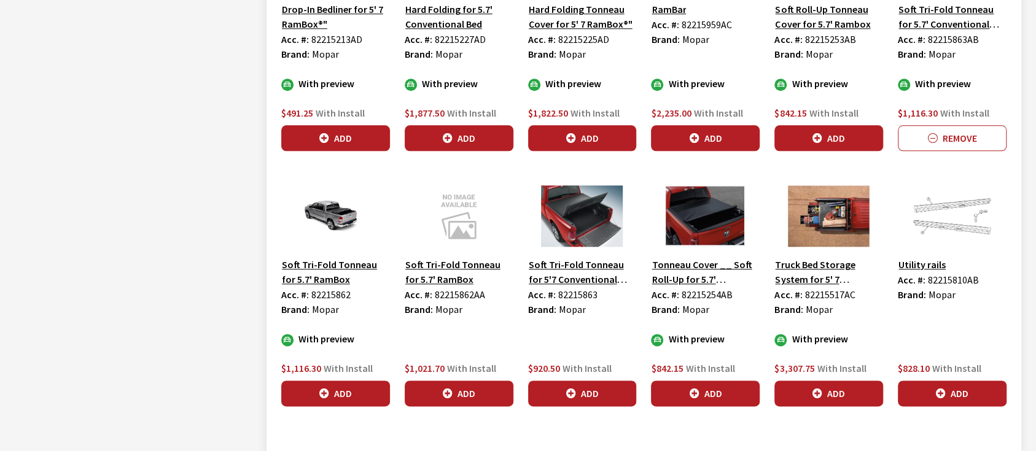
scroll to position [877, 0]
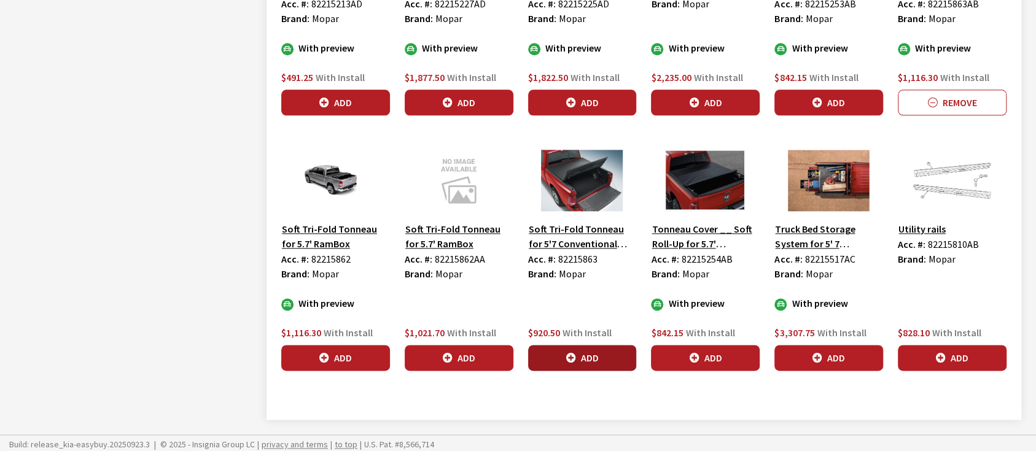
click at [586, 348] on button "Add" at bounding box center [582, 358] width 109 height 26
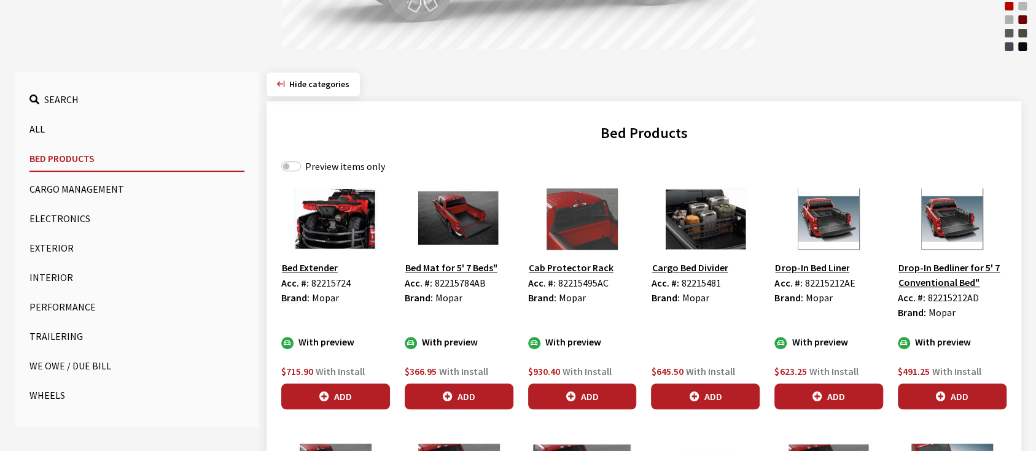
scroll to position [0, 0]
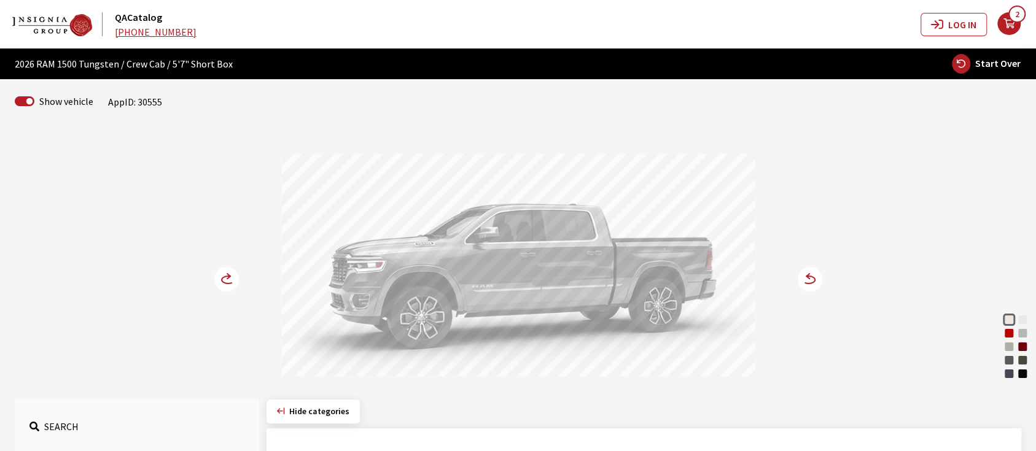
click at [229, 280] on circle at bounding box center [226, 279] width 25 height 25
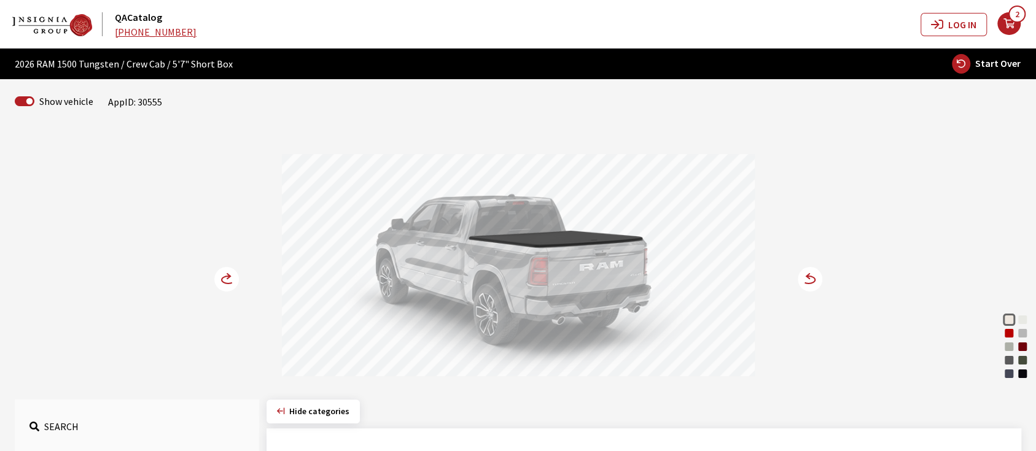
click at [229, 280] on circle at bounding box center [226, 279] width 25 height 25
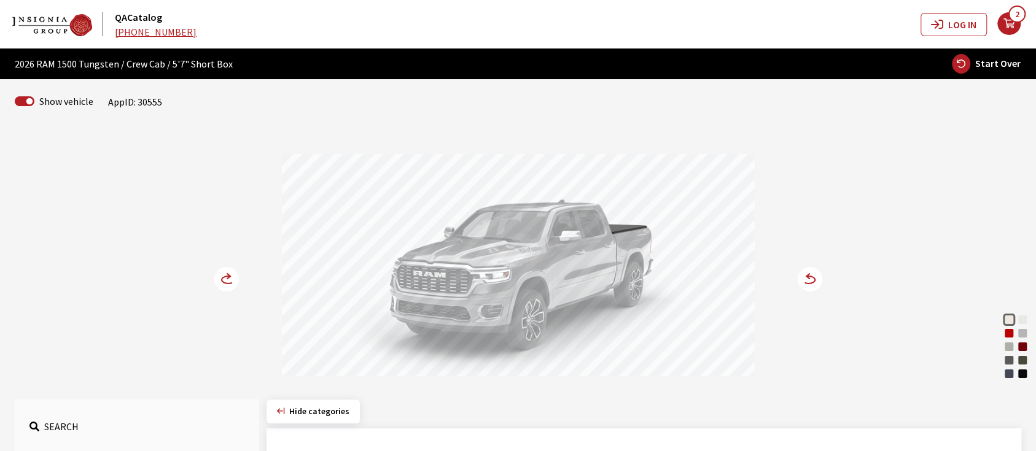
click at [226, 279] on circle at bounding box center [226, 279] width 25 height 25
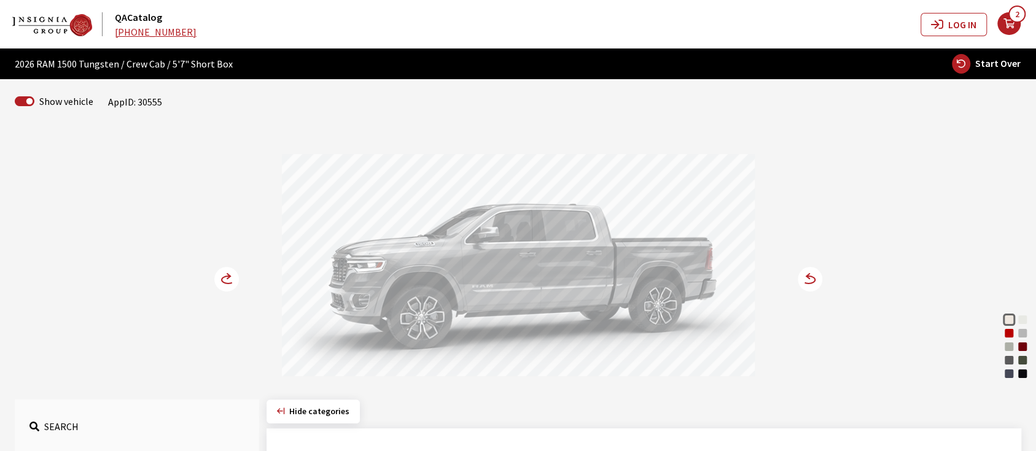
click at [226, 279] on circle at bounding box center [226, 279] width 25 height 25
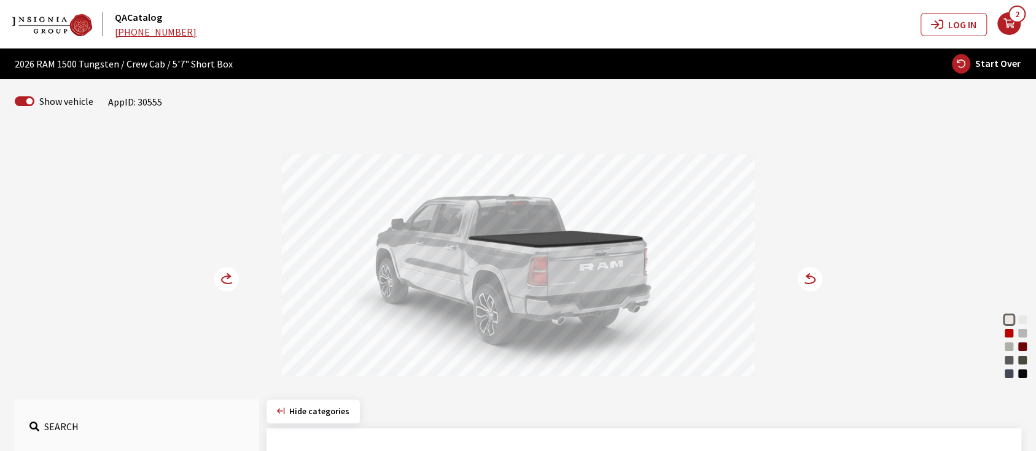
click at [1009, 14] on span "2" at bounding box center [1017, 14] width 17 height 17
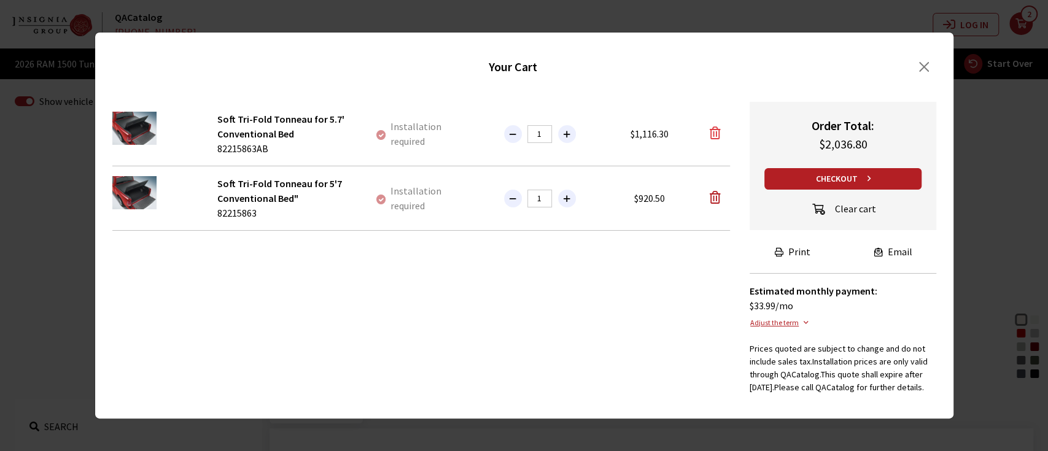
click at [715, 127] on icon "button" at bounding box center [715, 133] width 11 height 12
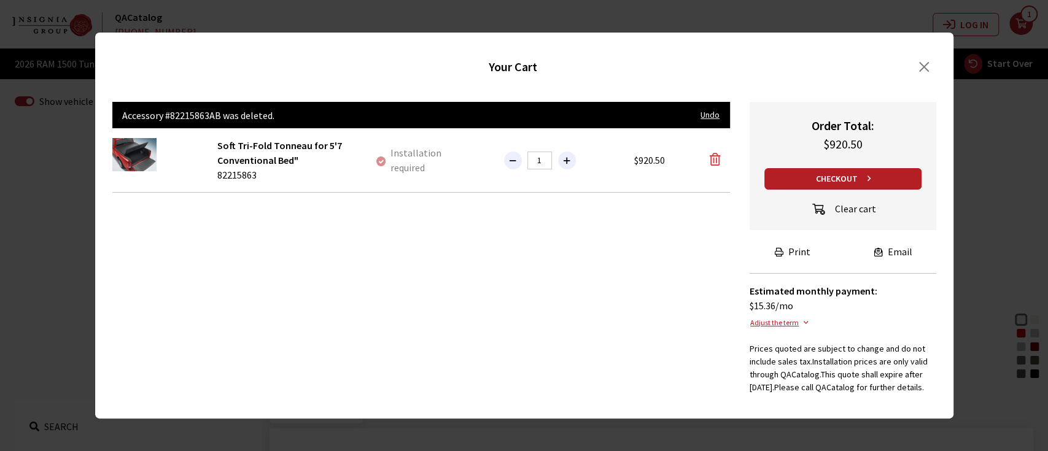
click at [714, 154] on icon "button" at bounding box center [715, 160] width 11 height 12
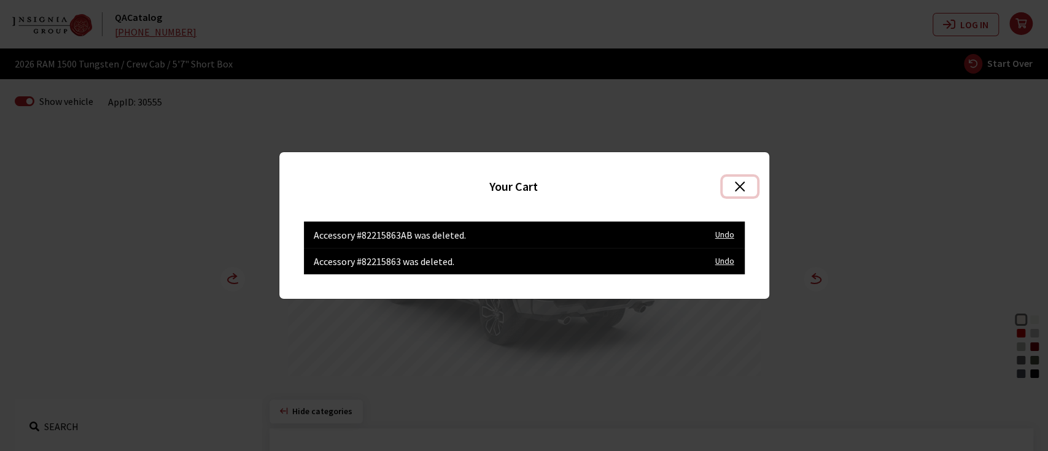
click at [737, 182] on button "Close" at bounding box center [740, 187] width 34 height 20
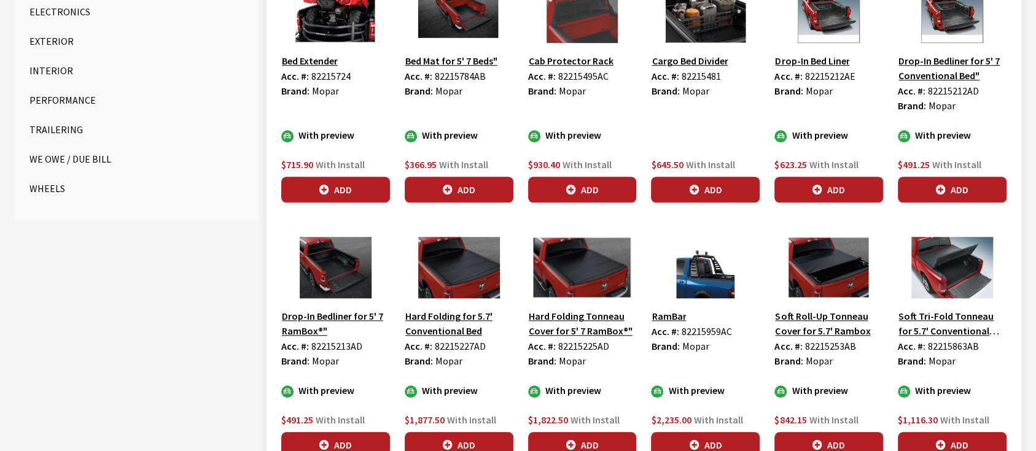
scroll to position [573, 0]
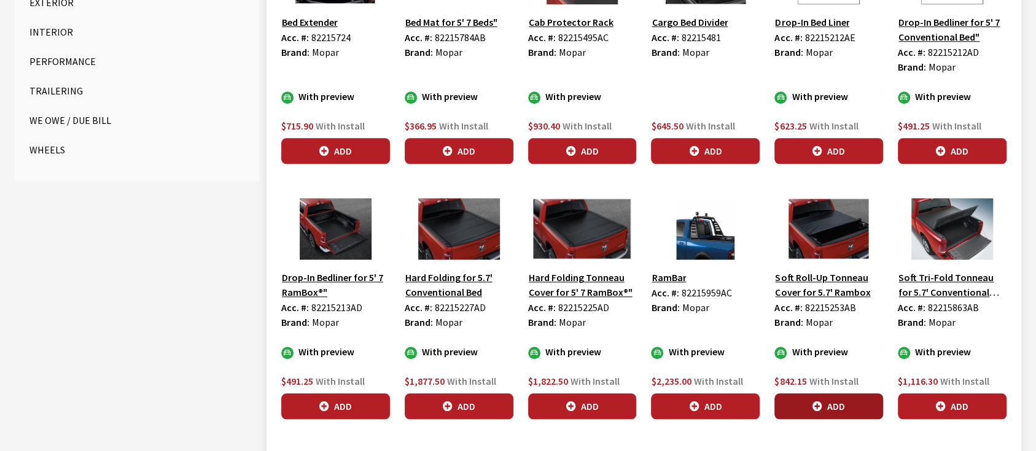
click at [816, 402] on icon "button" at bounding box center [818, 407] width 10 height 10
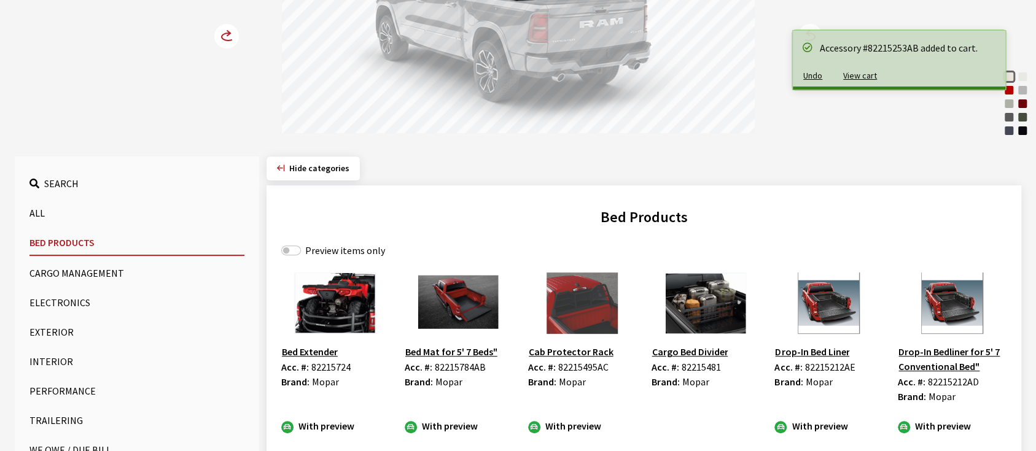
scroll to position [163, 0]
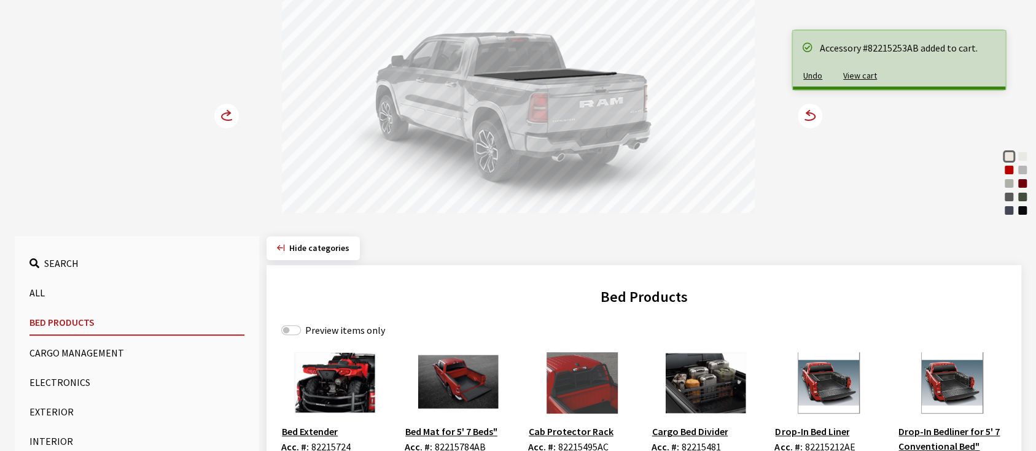
click at [227, 113] on circle at bounding box center [226, 116] width 25 height 25
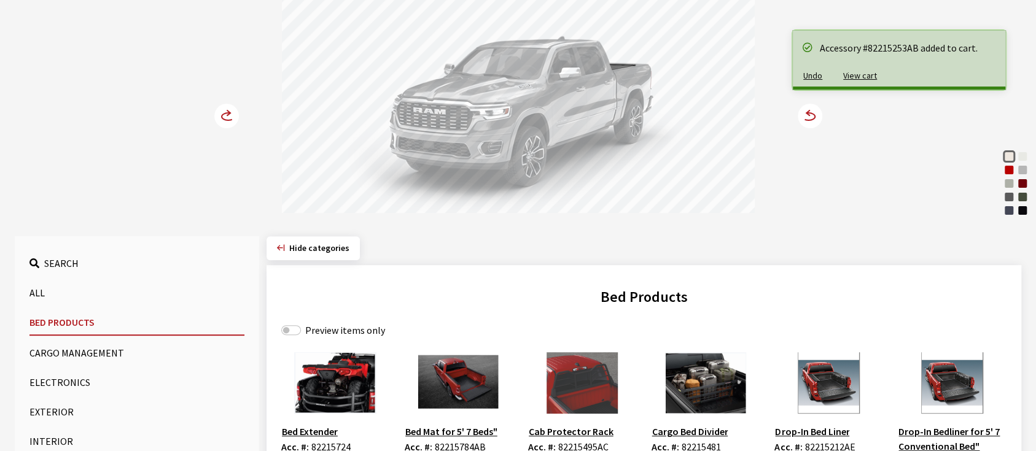
click at [227, 113] on circle at bounding box center [226, 116] width 25 height 25
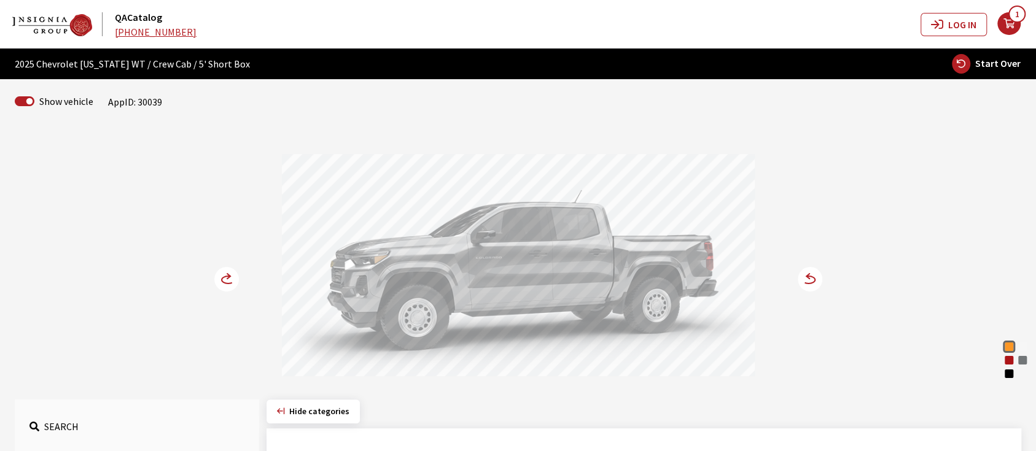
click at [807, 278] on circle at bounding box center [810, 279] width 25 height 25
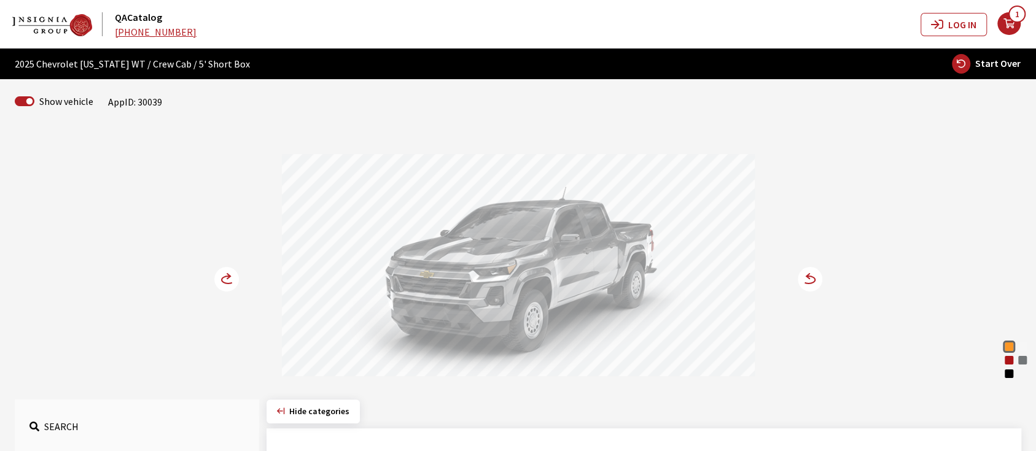
click at [813, 277] on icon at bounding box center [808, 279] width 13 height 7
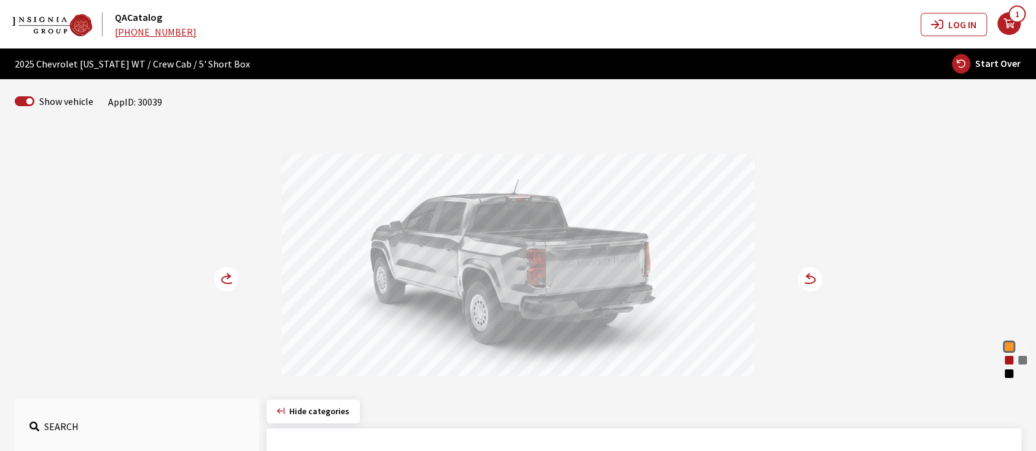
click at [813, 277] on icon at bounding box center [808, 279] width 13 height 7
